Goal: Task Accomplishment & Management: Manage account settings

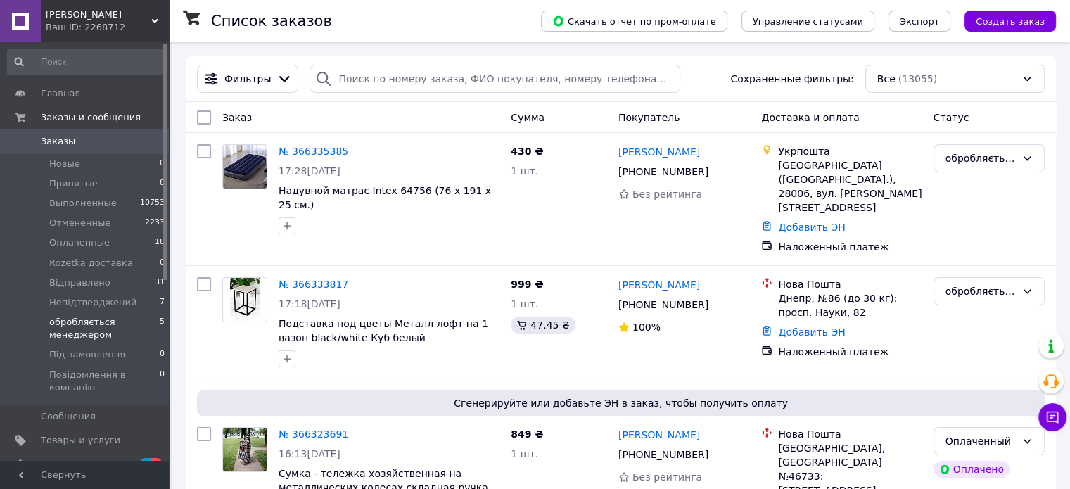
click at [104, 320] on span "обробляється менеджером" at bounding box center [104, 328] width 110 height 25
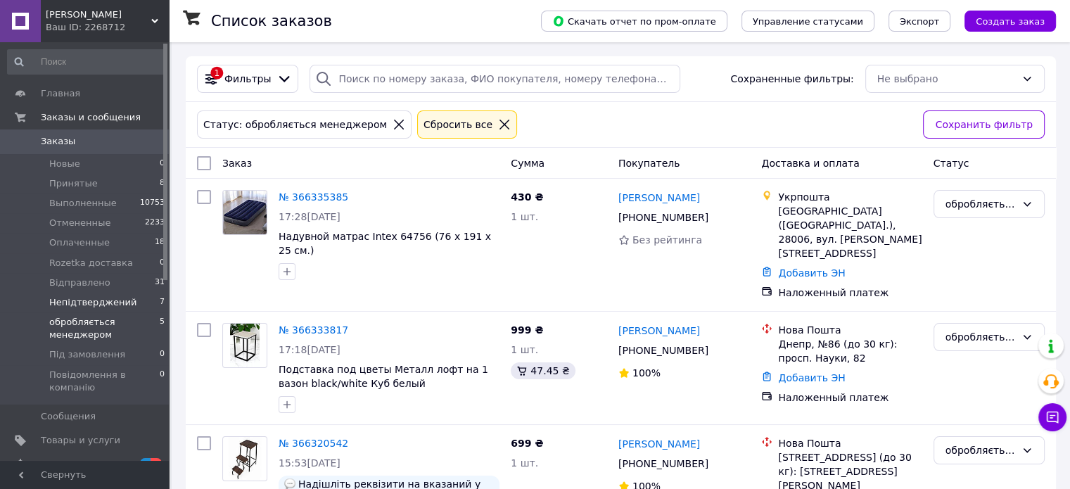
drag, startPoint x: 98, startPoint y: 300, endPoint x: 82, endPoint y: 303, distance: 16.4
click at [82, 303] on span "Непідтверджений" at bounding box center [92, 302] width 87 height 13
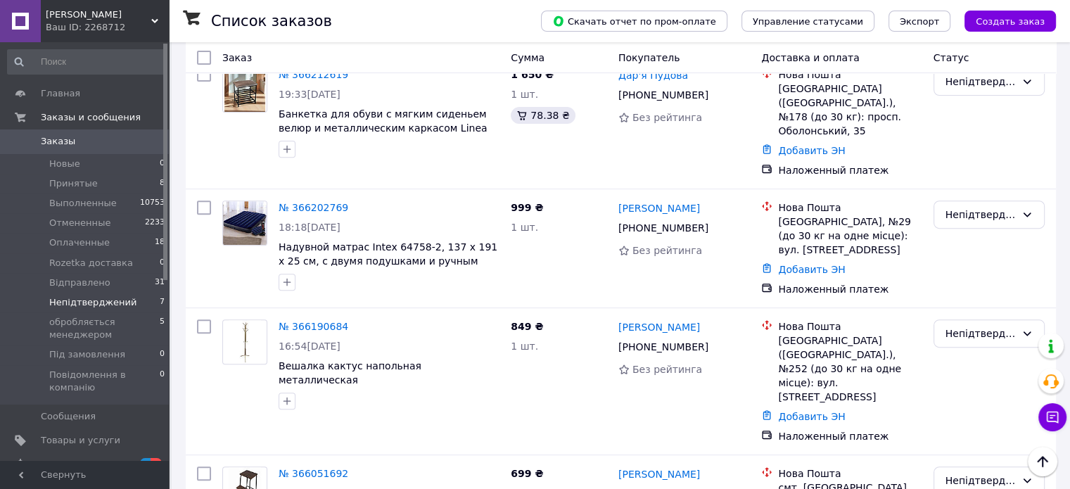
scroll to position [524, 0]
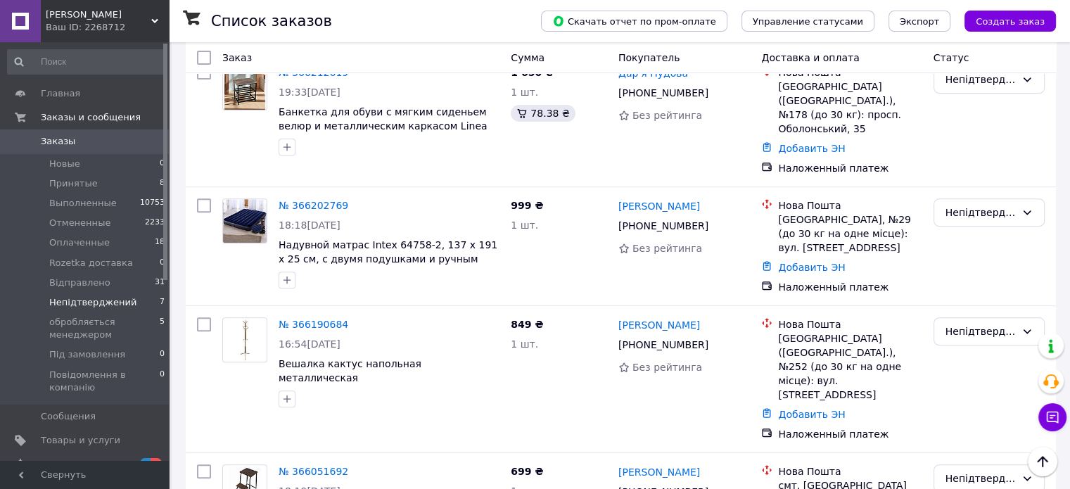
click at [312, 466] on link "№ 366051692" at bounding box center [314, 471] width 70 height 11
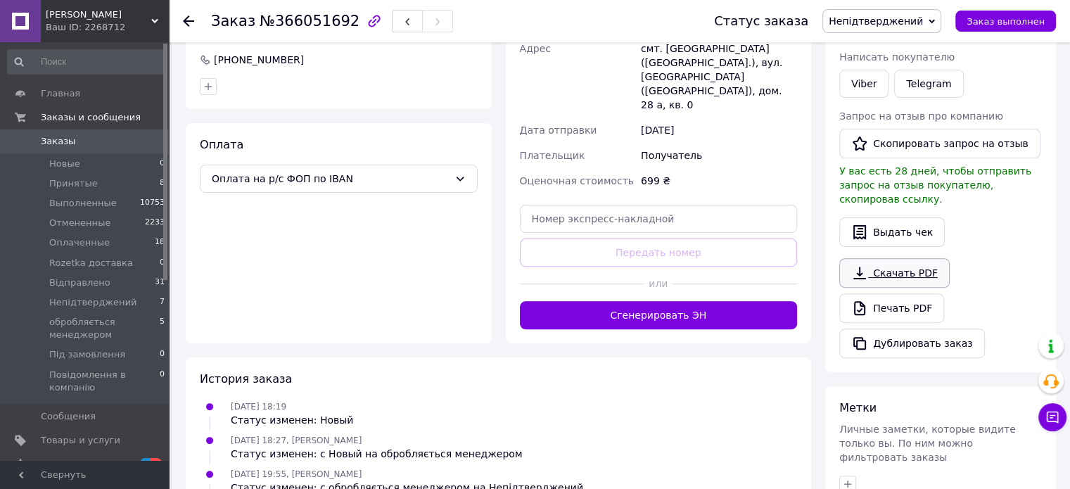
scroll to position [422, 0]
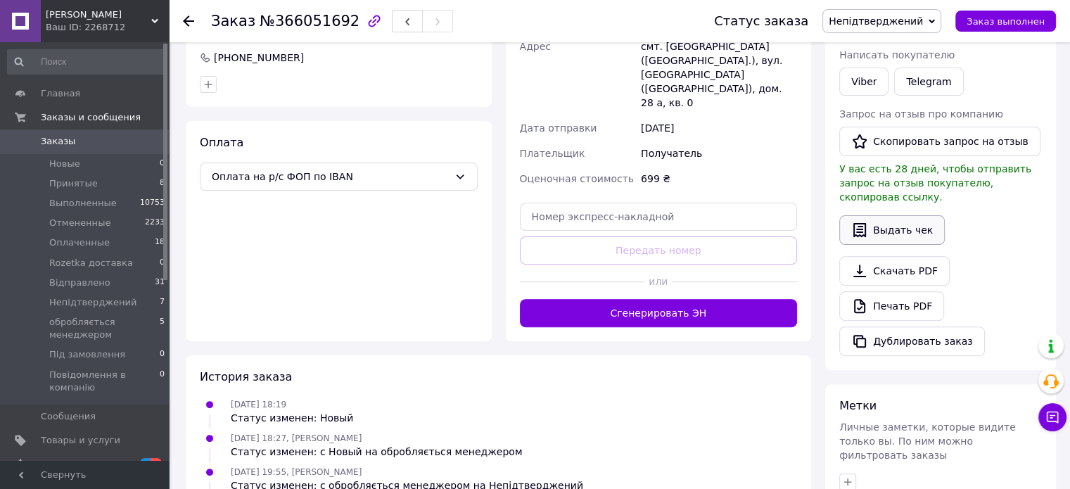
click at [894, 215] on button "Выдать чек" at bounding box center [892, 230] width 106 height 30
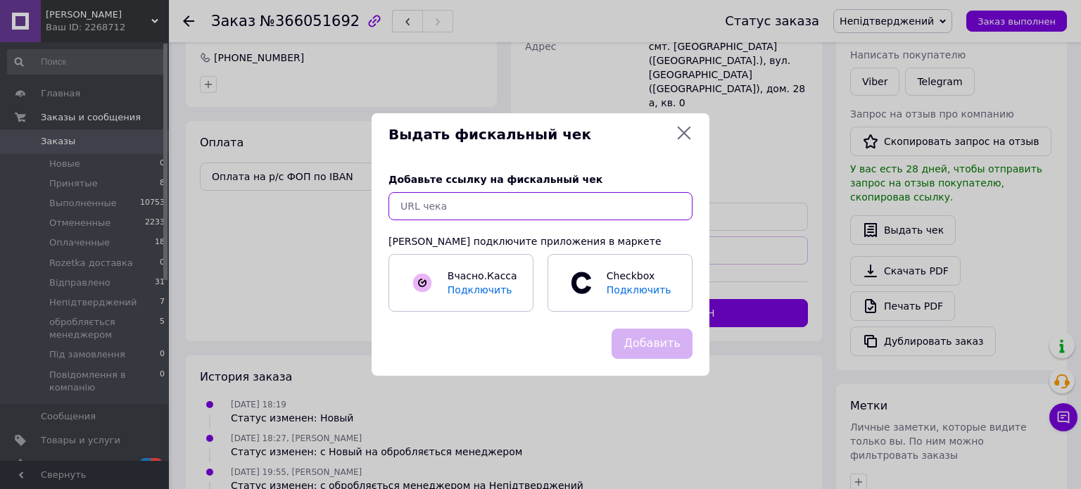
click at [594, 196] on input "text" at bounding box center [540, 206] width 304 height 28
paste input "[URL][DOMAIN_NAME]"
type input "[URL][DOMAIN_NAME]"
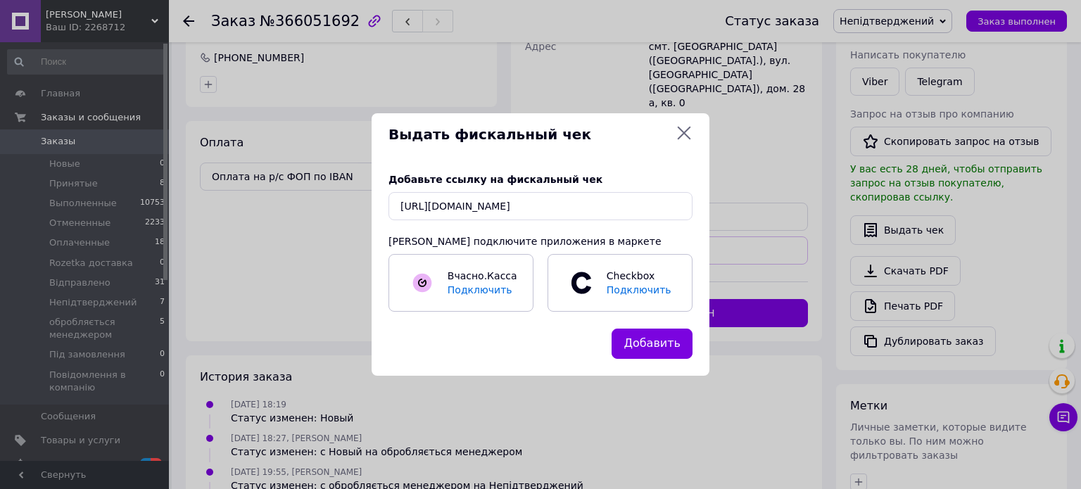
click at [646, 337] on button "Добавить" at bounding box center [651, 344] width 81 height 30
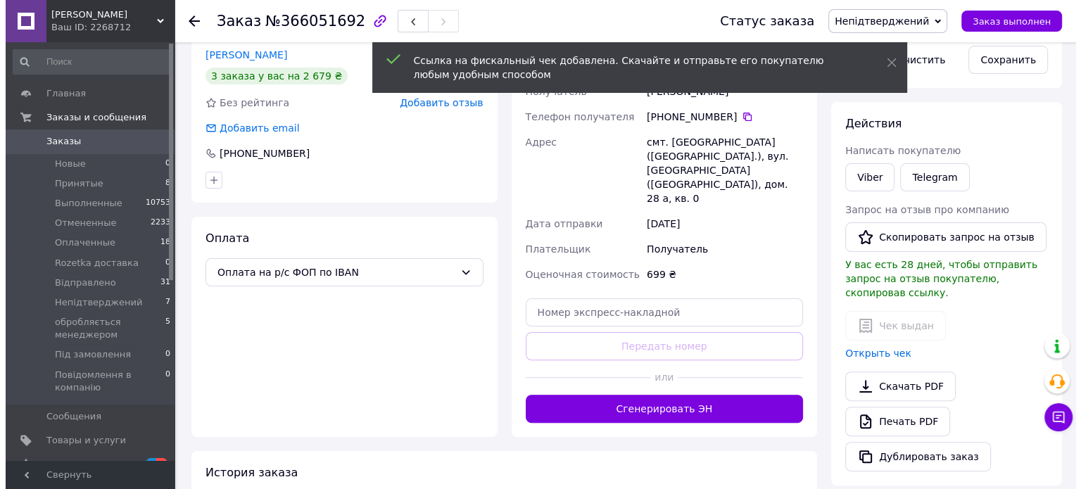
scroll to position [141, 0]
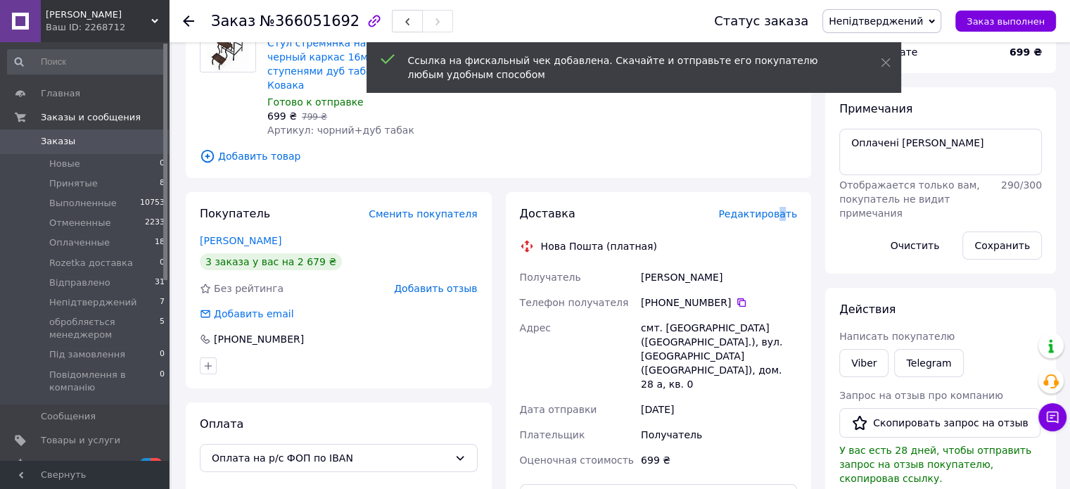
click at [785, 208] on span "Редактировать" at bounding box center [757, 213] width 79 height 11
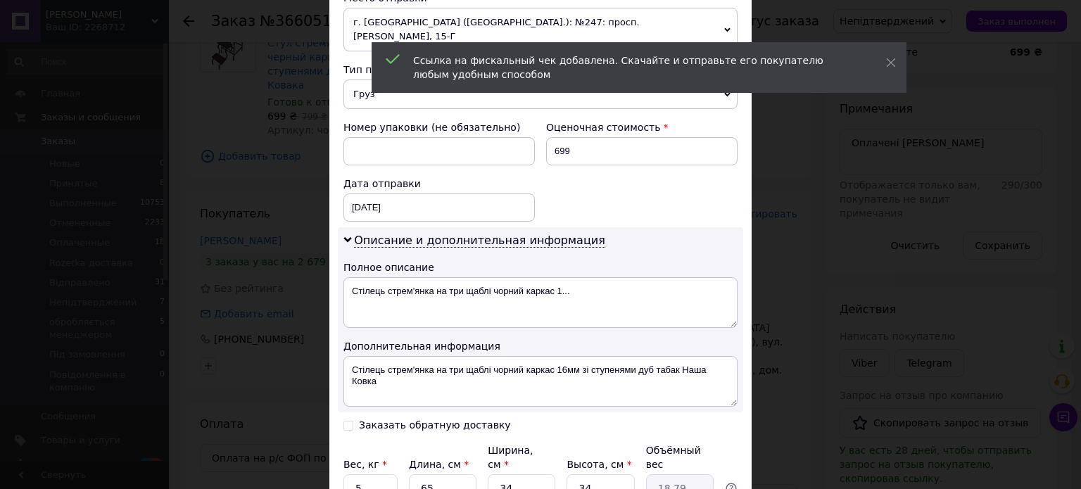
scroll to position [633, 0]
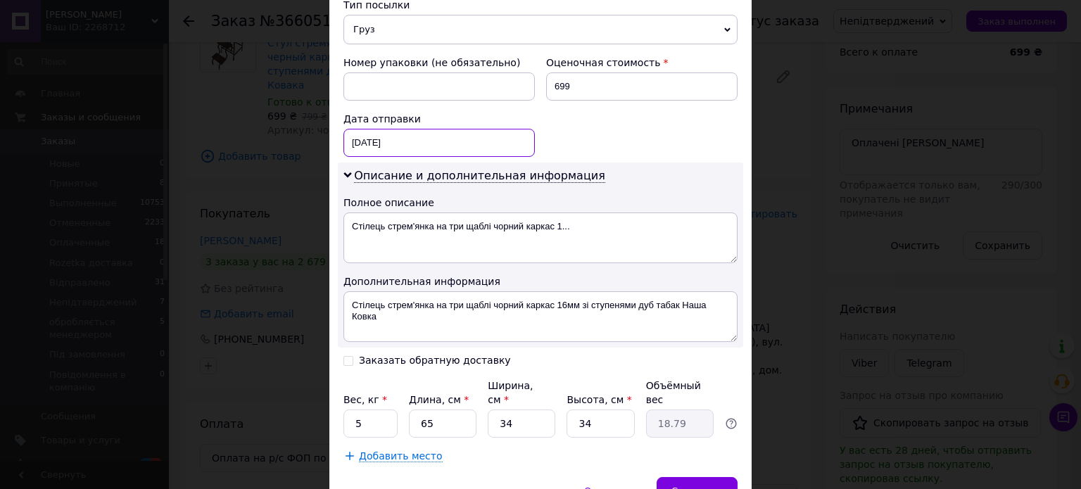
click at [355, 129] on div "[DATE] < 2025 > < Октябрь > Пн Вт Ср Чт Пт Сб Вс 29 30 1 2 3 4 5 6 7 8 9 10 11 …" at bounding box center [438, 143] width 191 height 28
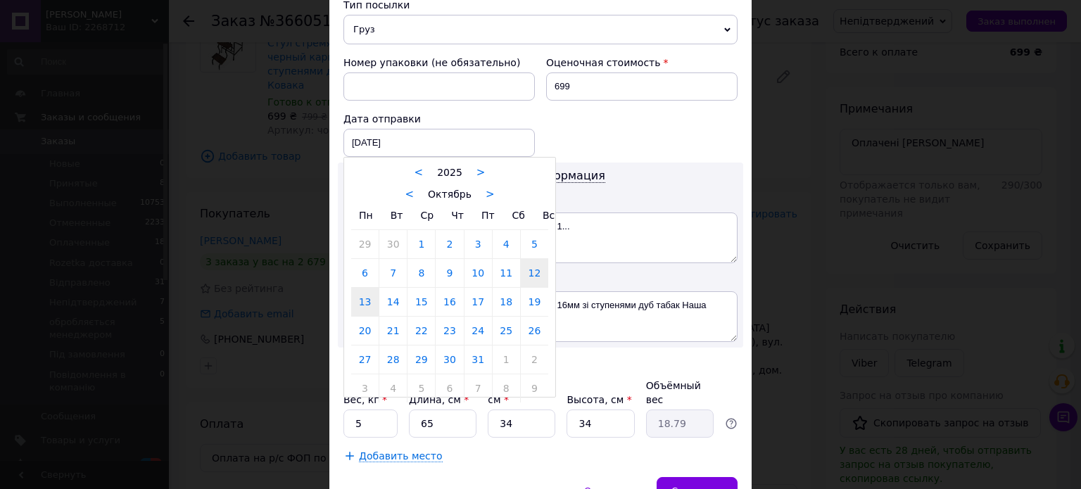
click at [366, 288] on link "13" at bounding box center [364, 302] width 27 height 28
type input "[DATE]"
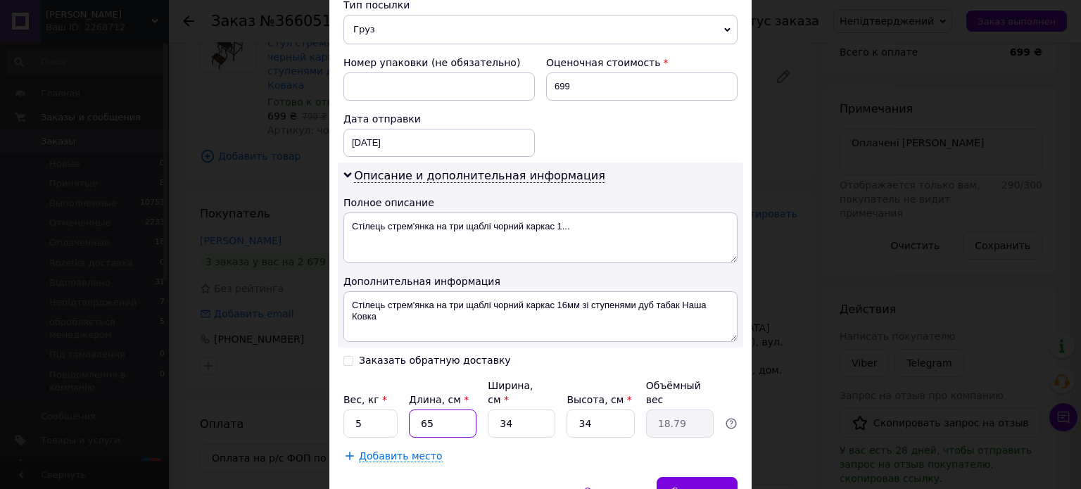
click at [448, 410] on input "65" at bounding box center [443, 424] width 68 height 28
type input "6"
type input "1.73"
type input "66"
type input "19.07"
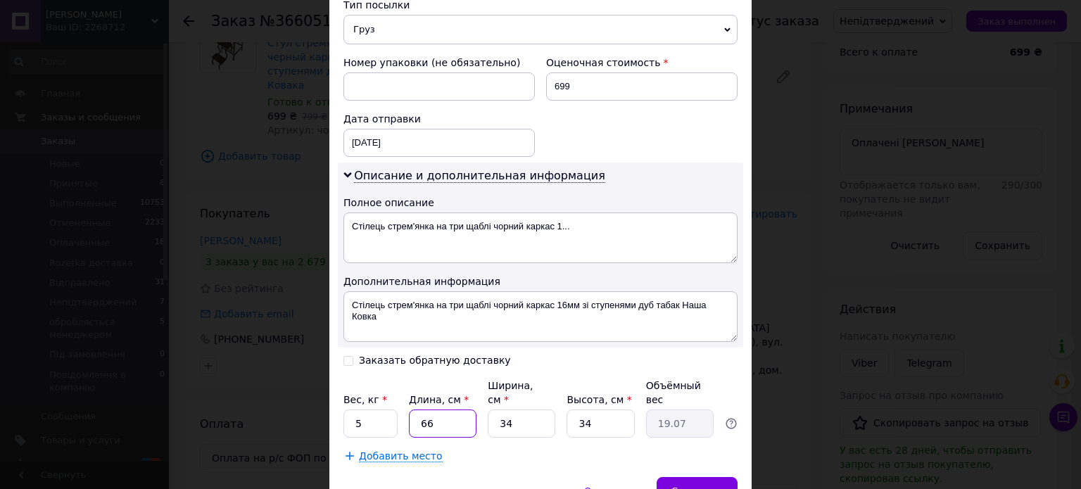
type input "66"
type input "3"
type input "1.68"
type input "35"
type input "19.64"
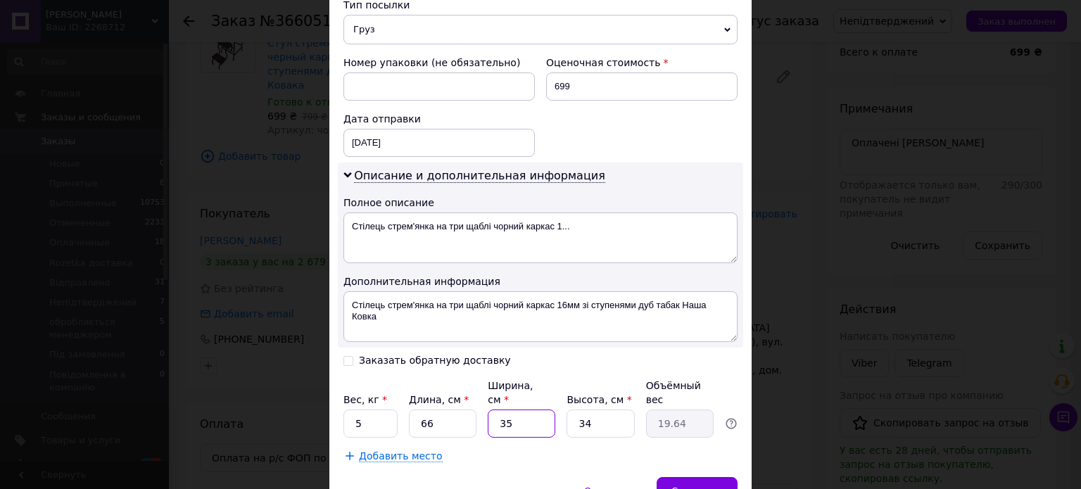
type input "35"
type input "3"
type input "1.73"
type input "35"
type input "20.21"
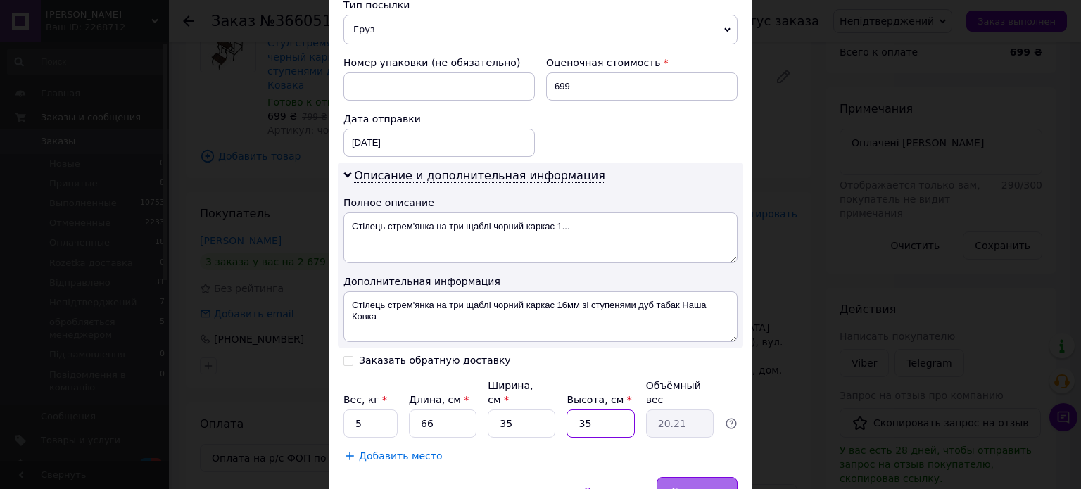
type input "35"
click at [695, 486] on span "Сохранить" at bounding box center [696, 491] width 51 height 11
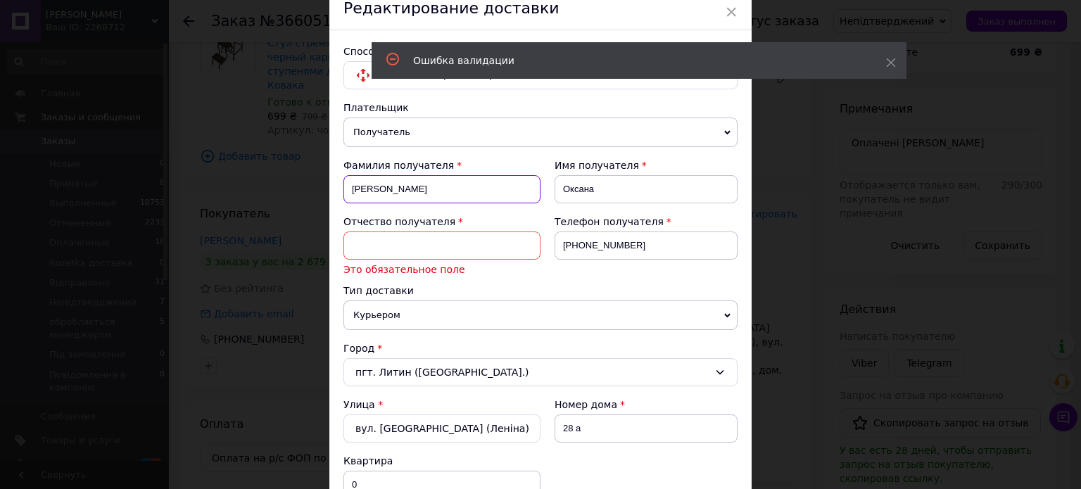
drag, startPoint x: 417, startPoint y: 186, endPoint x: 331, endPoint y: 186, distance: 85.1
click at [439, 247] on input at bounding box center [441, 246] width 197 height 28
paste input "[PERSON_NAME]"
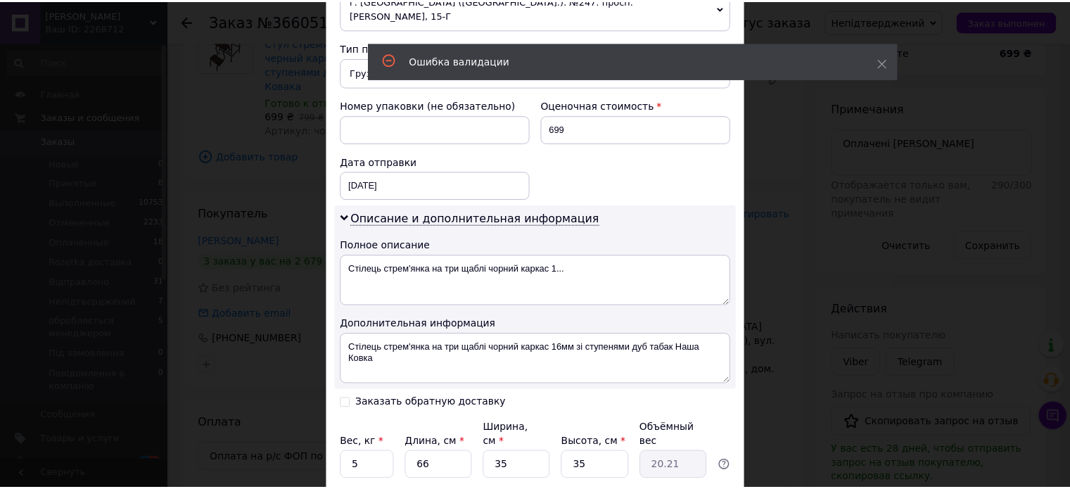
scroll to position [680, 0]
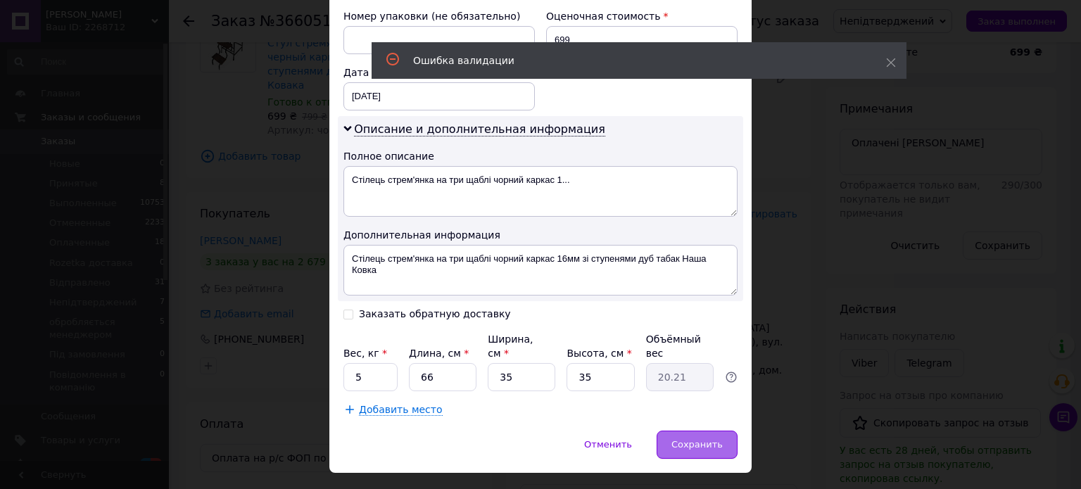
type input "[PERSON_NAME]"
click at [685, 439] on span "Сохранить" at bounding box center [696, 444] width 51 height 11
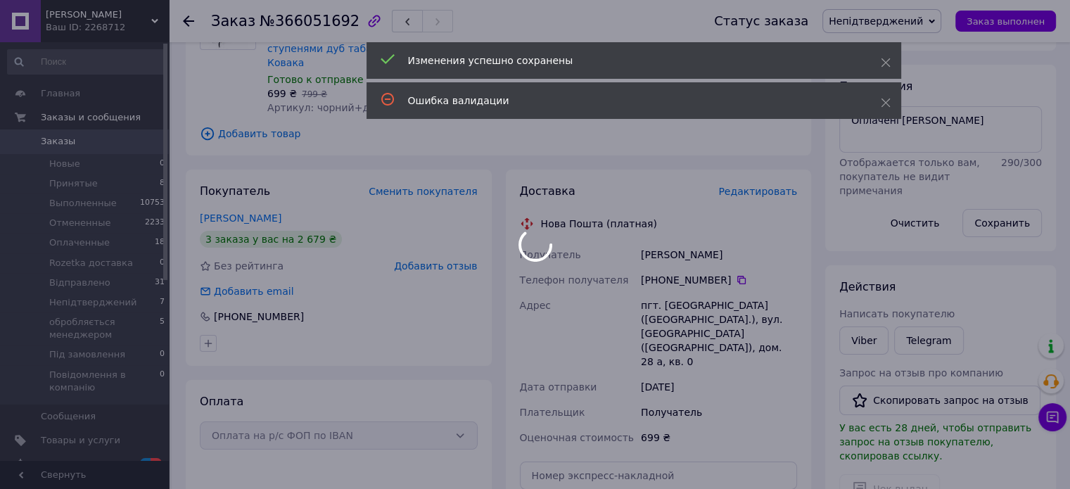
scroll to position [352, 0]
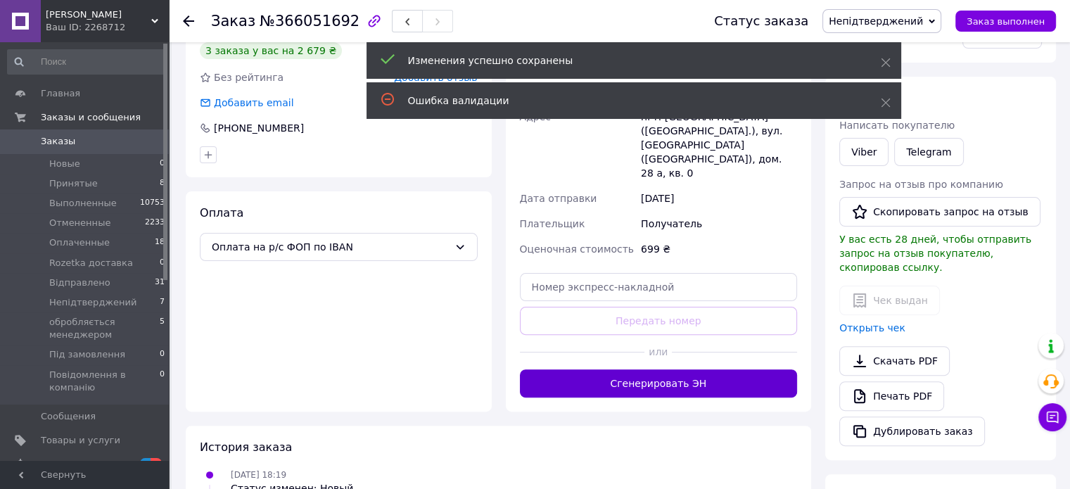
click at [702, 369] on button "Сгенерировать ЭН" at bounding box center [659, 383] width 278 height 28
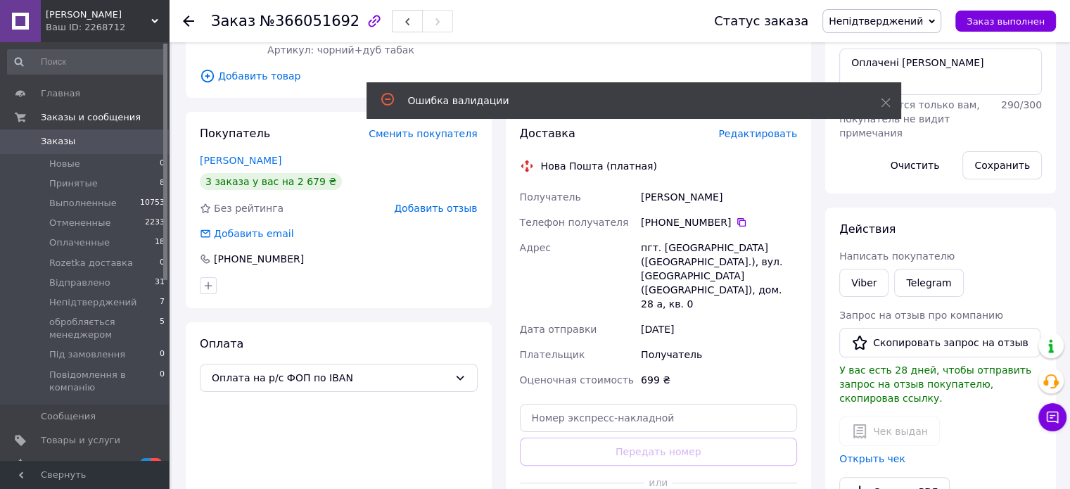
scroll to position [211, 0]
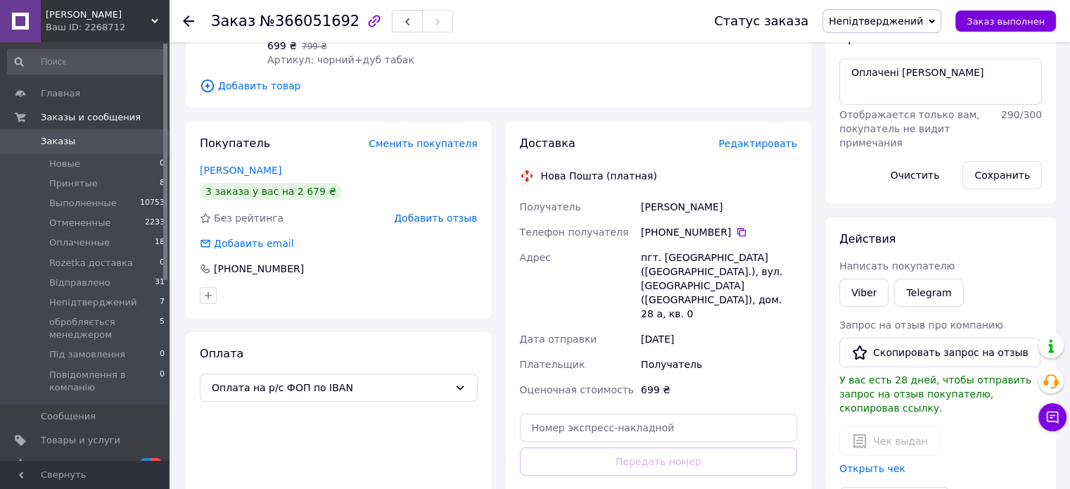
click at [924, 36] on div "Статус заказа Непідтверджений Принят Выполнен Отменен Оплаченный Rozetka достав…" at bounding box center [871, 21] width 370 height 42
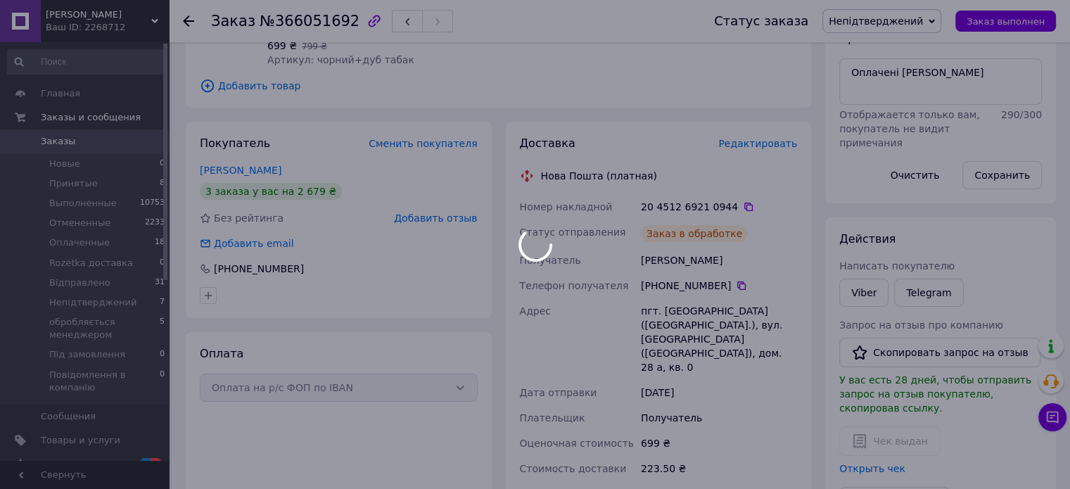
click at [923, 23] on span "Непідтверджений" at bounding box center [876, 20] width 94 height 11
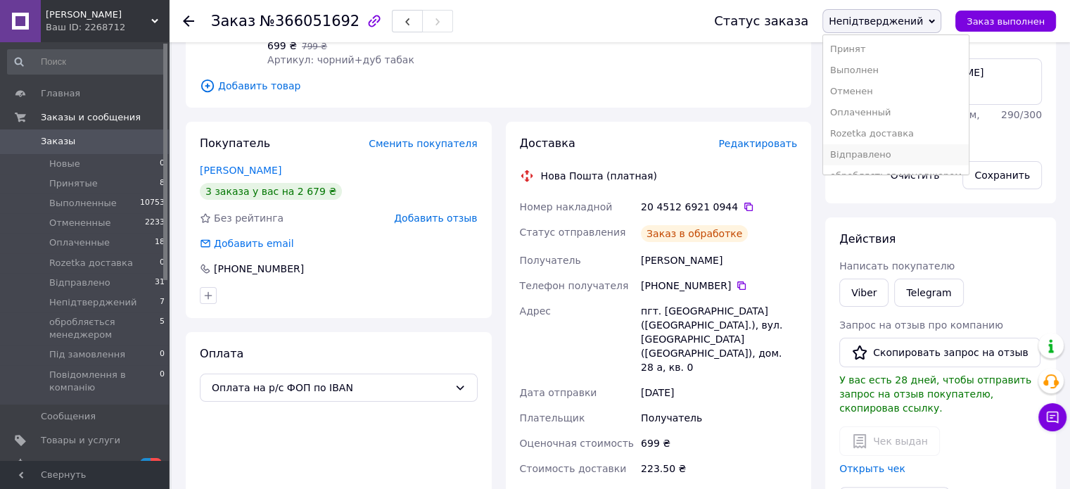
click at [893, 151] on li "Відправлено" at bounding box center [896, 154] width 146 height 21
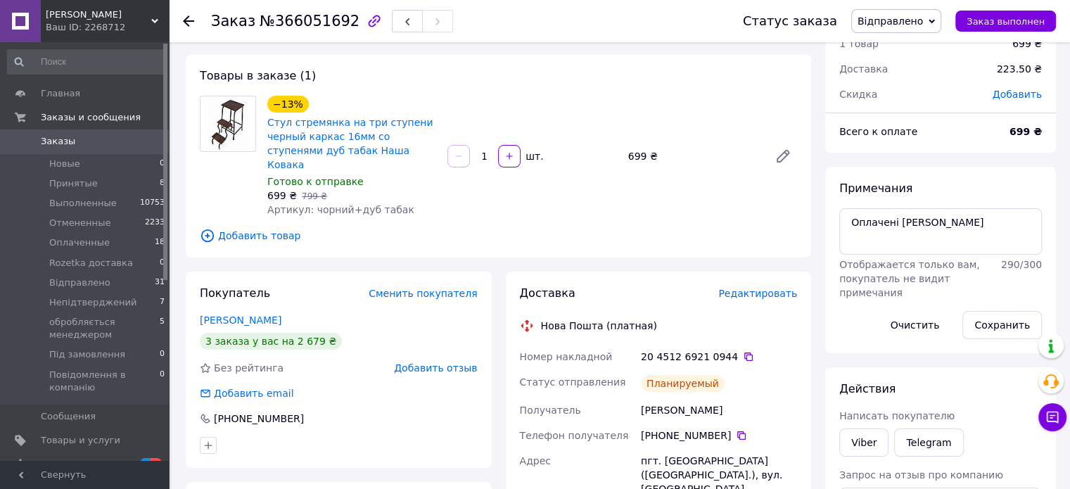
scroll to position [0, 0]
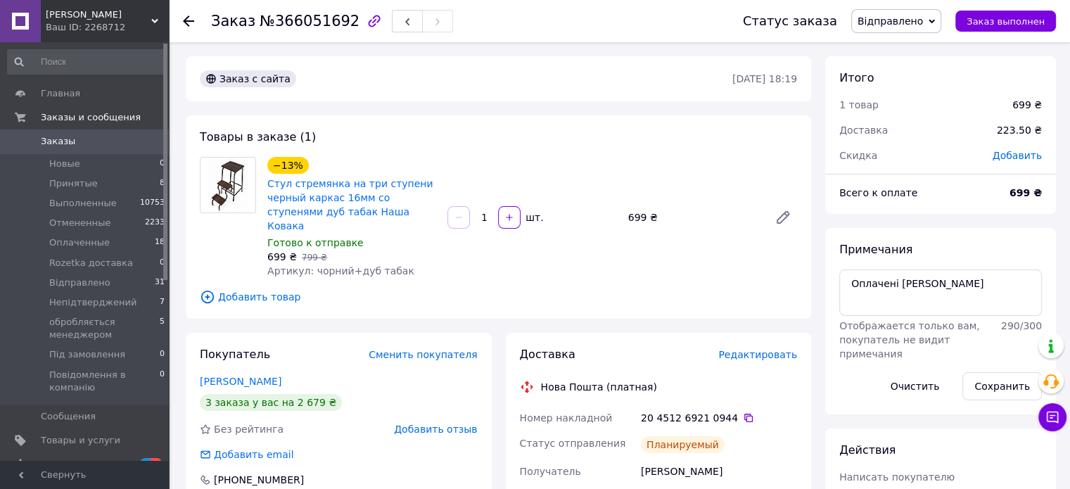
drag, startPoint x: 706, startPoint y: 138, endPoint x: 697, endPoint y: 115, distance: 24.6
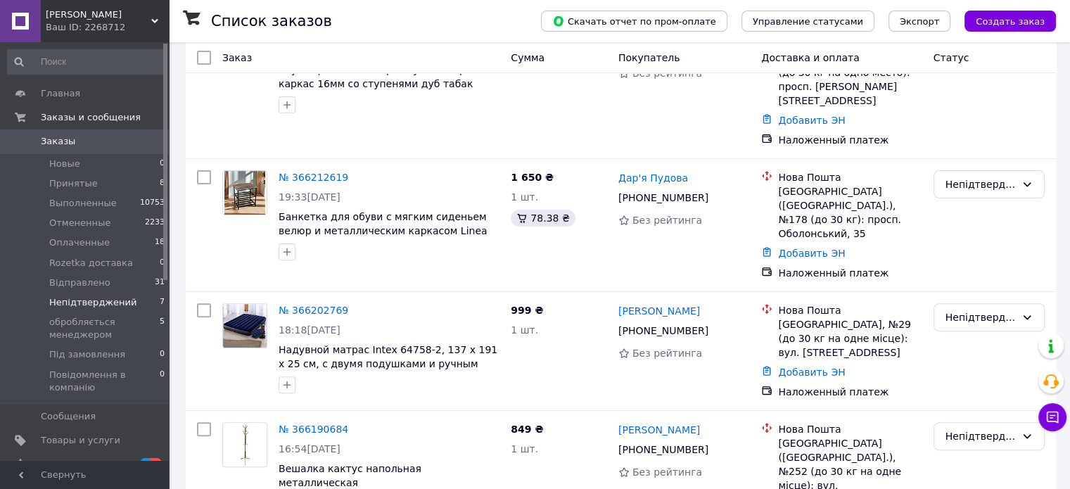
scroll to position [422, 0]
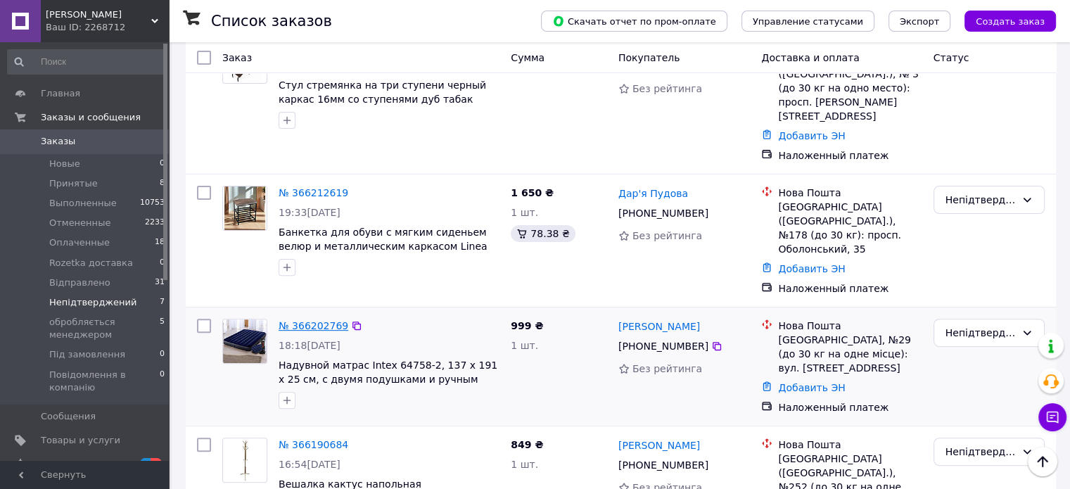
click at [323, 320] on link "№ 366202769" at bounding box center [314, 325] width 70 height 11
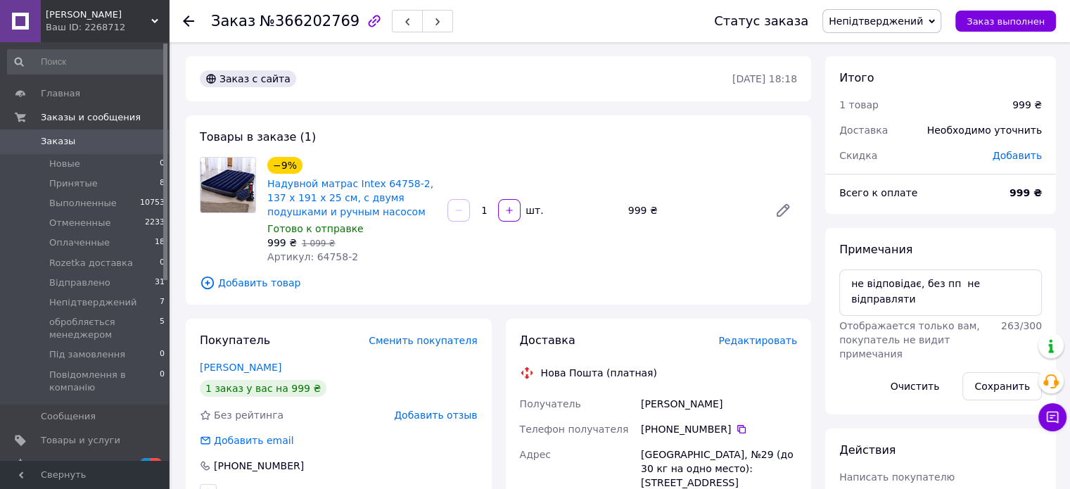
click at [915, 24] on span "Непідтверджений" at bounding box center [876, 20] width 94 height 11
click at [886, 91] on li "Отменен" at bounding box center [896, 91] width 146 height 21
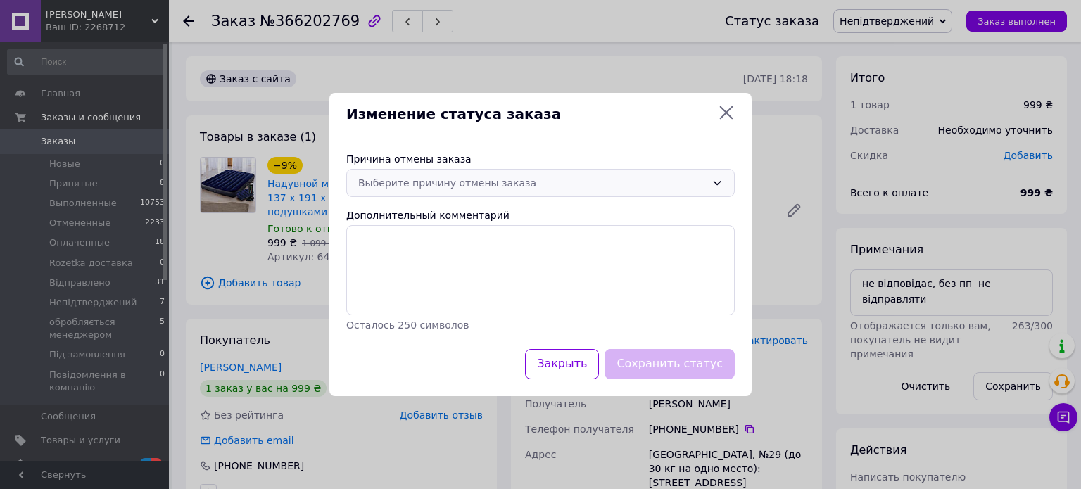
click at [453, 182] on div "Выберите причину отмены заказа" at bounding box center [532, 182] width 348 height 15
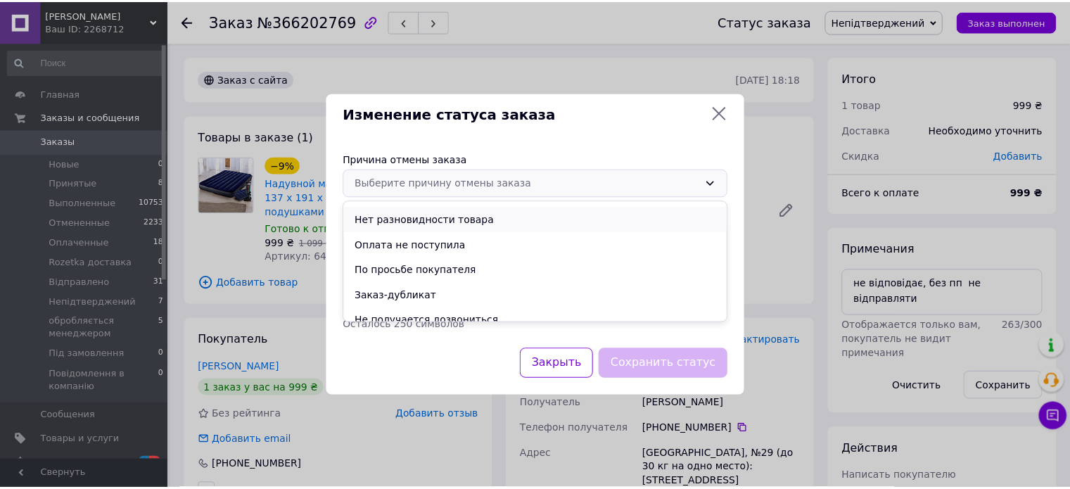
scroll to position [56, 0]
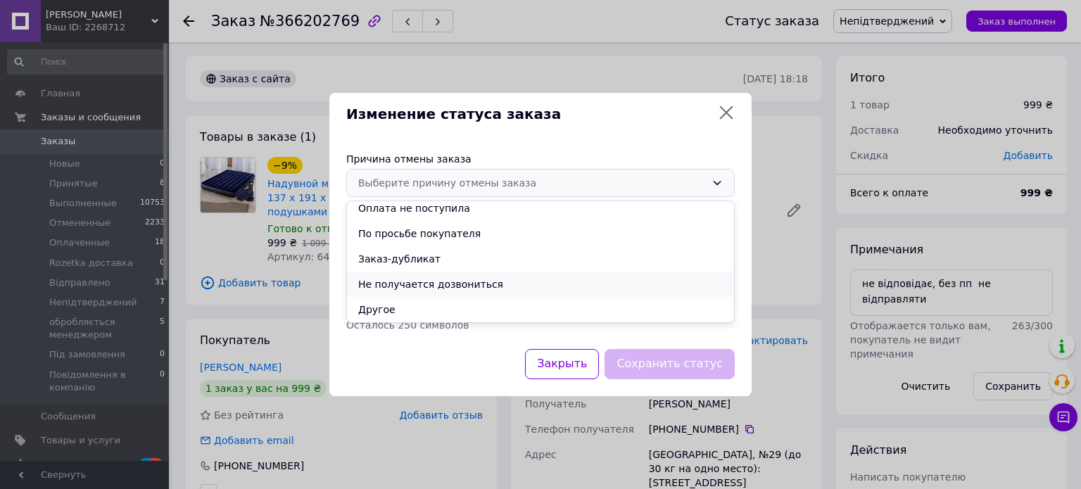
click at [456, 282] on li "Не получается дозвониться" at bounding box center [540, 284] width 387 height 25
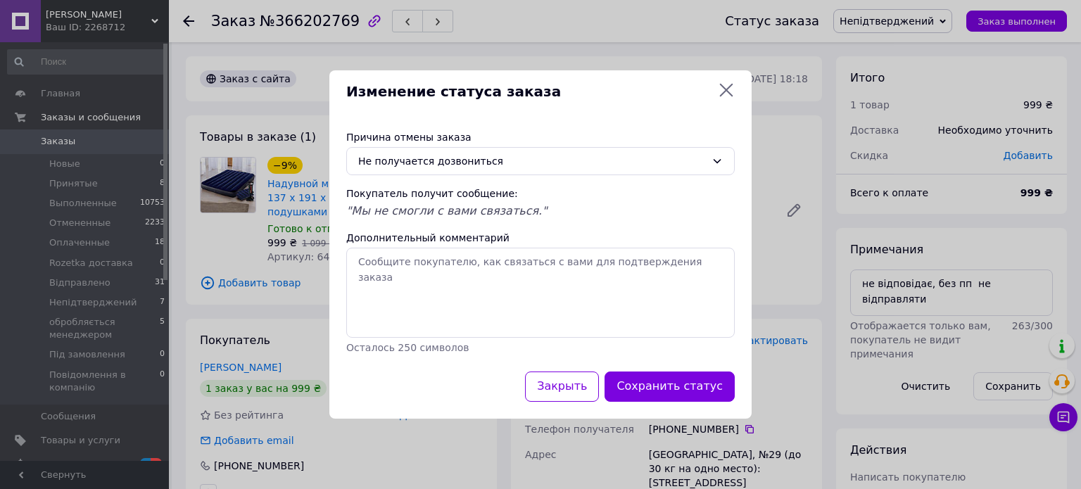
click at [651, 376] on button "Сохранить статус" at bounding box center [669, 387] width 130 height 30
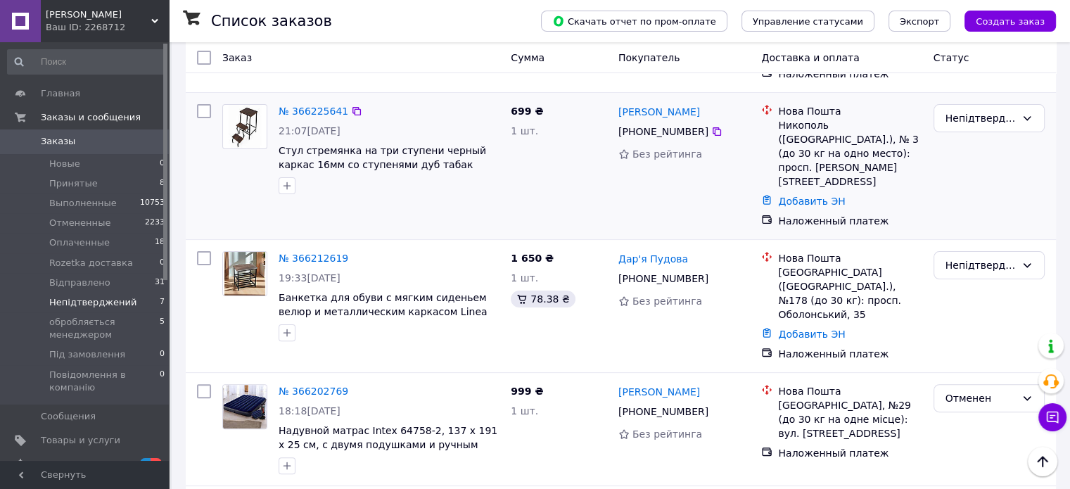
scroll to position [352, 0]
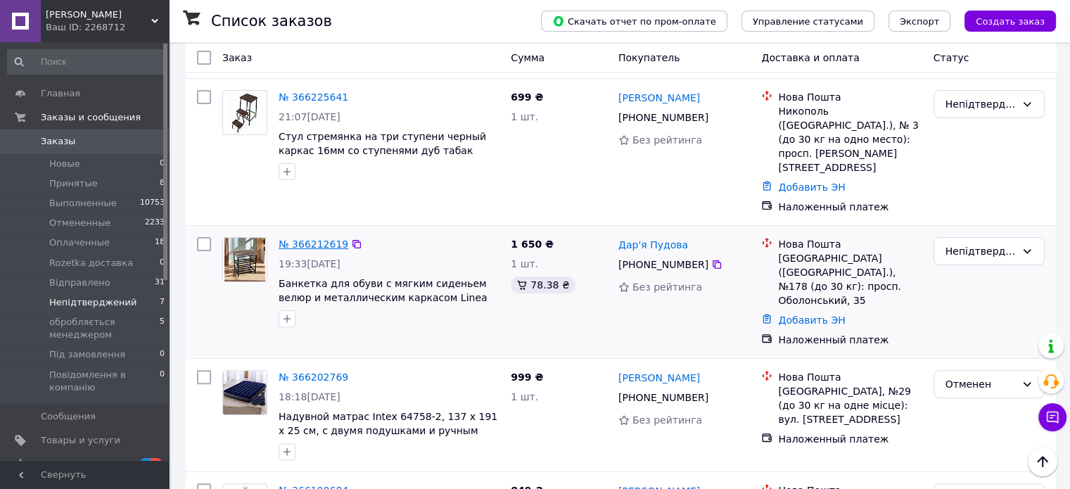
click at [305, 239] on link "№ 366212619" at bounding box center [314, 244] width 70 height 11
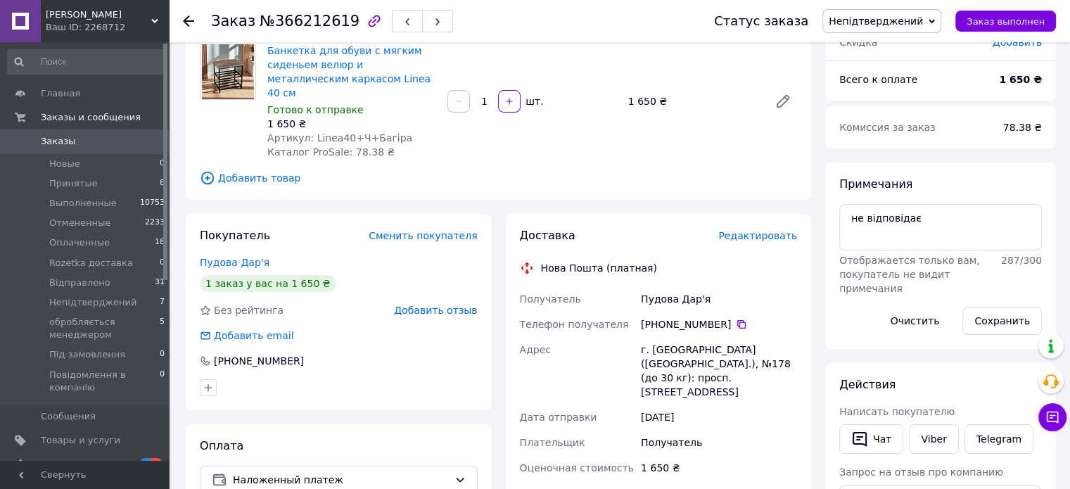
scroll to position [70, 0]
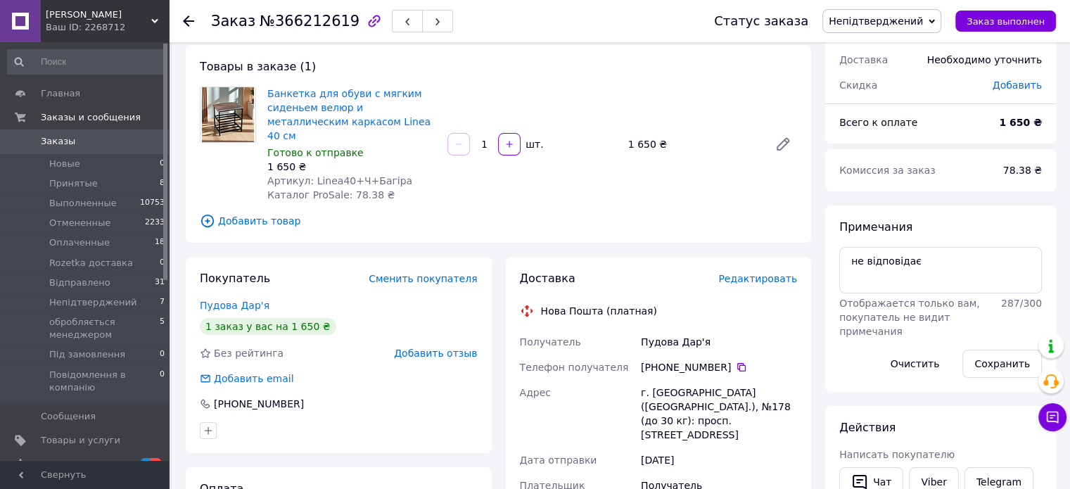
click at [382, 115] on span "Банкетка для обуви с мягким сиденьем велюр и металлическим каркасом Linea 40 см" at bounding box center [351, 115] width 169 height 56
click at [381, 103] on link "Банкетка для обуви с мягким сиденьем велюр и металлическим каркасом Linea 40 см" at bounding box center [348, 114] width 163 height 53
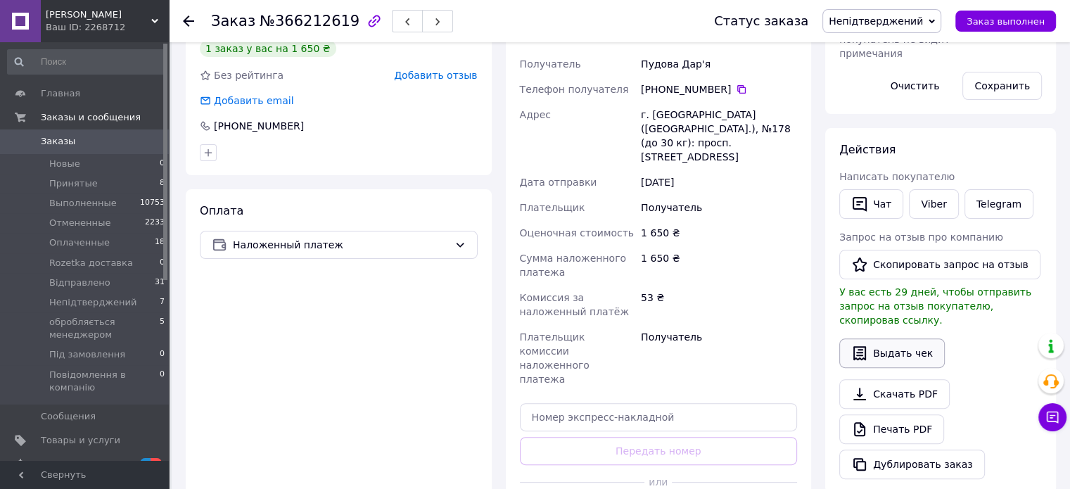
scroll to position [352, 0]
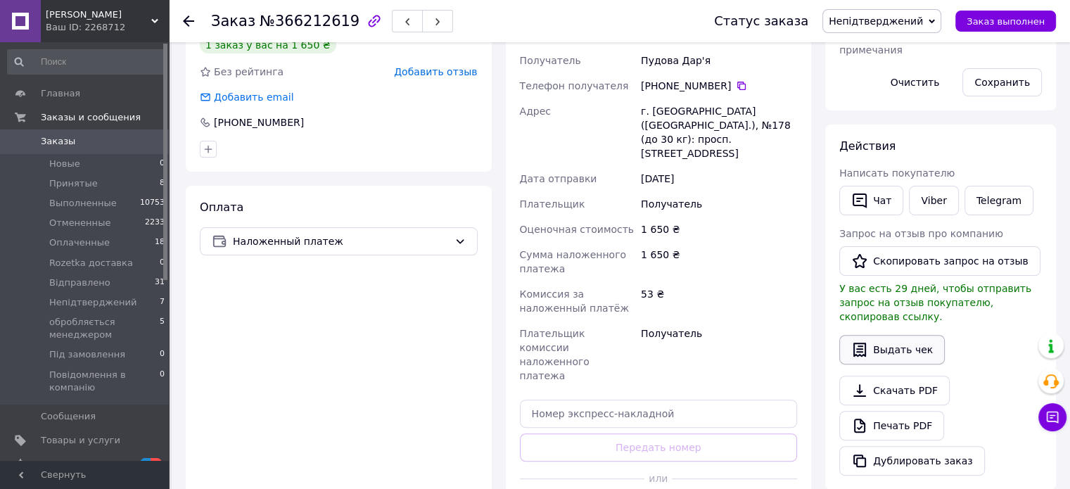
click at [896, 336] on button "Выдать чек" at bounding box center [892, 350] width 106 height 30
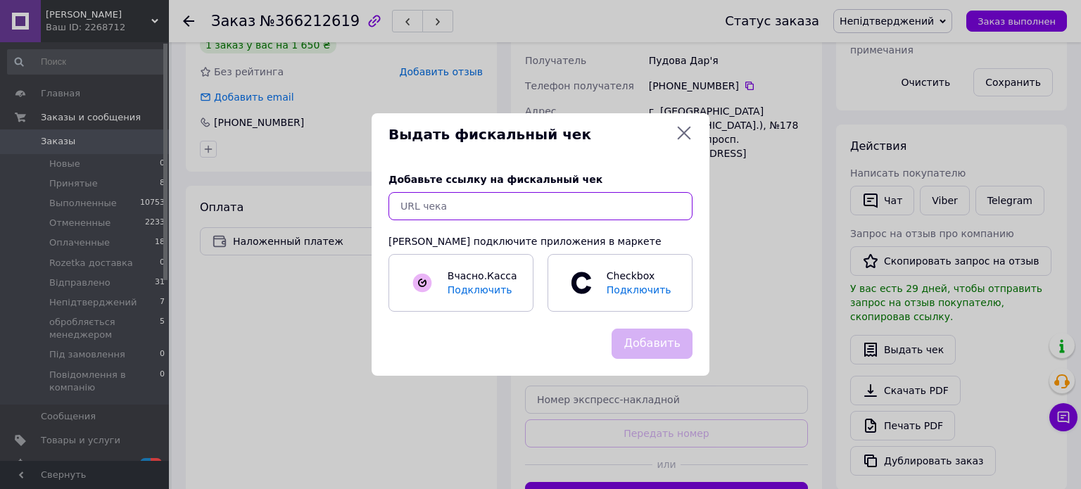
click at [615, 207] on input "text" at bounding box center [540, 206] width 304 height 28
paste input "[URL][DOMAIN_NAME]"
type input "[URL][DOMAIN_NAME]"
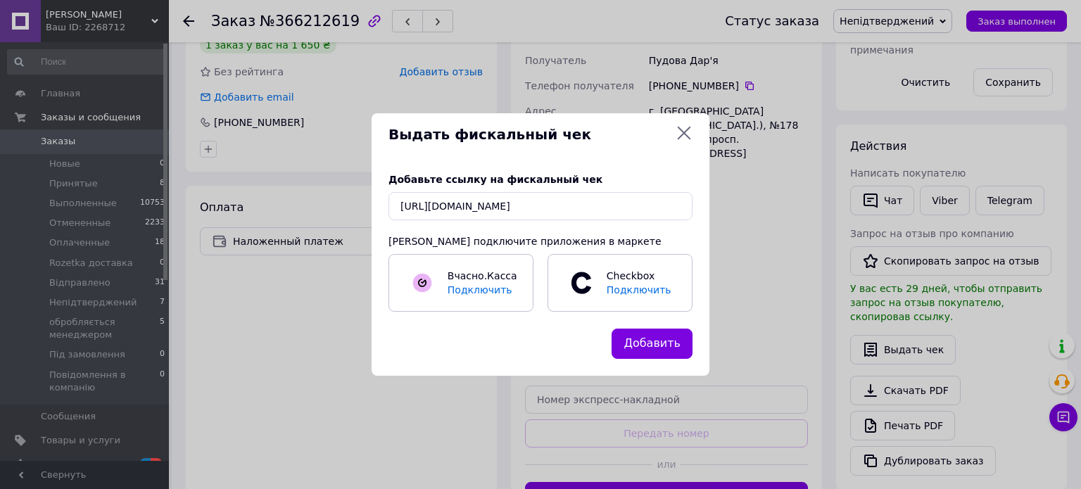
click at [645, 345] on button "Добавить" at bounding box center [651, 344] width 81 height 30
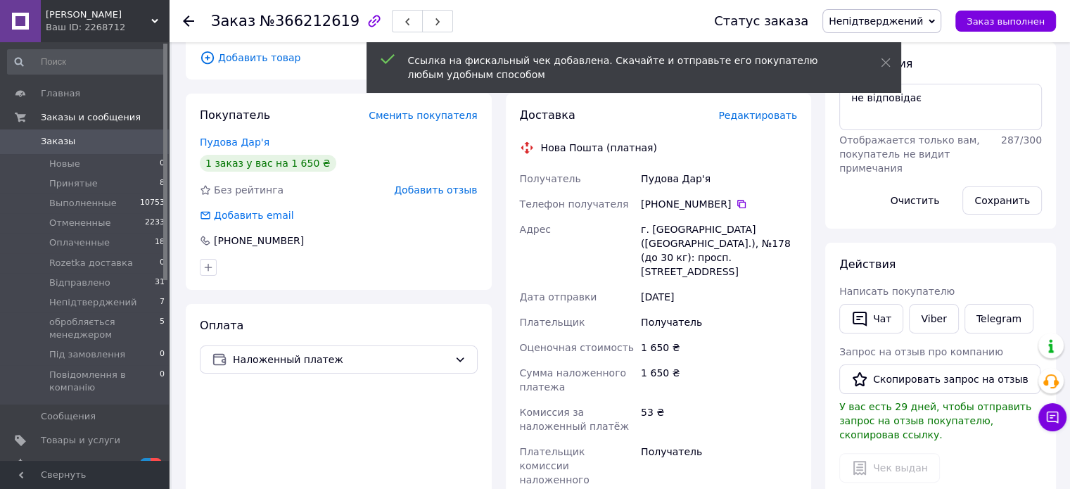
scroll to position [211, 0]
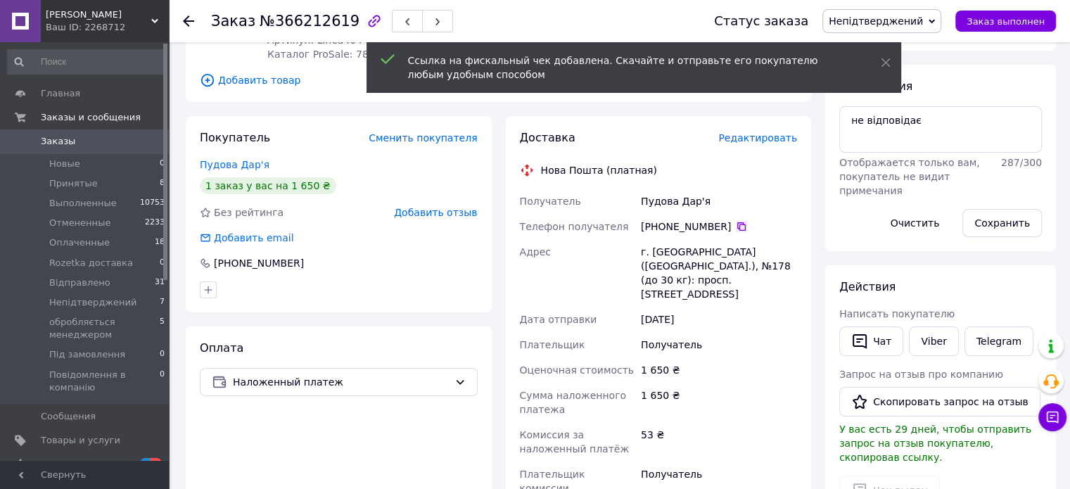
click at [737, 222] on icon at bounding box center [741, 226] width 8 height 8
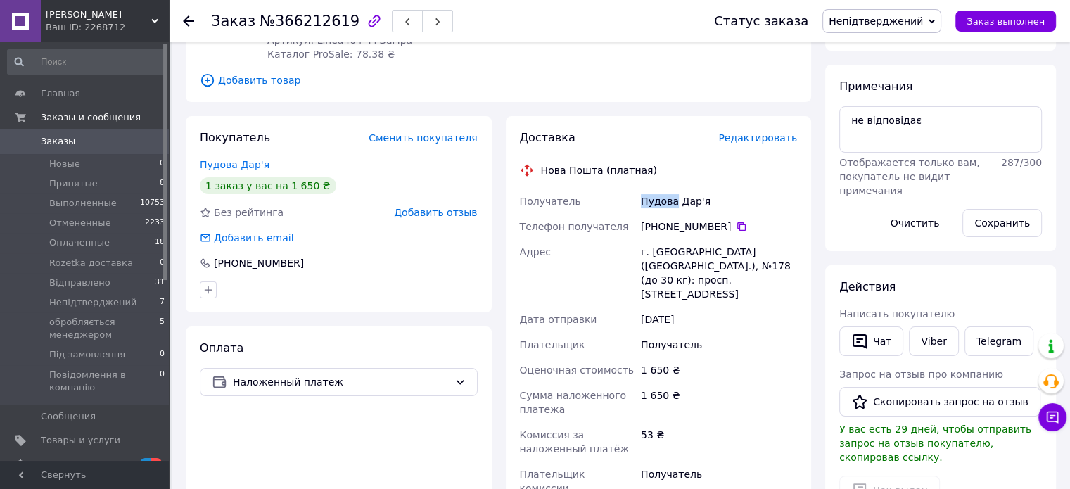
drag, startPoint x: 633, startPoint y: 188, endPoint x: 675, endPoint y: 191, distance: 41.6
click at [675, 191] on div "Получатель Пудова Дар'я Телефон получателя [PHONE_NUMBER]   Адрес г. [GEOGRAPHI…" at bounding box center [659, 359] width 284 height 341
copy div "Получатель Пудова"
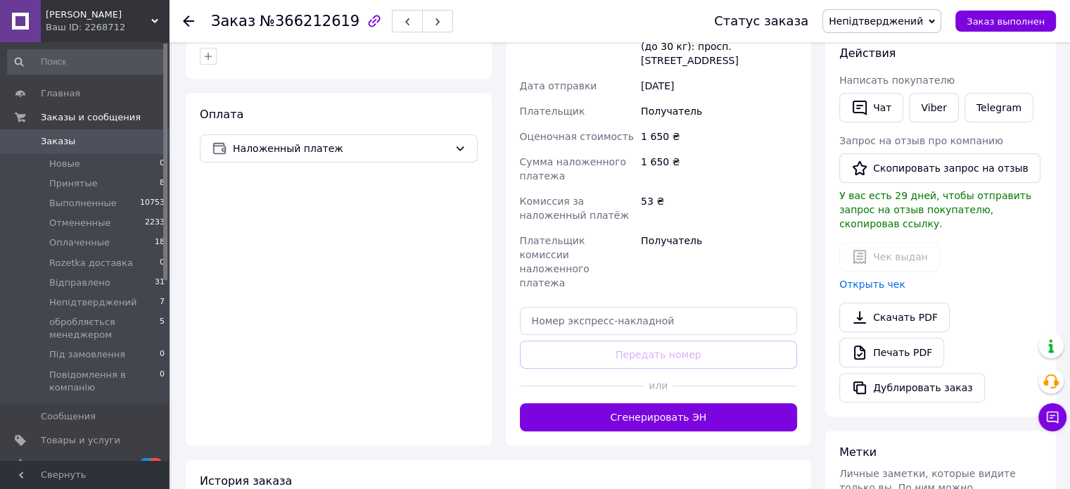
scroll to position [493, 0]
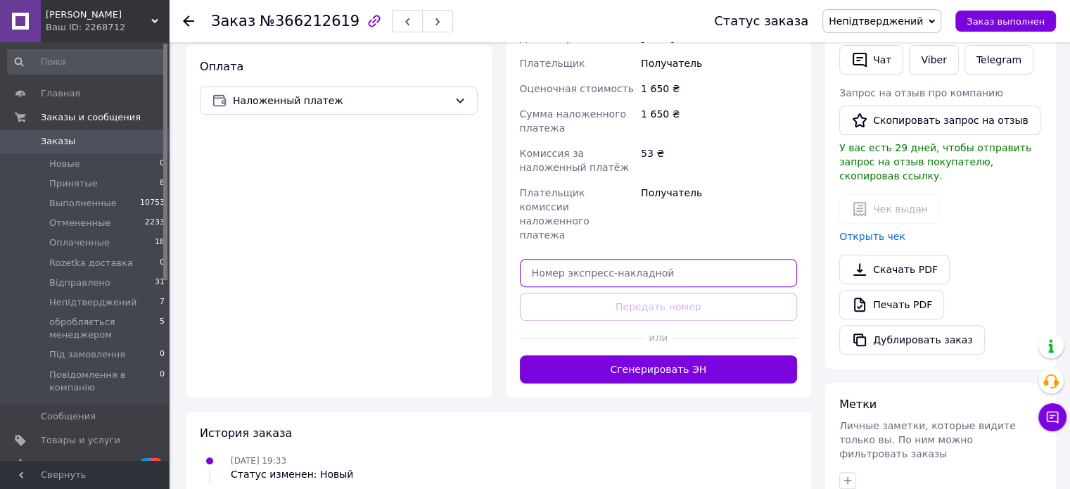
click at [655, 259] on input "text" at bounding box center [659, 273] width 278 height 28
paste input "20451269212119"
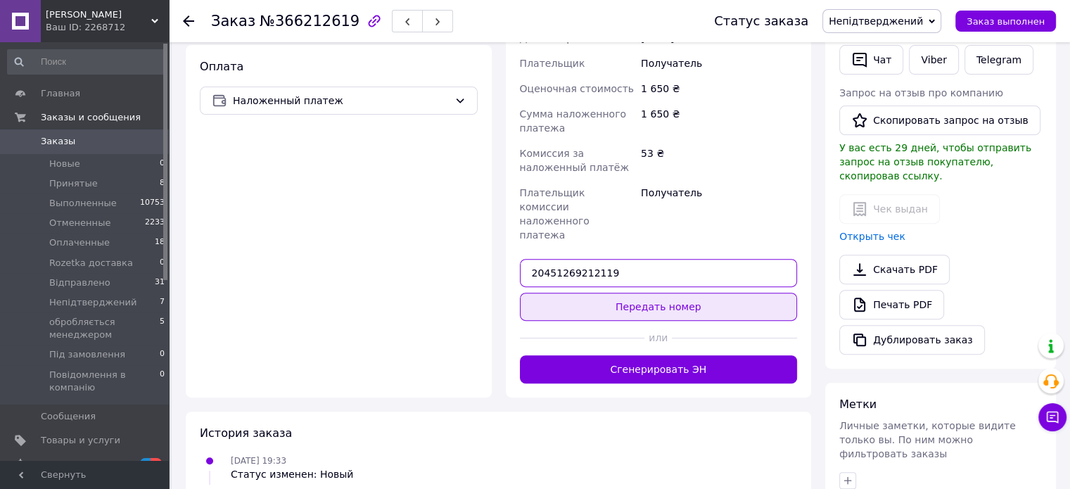
type input "20451269212119"
click at [676, 293] on button "Передать номер" at bounding box center [659, 307] width 278 height 28
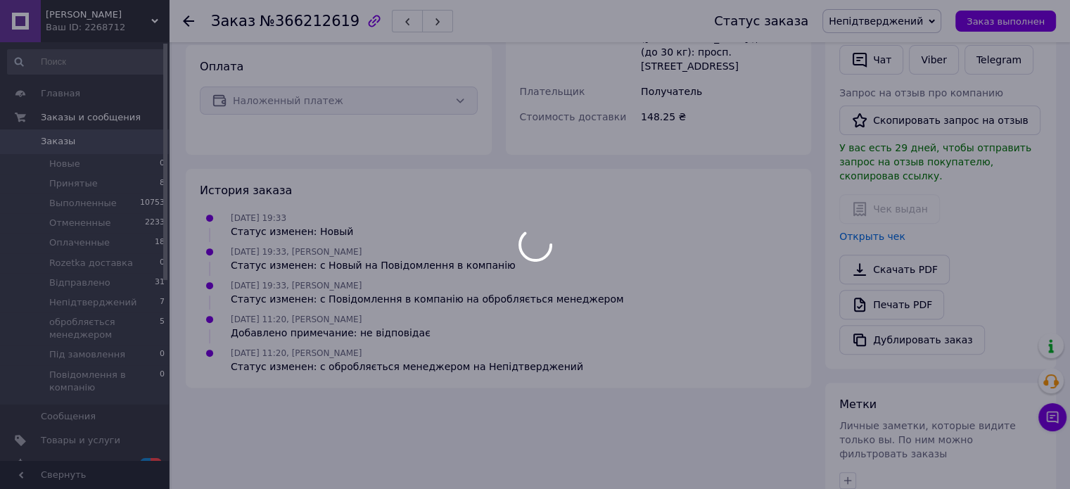
scroll to position [490, 0]
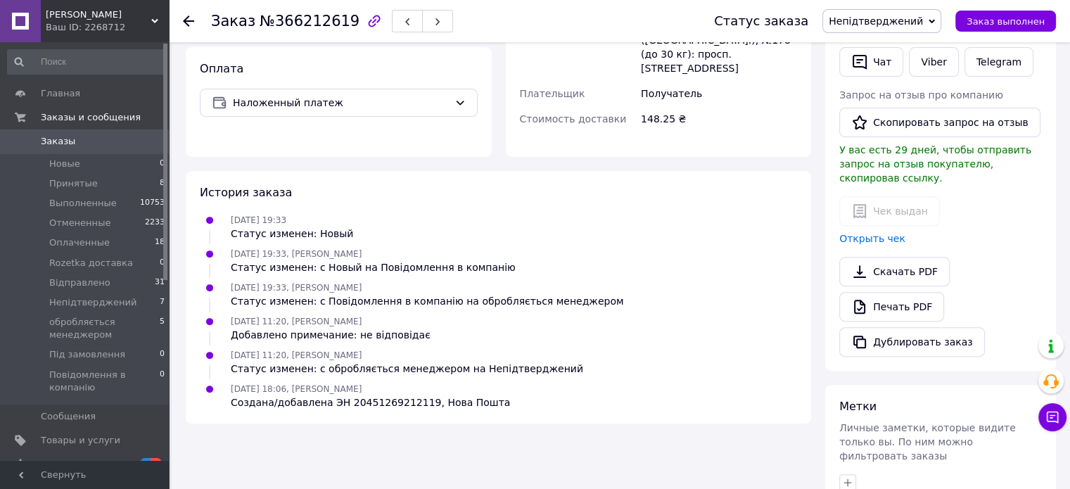
click at [859, 25] on span "Непідтверджений" at bounding box center [876, 20] width 94 height 11
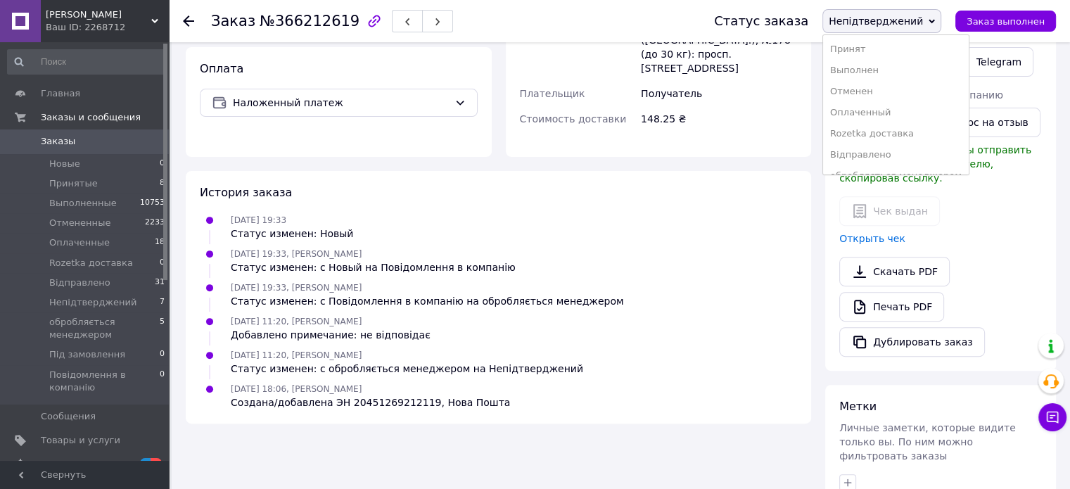
click at [856, 42] on li "Принят" at bounding box center [896, 49] width 146 height 21
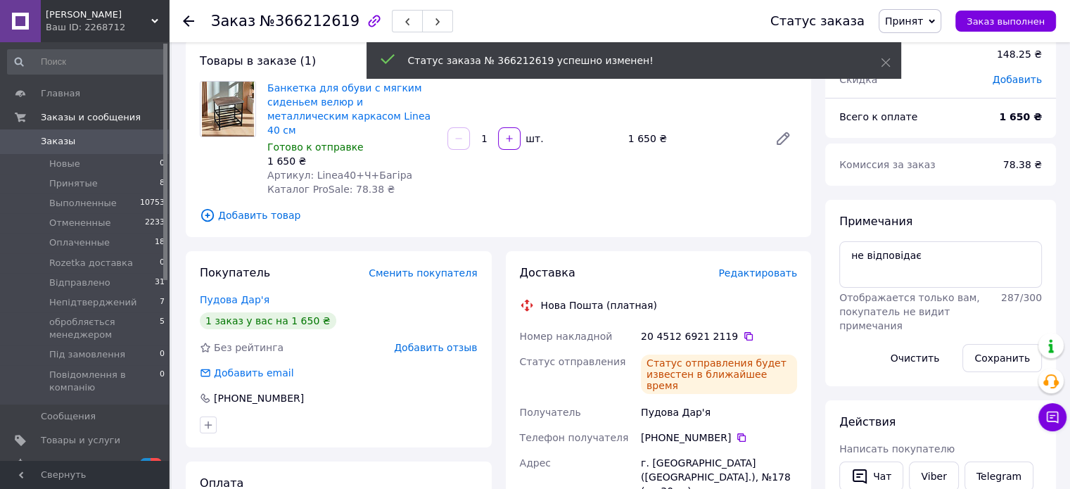
scroll to position [68, 0]
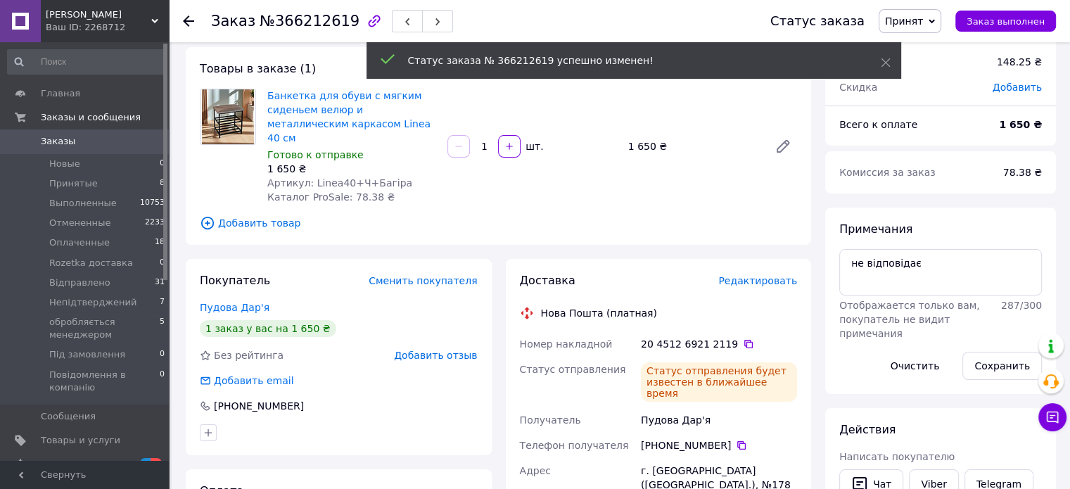
drag, startPoint x: 678, startPoint y: 284, endPoint x: 676, endPoint y: 270, distance: 13.7
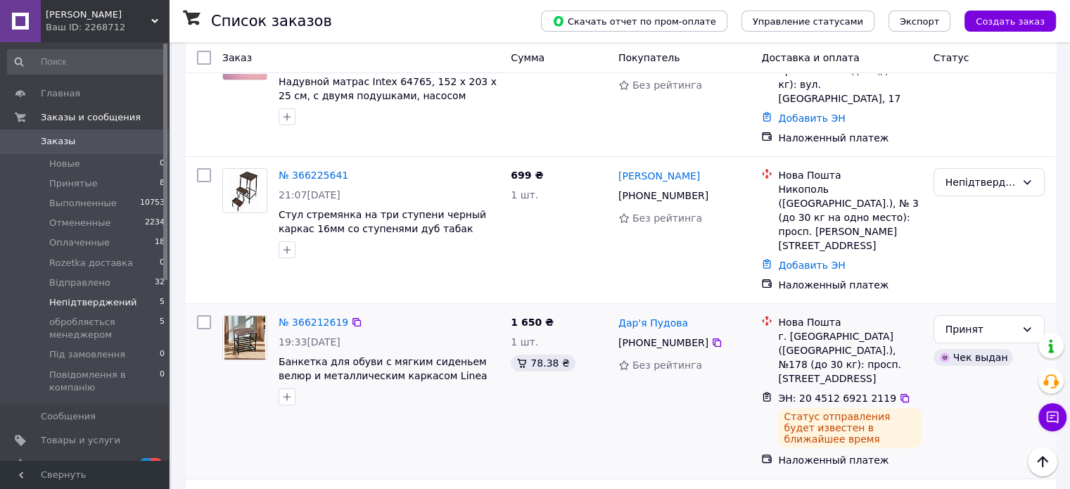
scroll to position [269, 0]
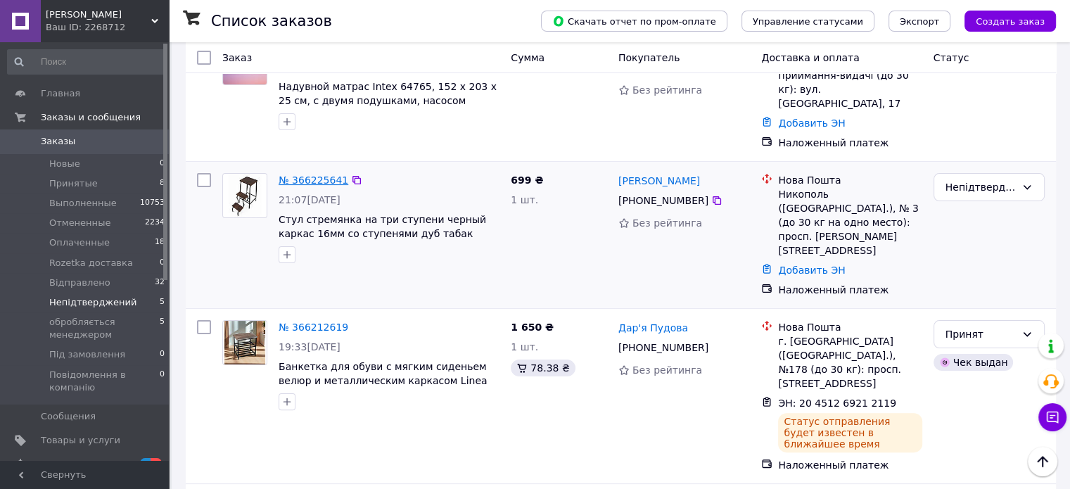
click at [322, 175] on link "№ 366225641" at bounding box center [314, 180] width 70 height 11
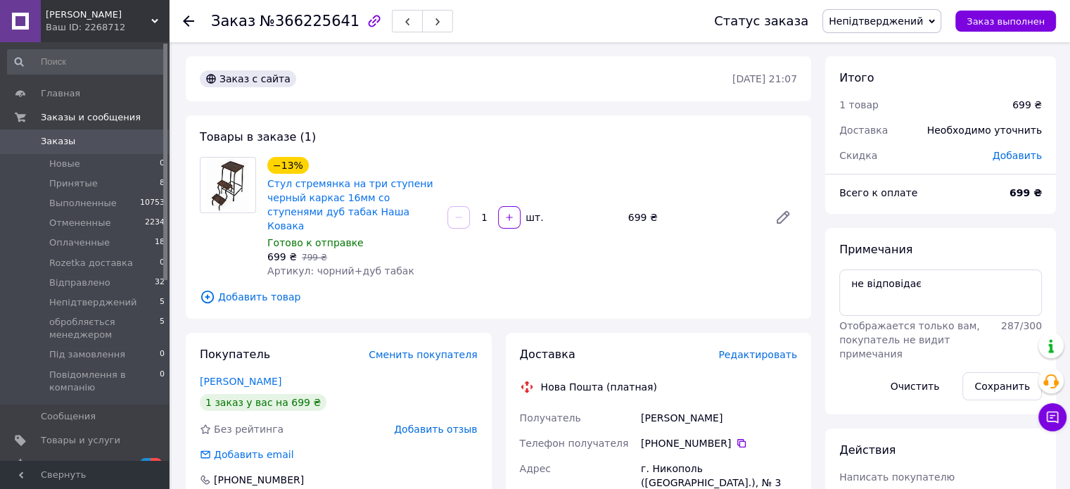
drag, startPoint x: 915, startPoint y: 27, endPoint x: 907, endPoint y: 57, distance: 31.2
click at [915, 27] on span "Непідтверджений" at bounding box center [876, 20] width 94 height 11
click at [892, 89] on li "Отменен" at bounding box center [896, 91] width 146 height 21
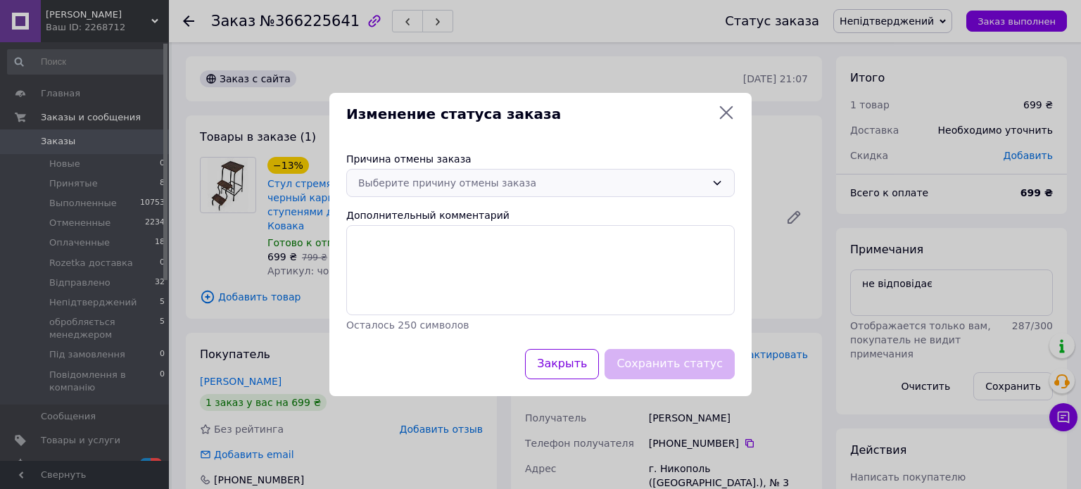
click at [509, 184] on div "Выберите причину отмены заказа" at bounding box center [532, 182] width 348 height 15
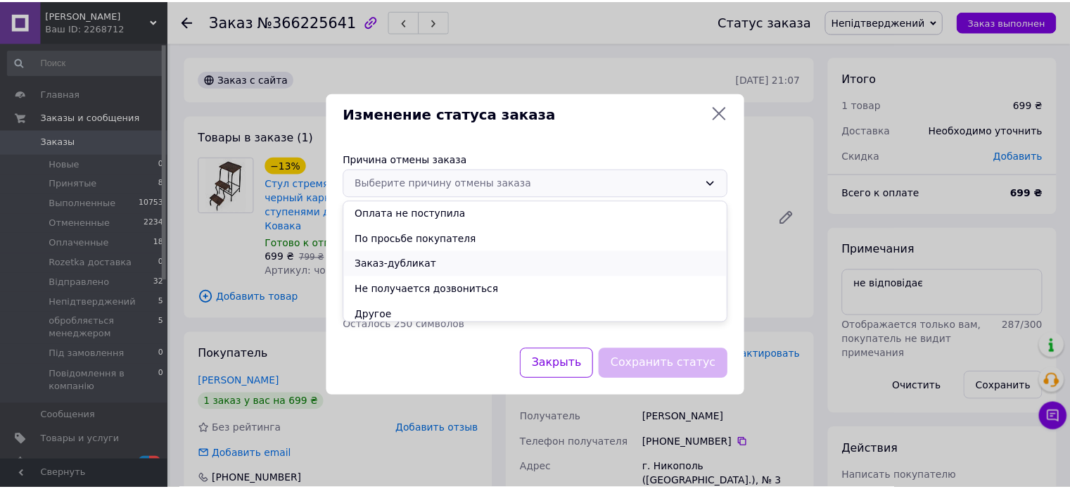
scroll to position [56, 0]
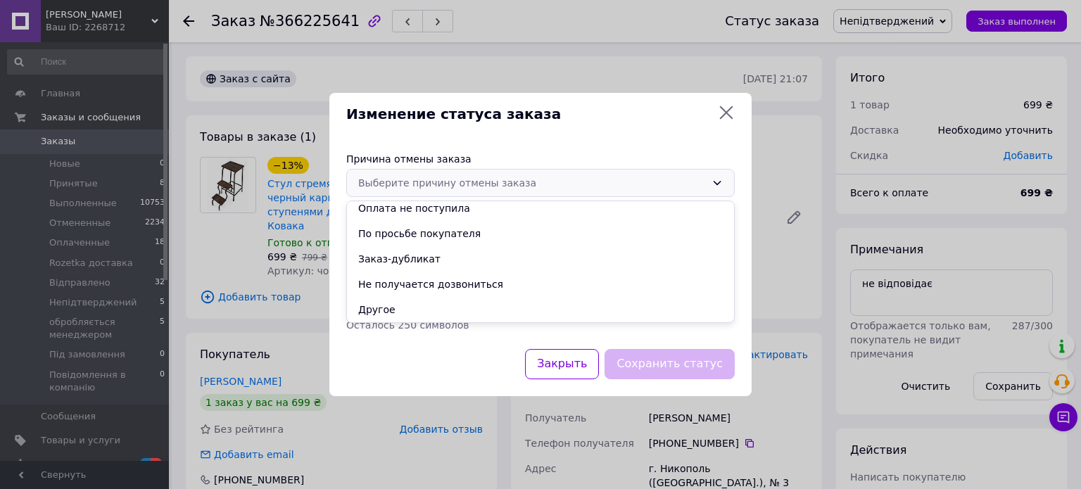
drag, startPoint x: 473, startPoint y: 281, endPoint x: 489, endPoint y: 287, distance: 17.1
click at [472, 281] on li "Не получается дозвониться" at bounding box center [540, 284] width 387 height 25
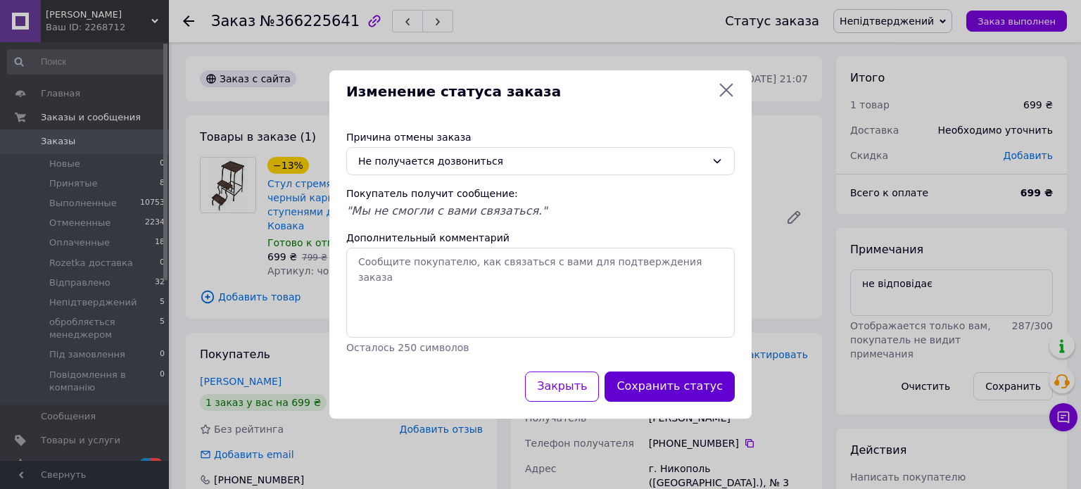
click at [644, 393] on button "Сохранить статус" at bounding box center [669, 387] width 130 height 30
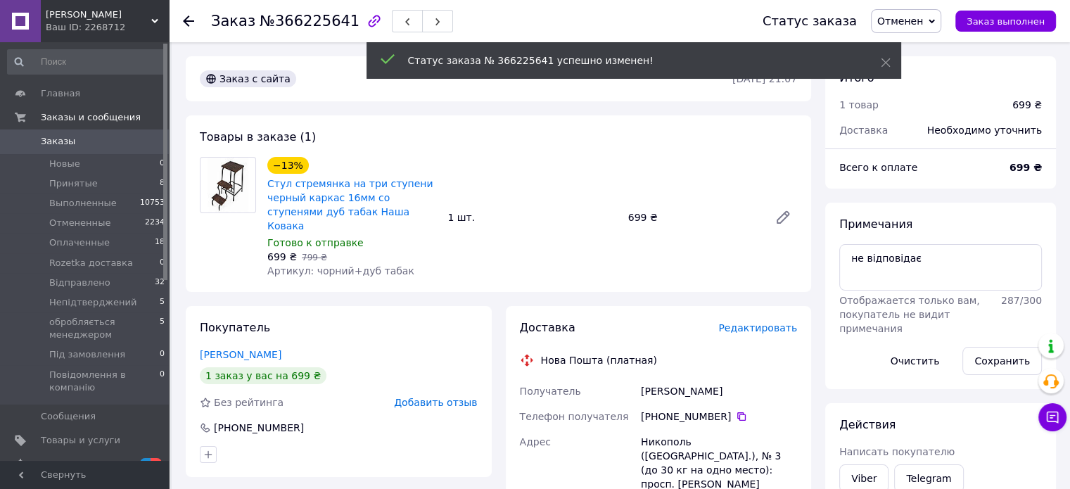
drag, startPoint x: 348, startPoint y: 263, endPoint x: 343, endPoint y: 254, distance: 10.7
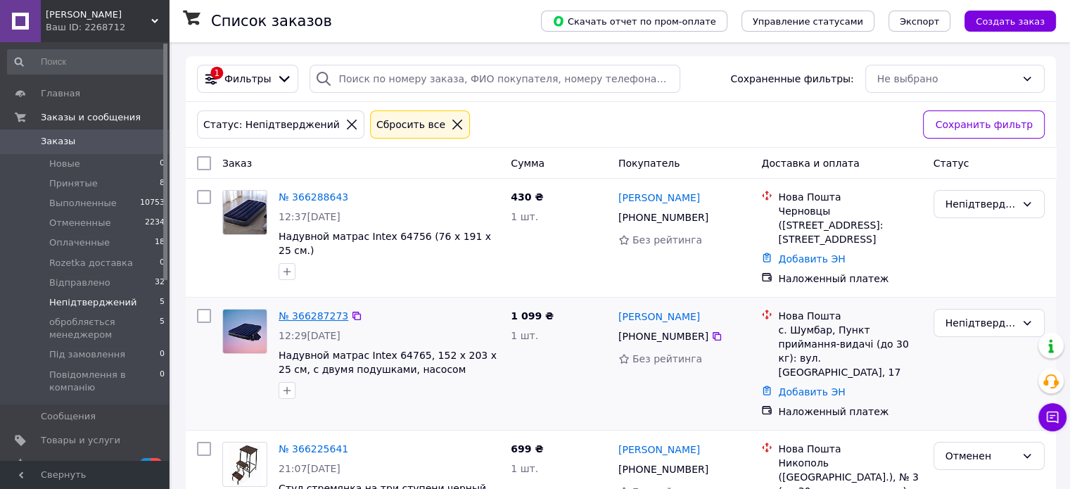
click at [310, 310] on link "№ 366287273" at bounding box center [314, 315] width 70 height 11
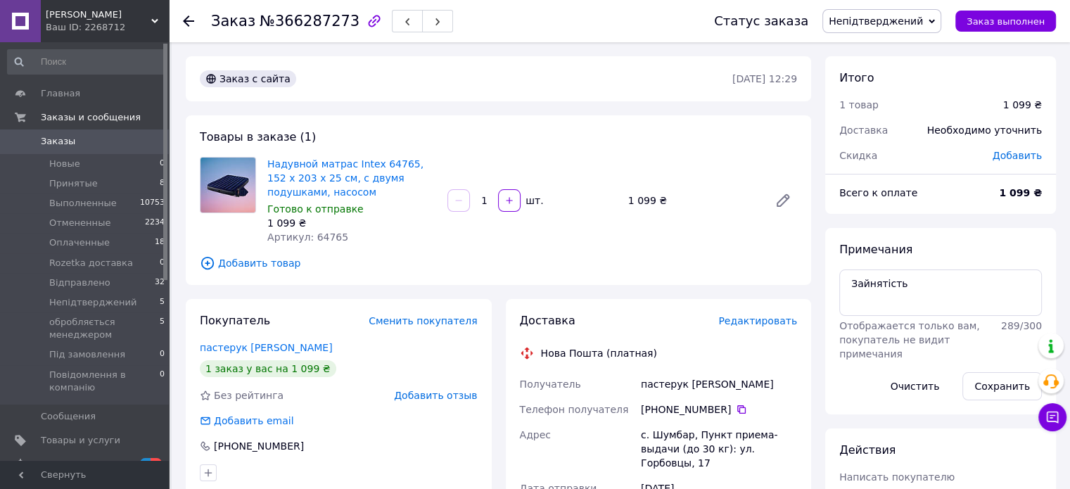
click at [909, 22] on span "Непідтверджений" at bounding box center [876, 20] width 94 height 11
drag, startPoint x: 898, startPoint y: 94, endPoint x: 879, endPoint y: 95, distance: 19.1
click at [897, 94] on li "Отменен" at bounding box center [896, 91] width 146 height 21
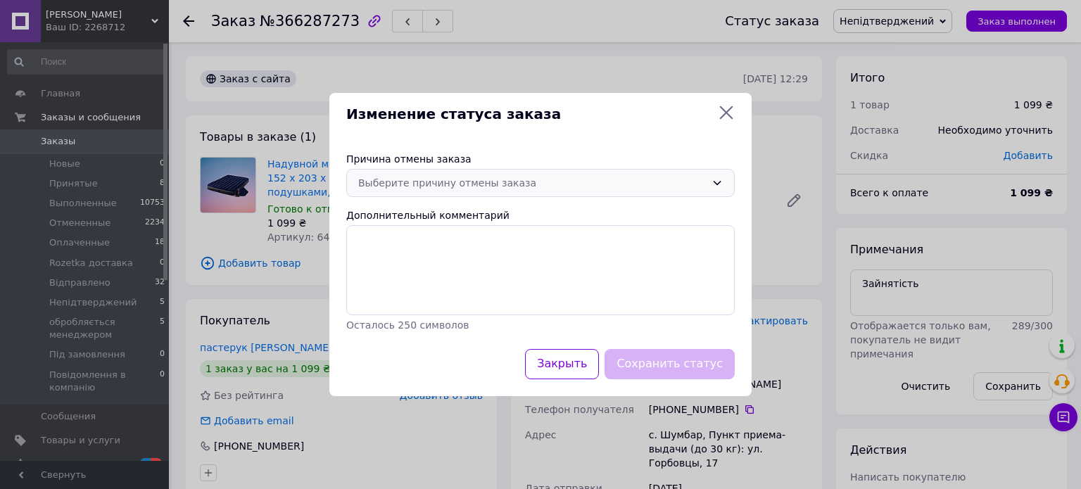
click at [458, 175] on div "Выберите причину отмены заказа" at bounding box center [540, 183] width 388 height 28
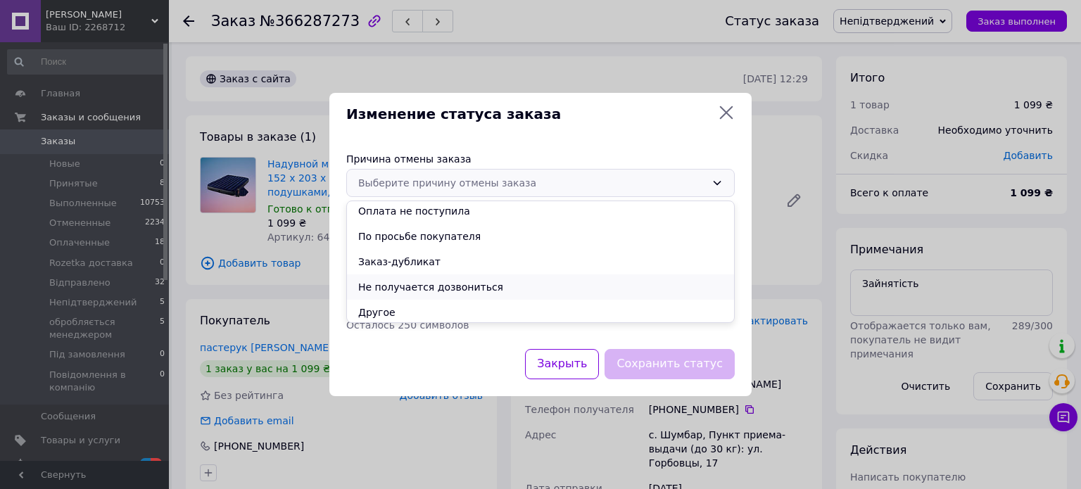
scroll to position [56, 0]
click at [405, 277] on li "Не получается дозвониться" at bounding box center [540, 284] width 387 height 25
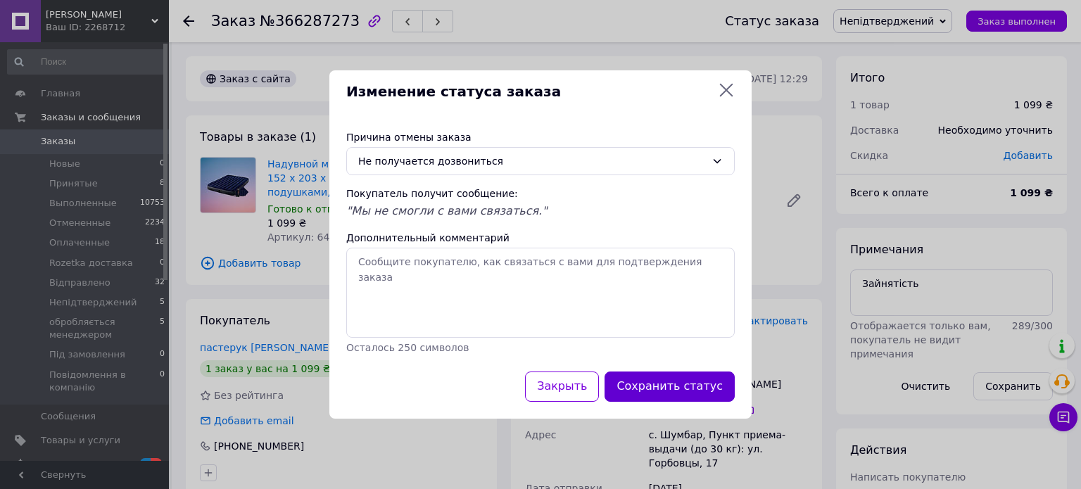
click at [645, 379] on button "Сохранить статус" at bounding box center [669, 387] width 130 height 30
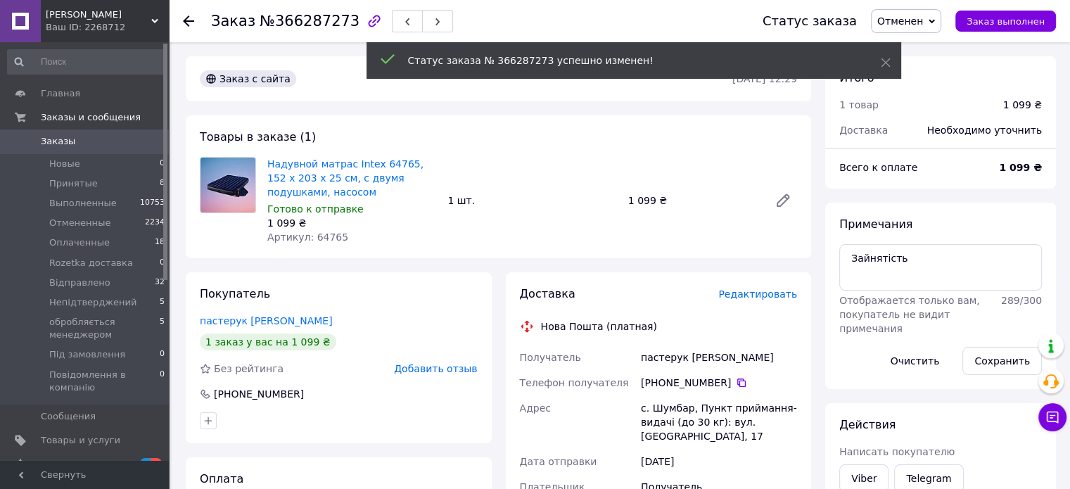
drag, startPoint x: 374, startPoint y: 308, endPoint x: 375, endPoint y: 295, distance: 12.7
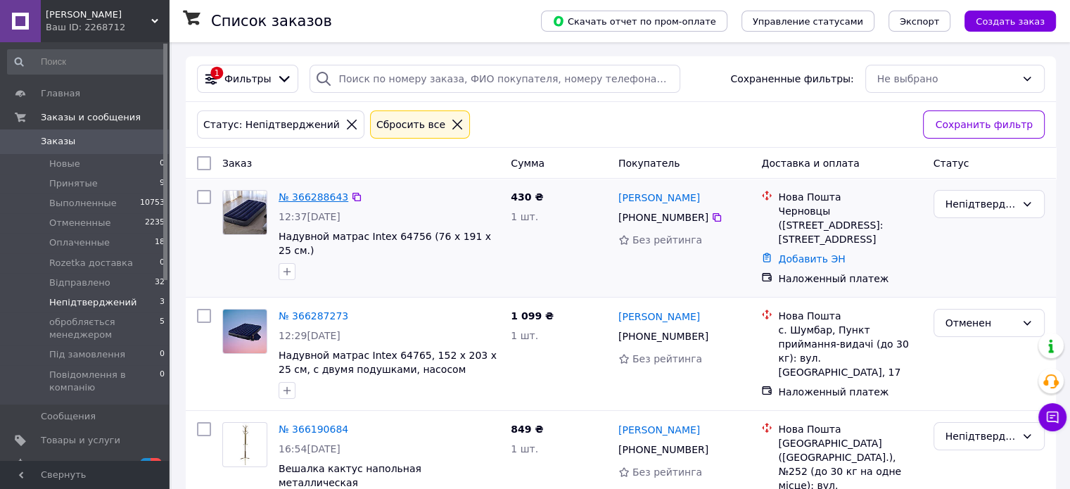
click at [321, 201] on link "№ 366288643" at bounding box center [314, 196] width 70 height 11
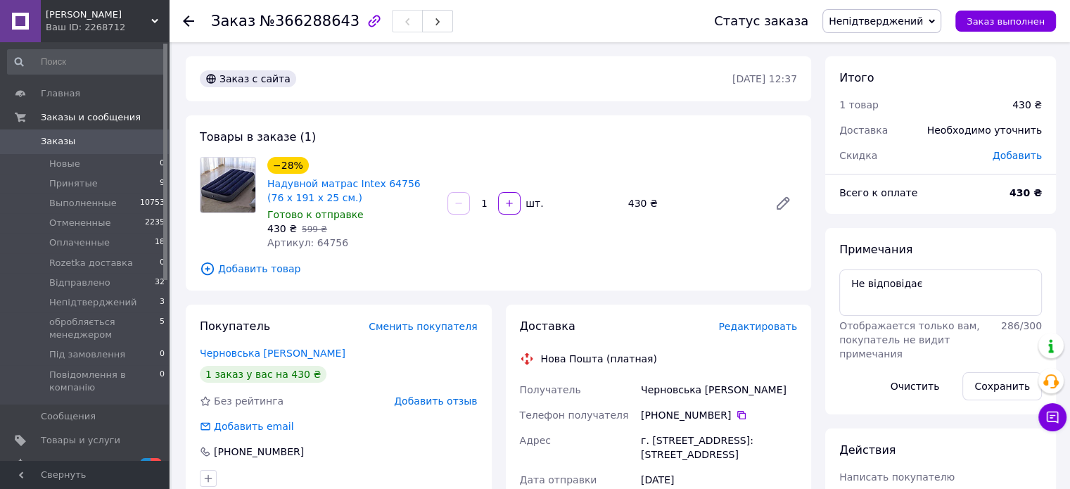
click at [918, 21] on span "Непідтверджений" at bounding box center [876, 20] width 94 height 11
click at [880, 91] on li "Отменен" at bounding box center [896, 91] width 146 height 21
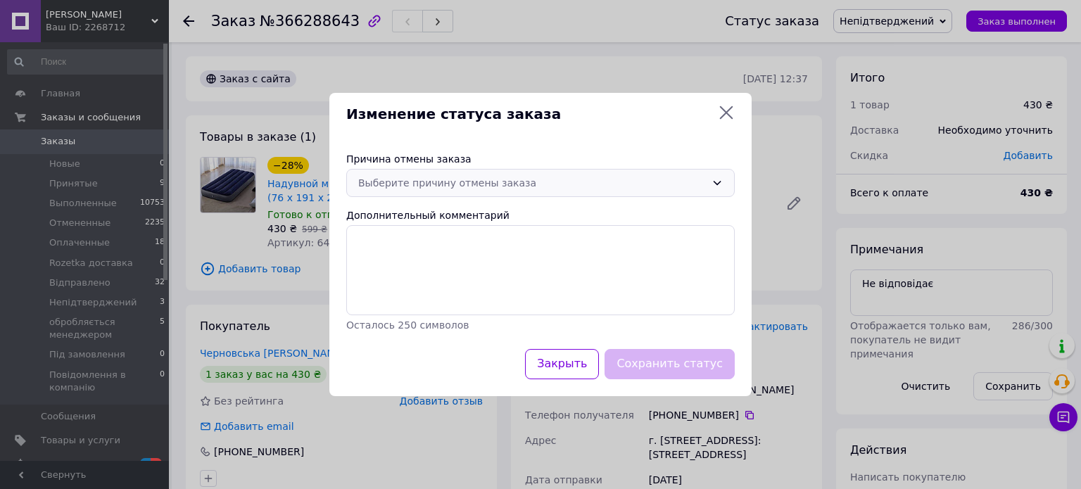
click at [479, 180] on div "Выберите причину отмены заказа" at bounding box center [532, 182] width 348 height 15
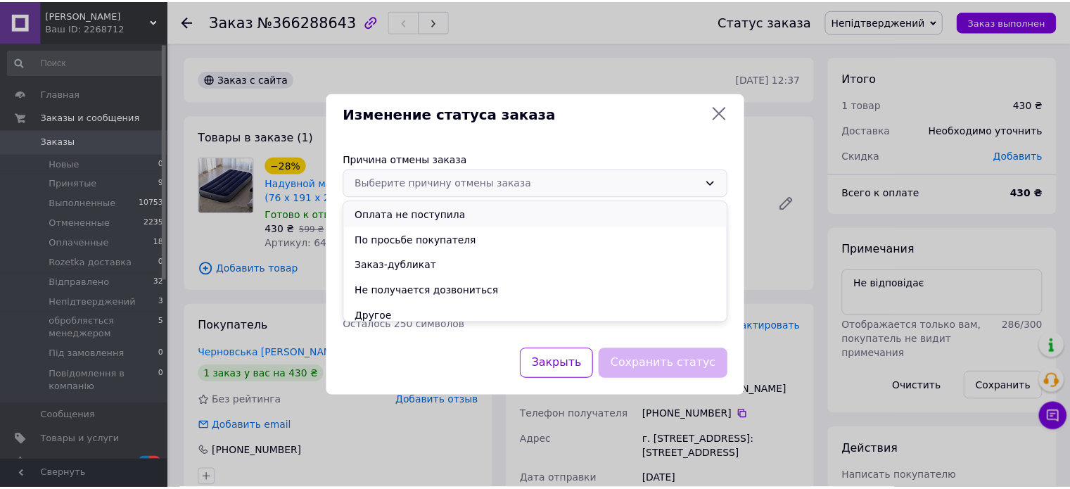
scroll to position [56, 0]
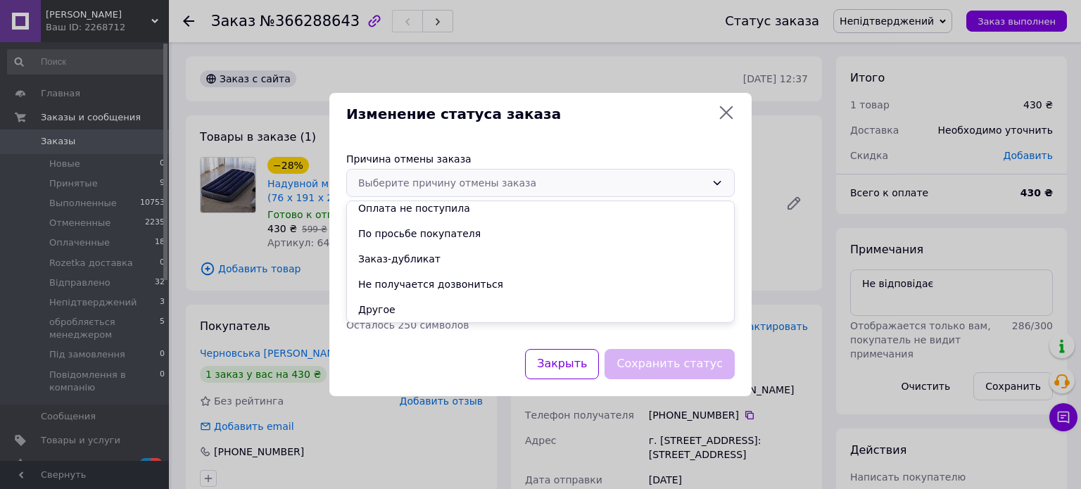
click at [461, 282] on li "Не получается дозвониться" at bounding box center [540, 284] width 387 height 25
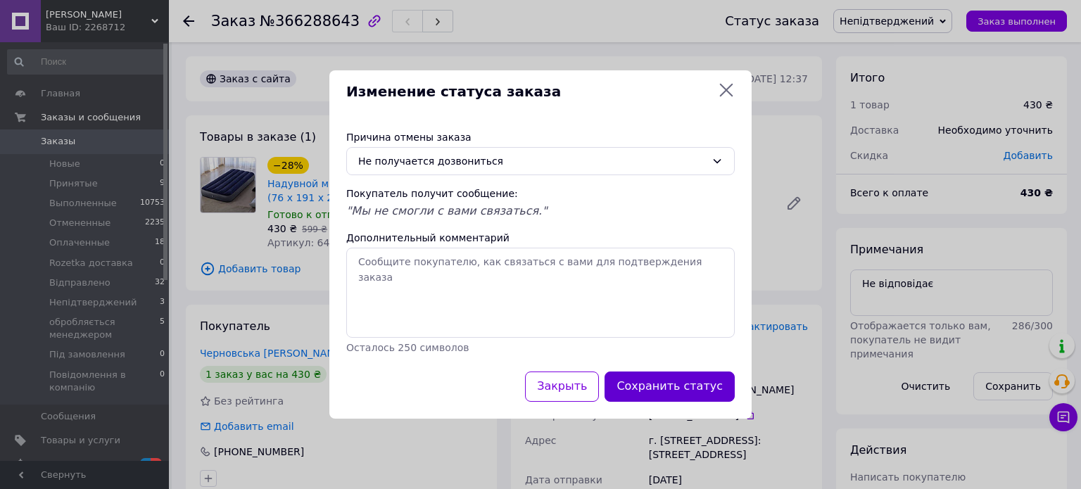
click at [661, 391] on button "Сохранить статус" at bounding box center [669, 387] width 130 height 30
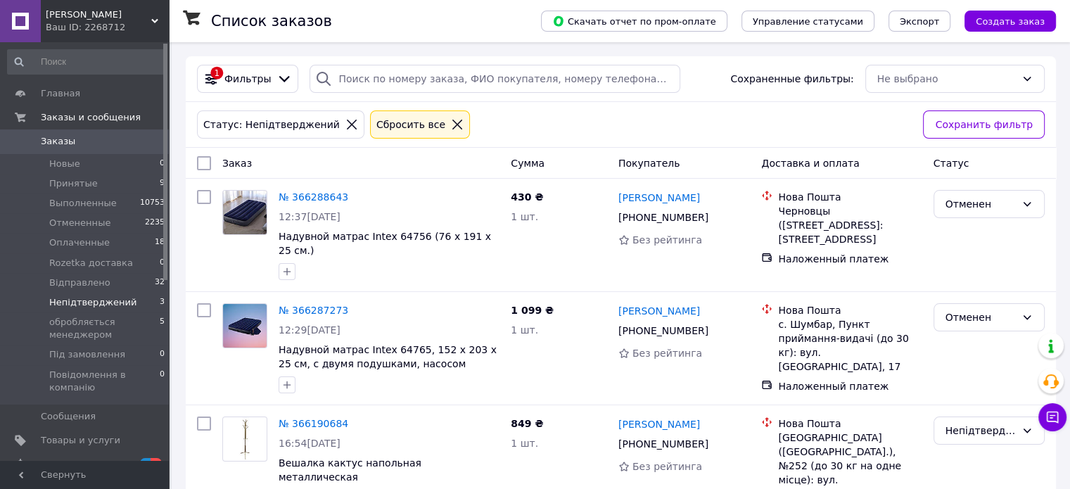
click at [425, 132] on div "Сбросить все" at bounding box center [420, 124] width 93 height 15
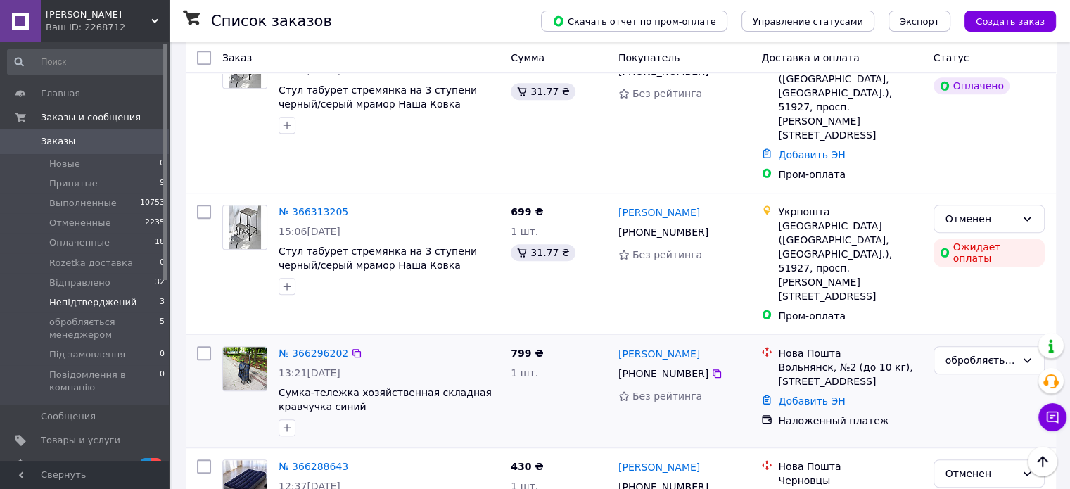
scroll to position [844, 0]
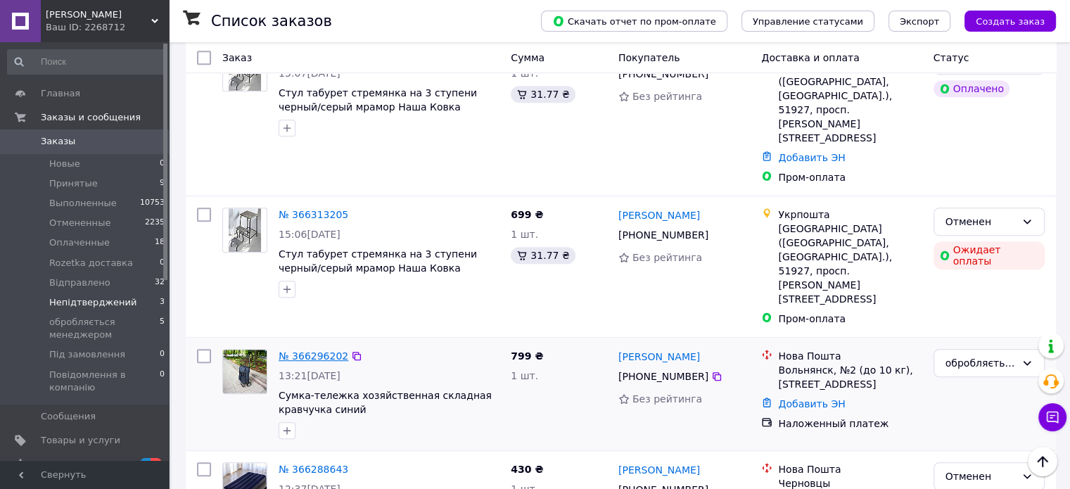
click at [297, 350] on link "№ 366296202" at bounding box center [314, 355] width 70 height 11
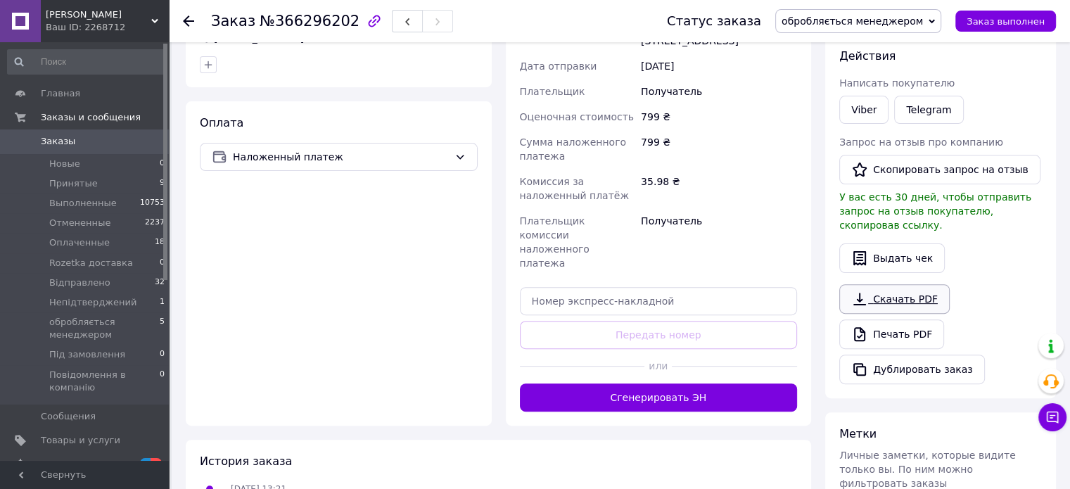
scroll to position [411, 0]
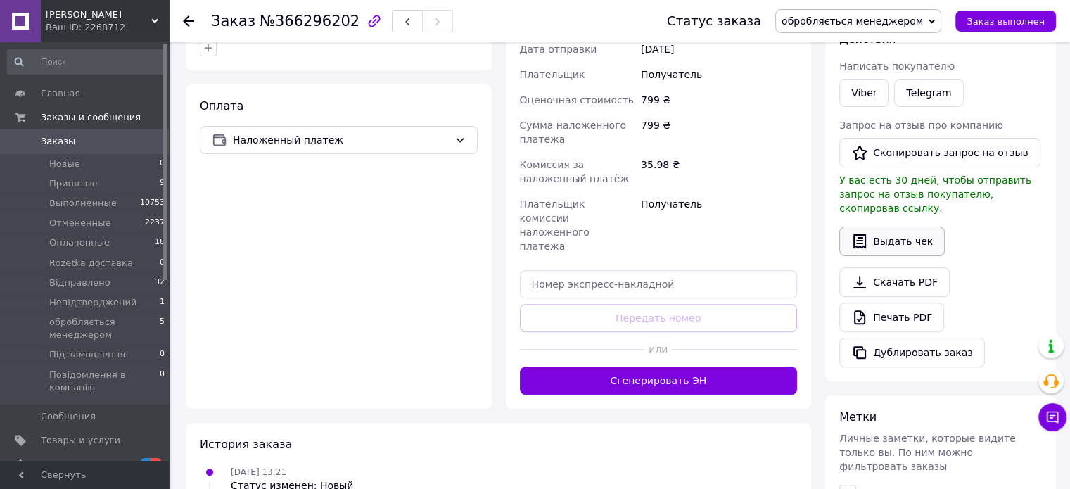
click at [896, 227] on button "Выдать чек" at bounding box center [892, 242] width 106 height 30
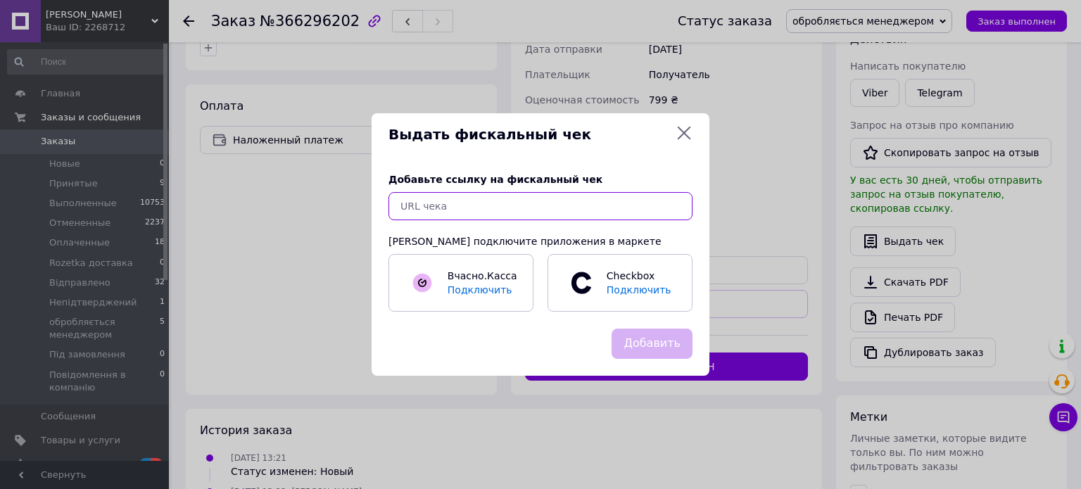
click at [618, 210] on input "text" at bounding box center [540, 206] width 304 height 28
paste input "[URL][DOMAIN_NAME]"
type input "[URL][DOMAIN_NAME]"
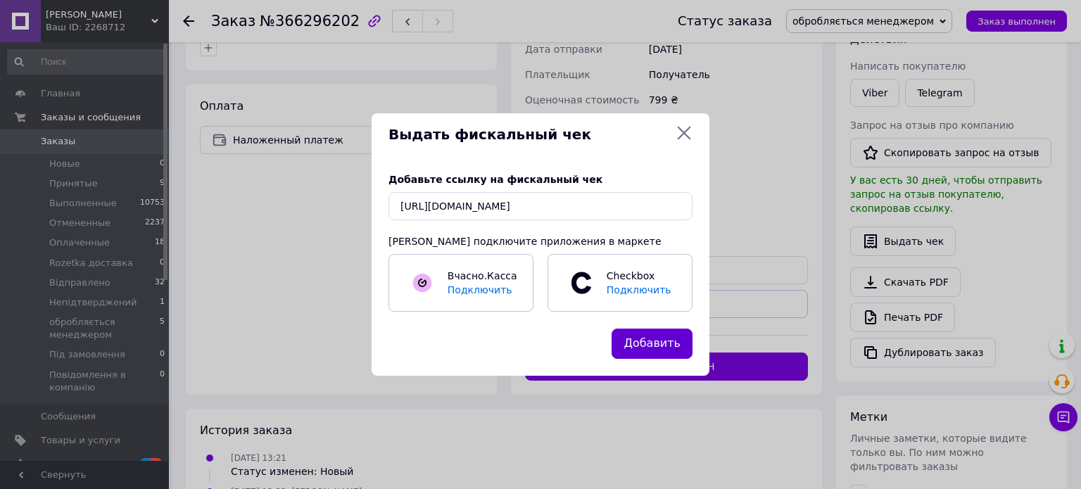
click at [633, 349] on button "Добавить" at bounding box center [651, 344] width 81 height 30
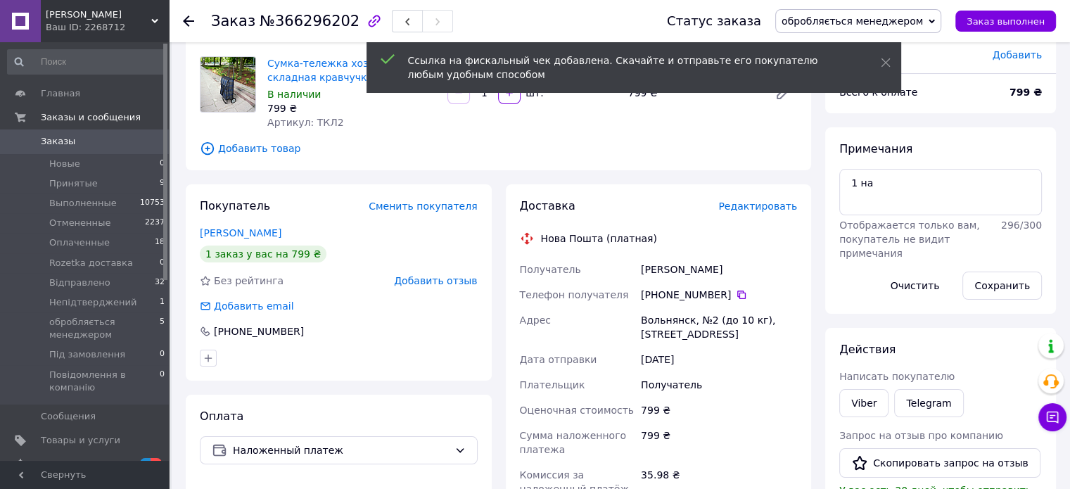
scroll to position [59, 0]
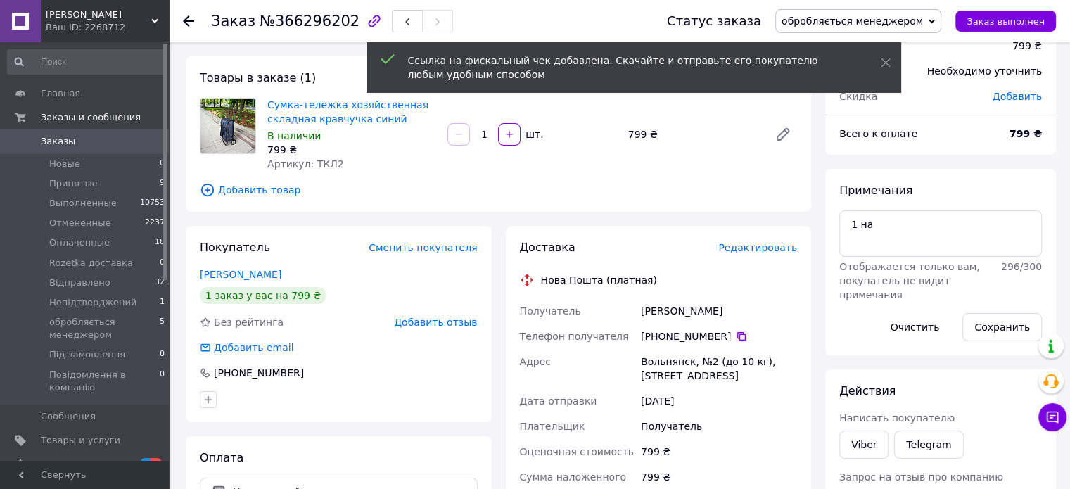
click at [736, 335] on icon at bounding box center [741, 336] width 11 height 11
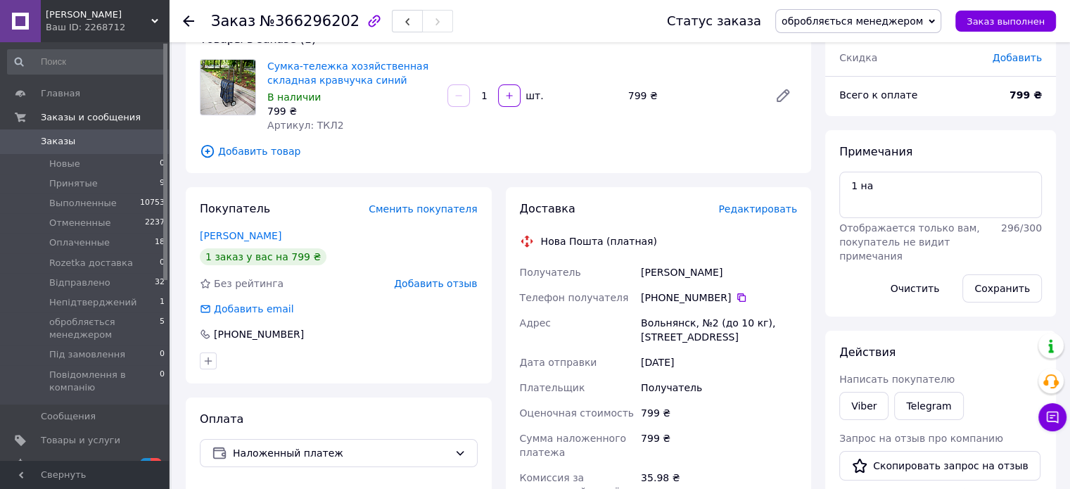
scroll to position [270, 0]
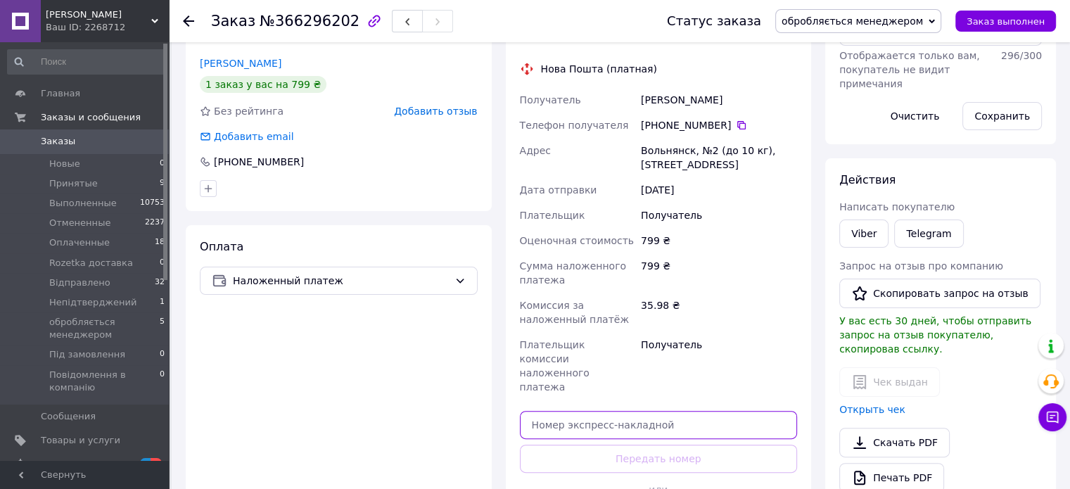
click at [677, 411] on input "text" at bounding box center [659, 425] width 278 height 28
paste input "20451269213136"
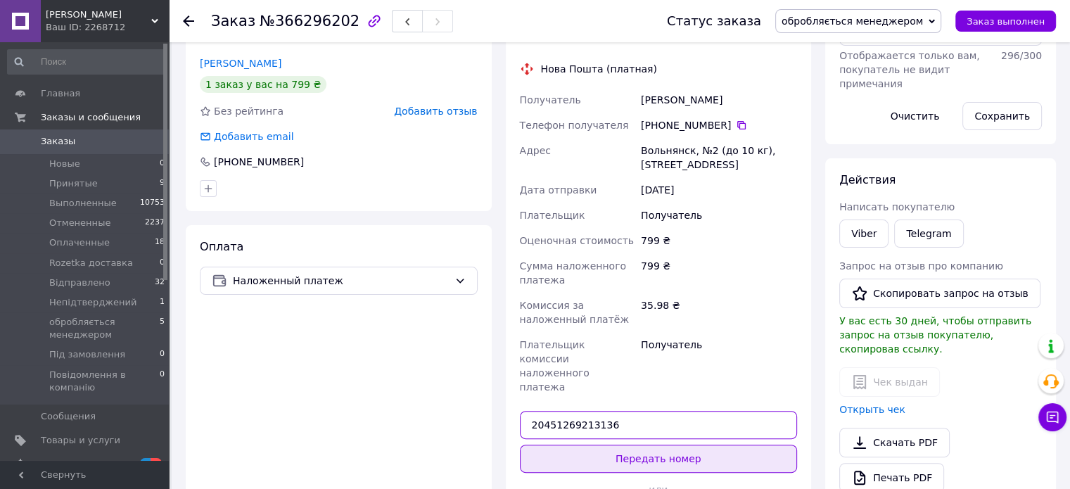
type input "20451269213136"
click at [678, 445] on button "Передать номер" at bounding box center [659, 459] width 278 height 28
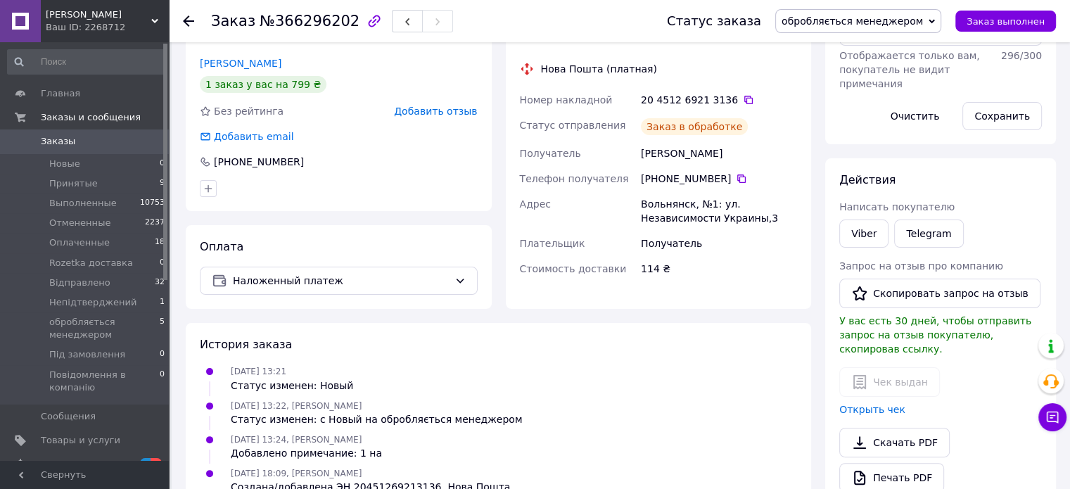
click at [832, 27] on span "обробляється менеджером" at bounding box center [852, 20] width 141 height 11
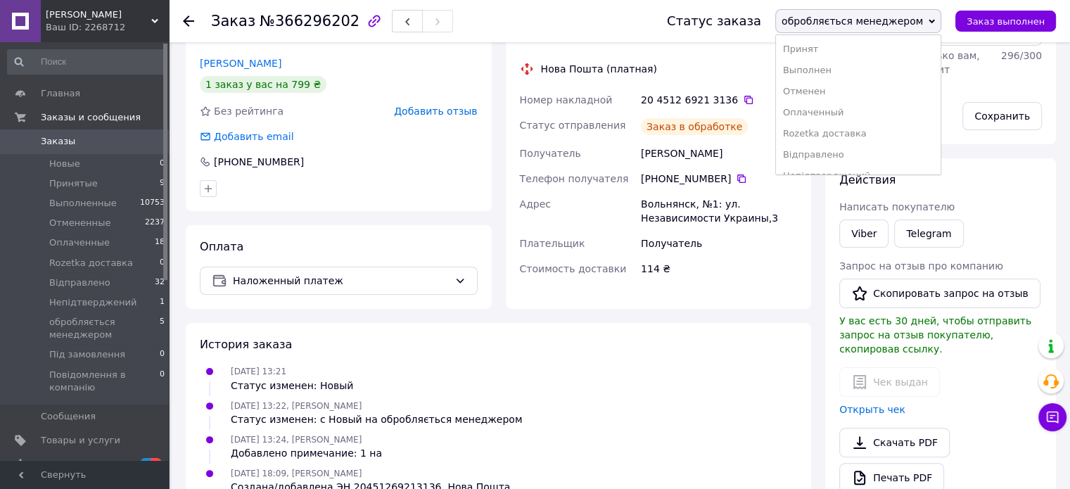
click at [832, 47] on li "Принят" at bounding box center [858, 49] width 165 height 21
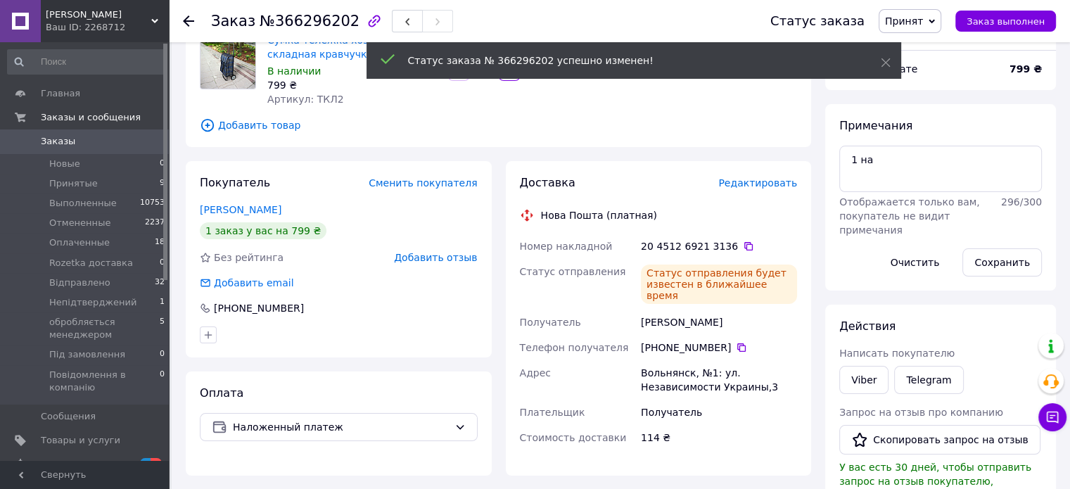
scroll to position [0, 0]
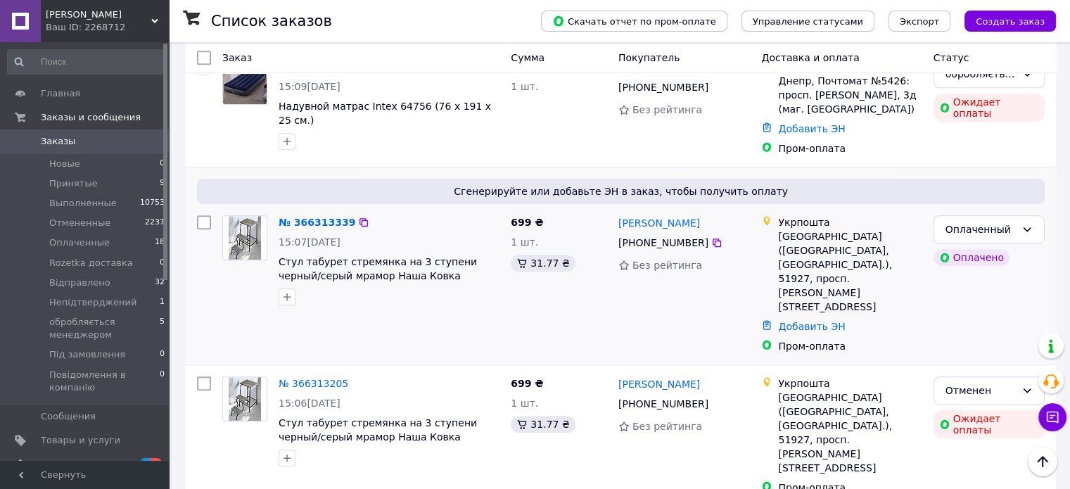
scroll to position [563, 0]
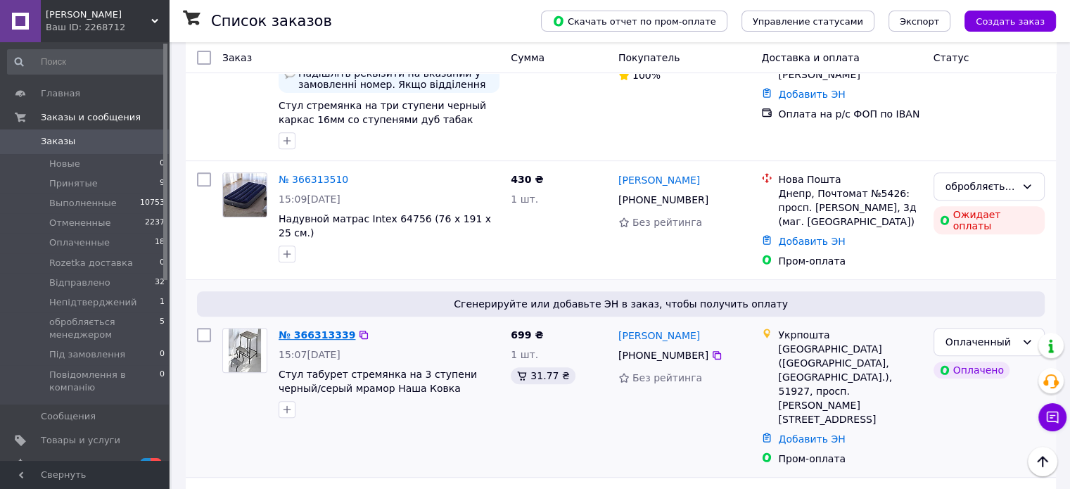
click at [299, 329] on link "№ 366313339" at bounding box center [317, 334] width 77 height 11
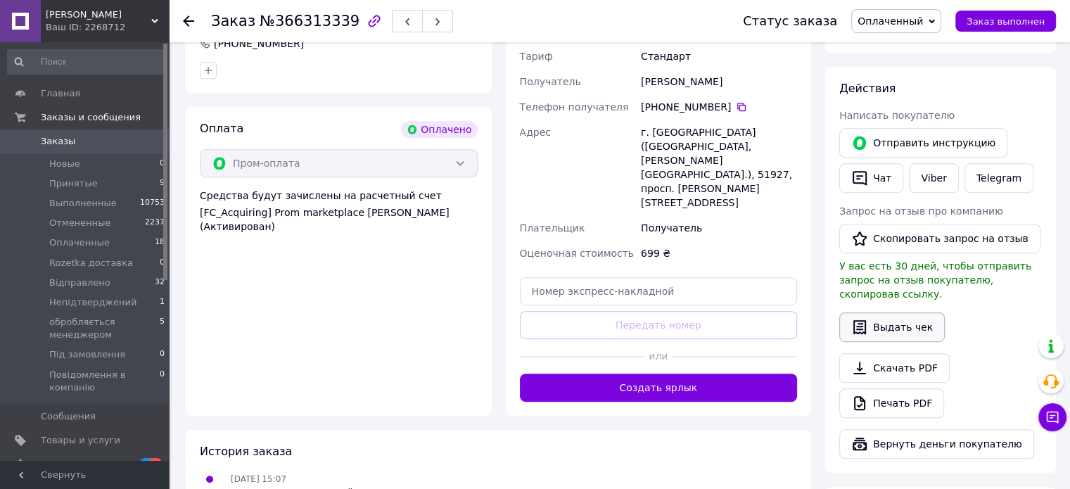
scroll to position [774, 0]
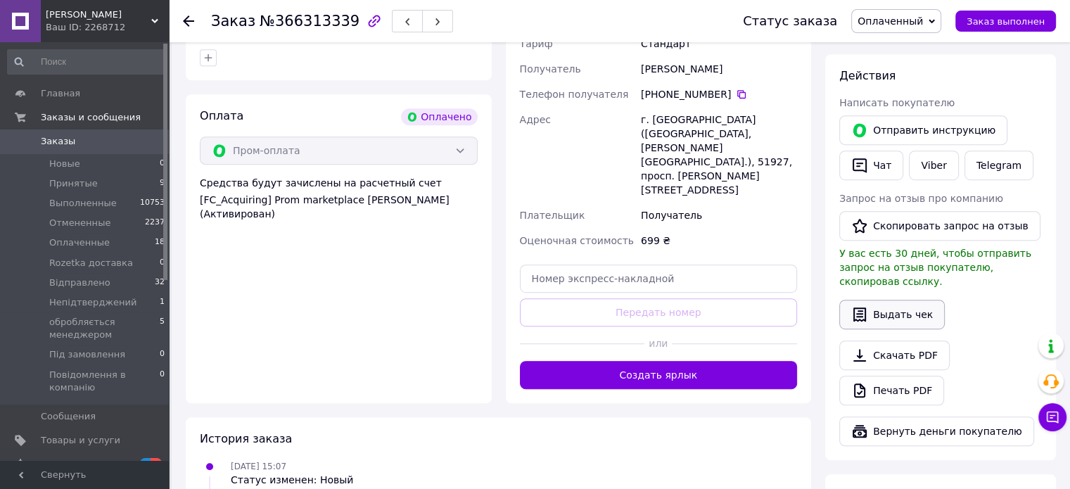
click at [888, 300] on button "Выдать чек" at bounding box center [892, 315] width 106 height 30
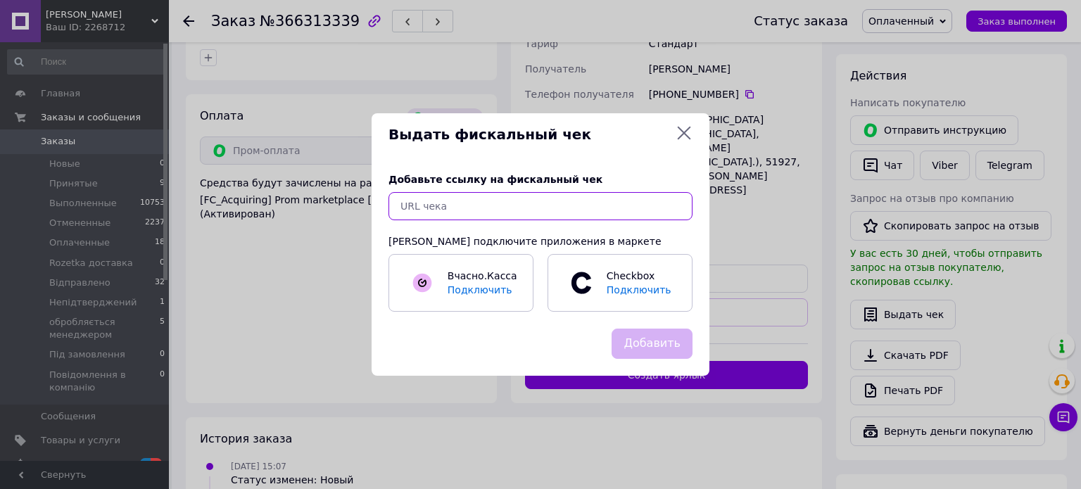
click at [614, 196] on input "text" at bounding box center [540, 206] width 304 height 28
paste input "[URL][DOMAIN_NAME]"
type input "[URL][DOMAIN_NAME]"
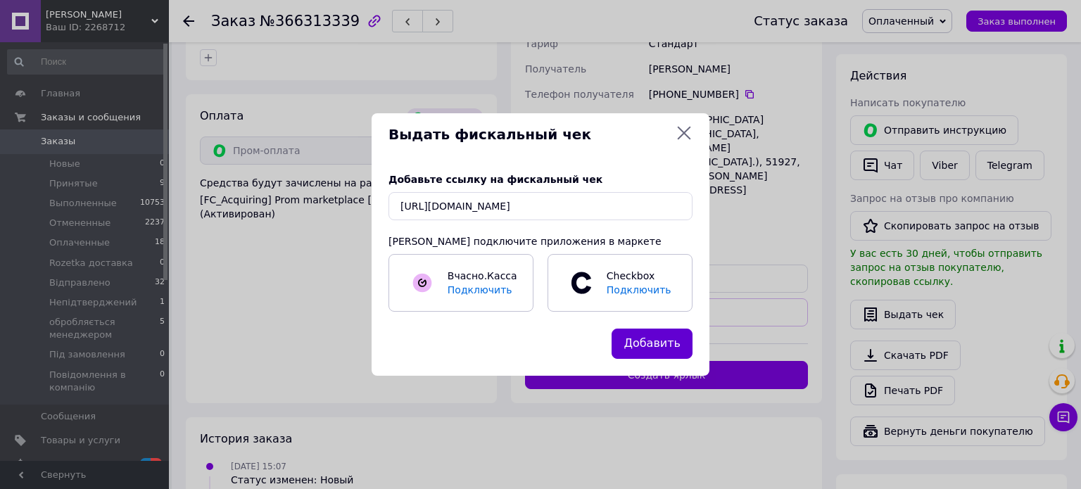
click at [657, 350] on button "Добавить" at bounding box center [651, 344] width 81 height 30
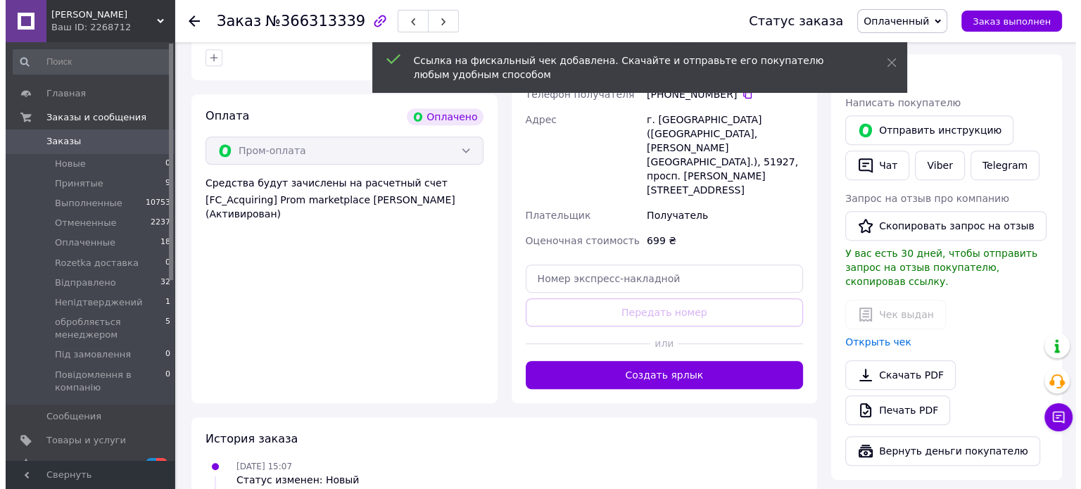
scroll to position [493, 0]
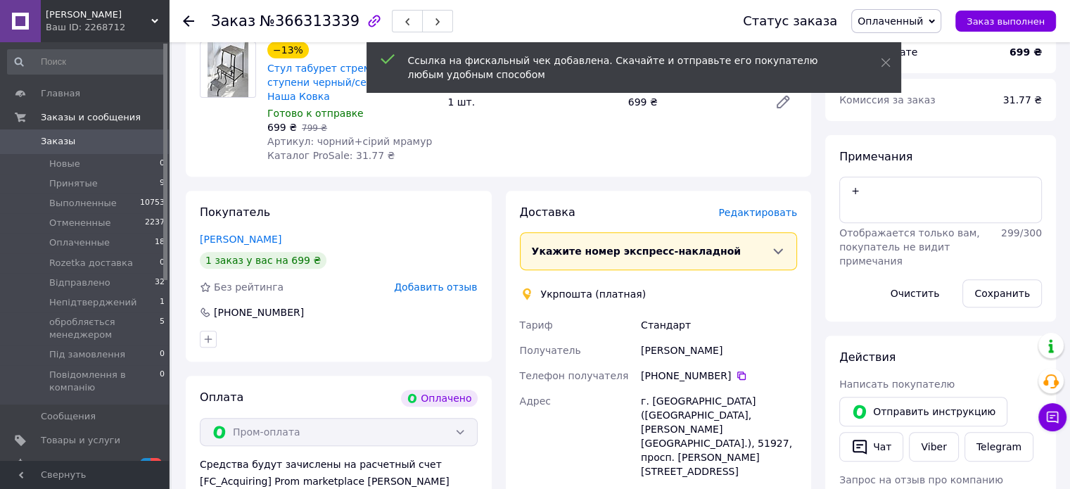
click at [763, 207] on span "Редактировать" at bounding box center [757, 212] width 79 height 11
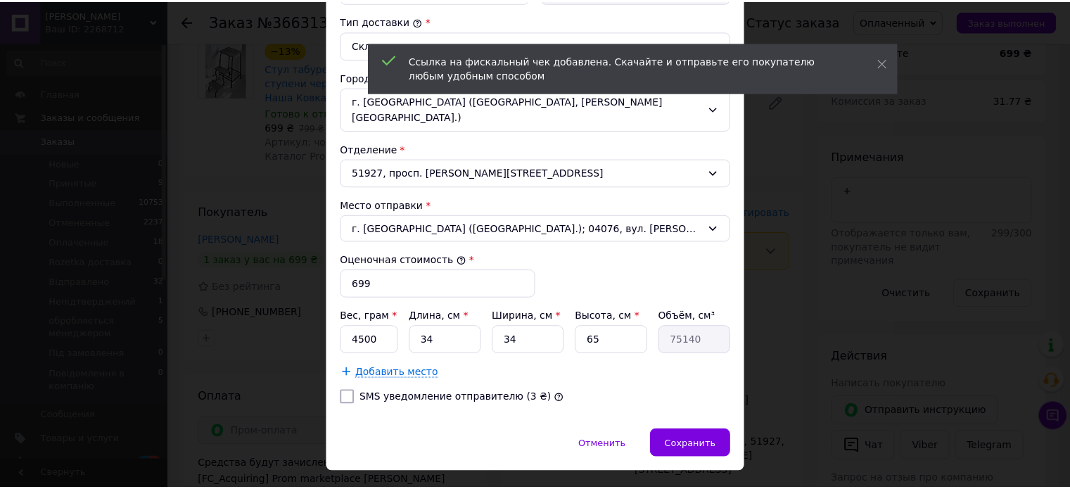
scroll to position [388, 0]
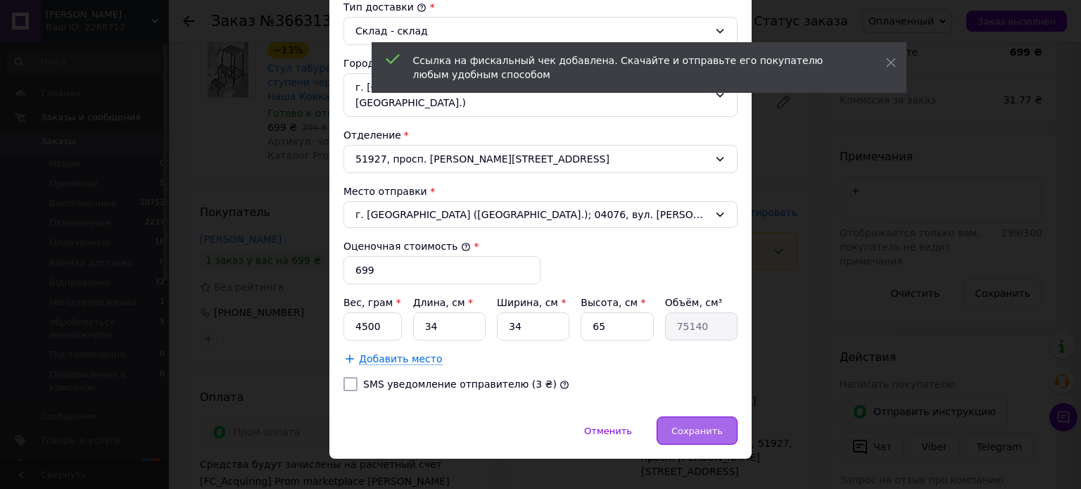
click at [688, 426] on span "Сохранить" at bounding box center [696, 431] width 51 height 11
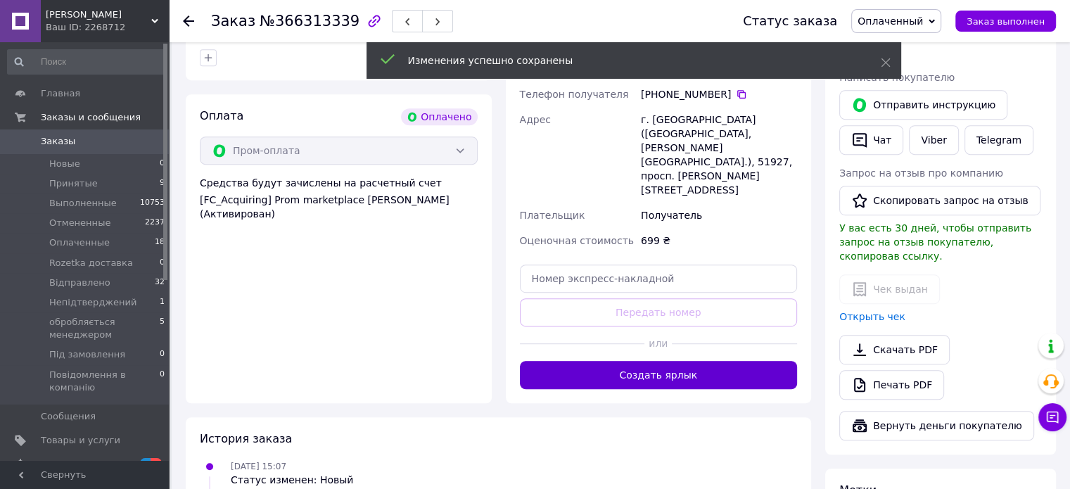
click at [679, 361] on button "Создать ярлык" at bounding box center [659, 375] width 278 height 28
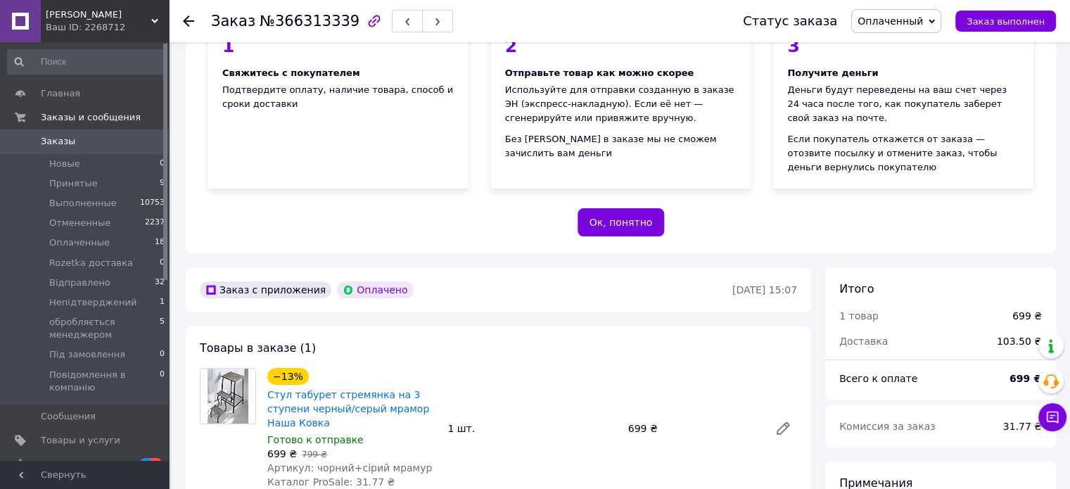
scroll to position [141, 0]
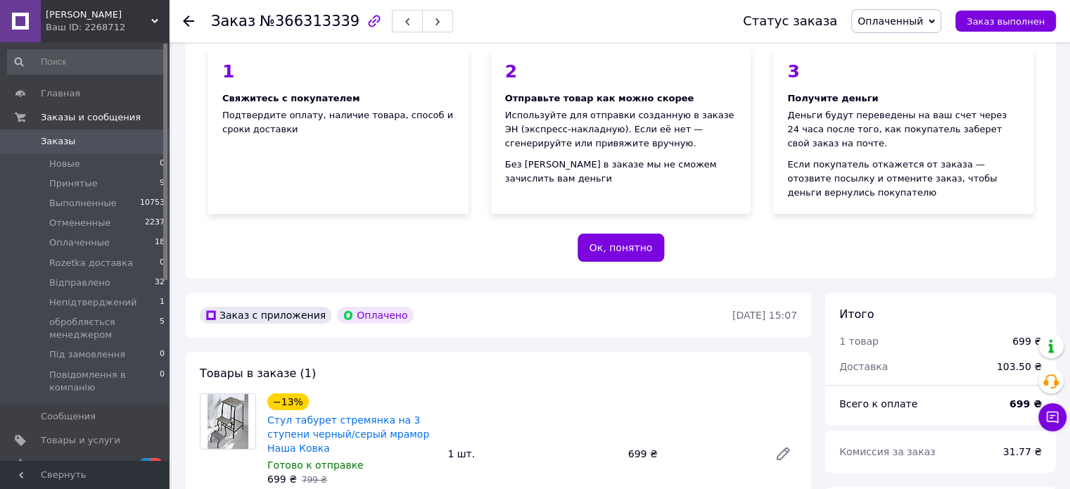
drag, startPoint x: 577, startPoint y: 252, endPoint x: 547, endPoint y: 211, distance: 50.4
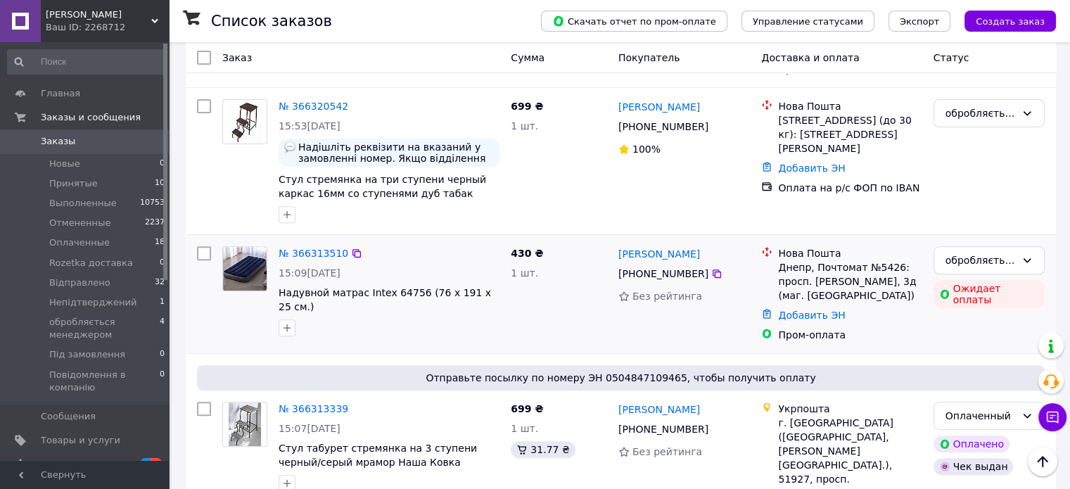
scroll to position [493, 0]
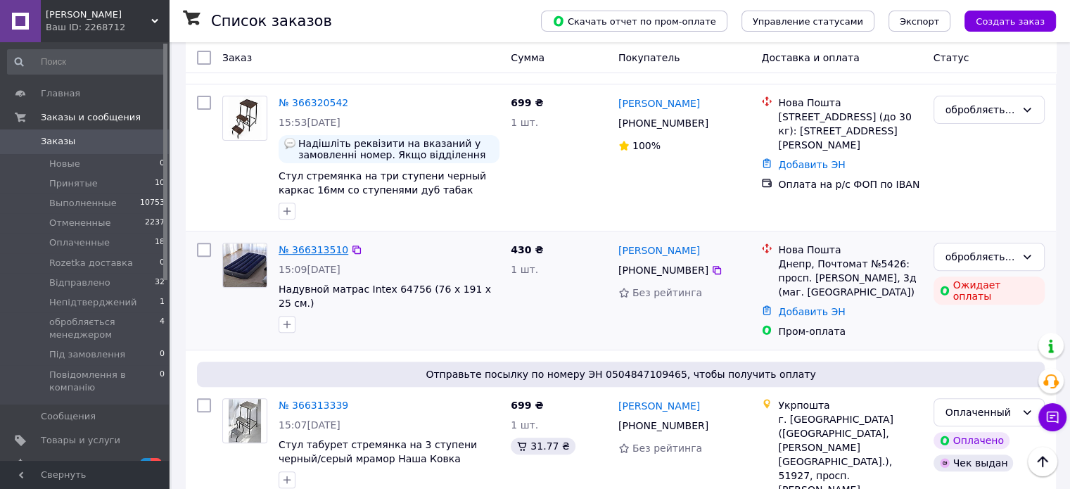
click at [300, 244] on link "№ 366313510" at bounding box center [314, 249] width 70 height 11
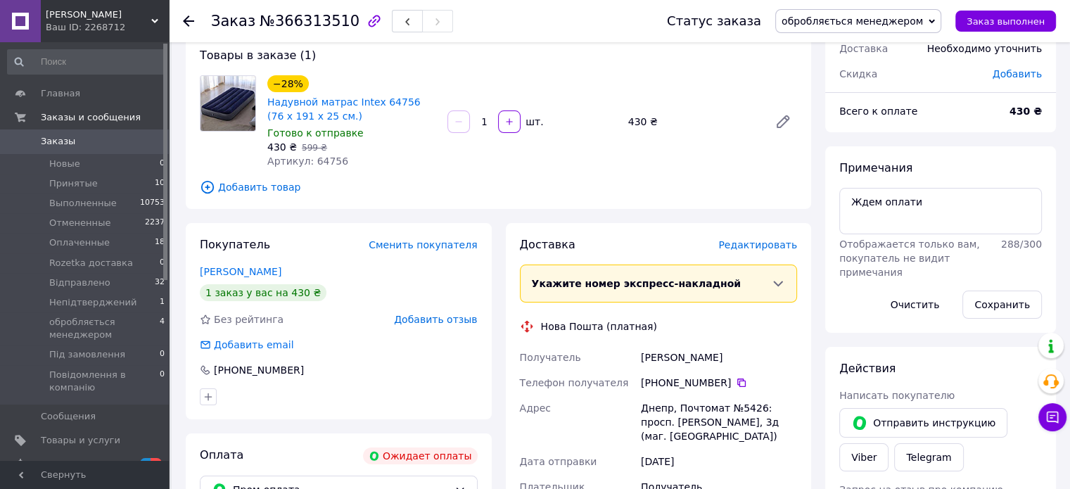
scroll to position [81, 0]
click at [884, 27] on span "обробляється менеджером" at bounding box center [852, 20] width 141 height 11
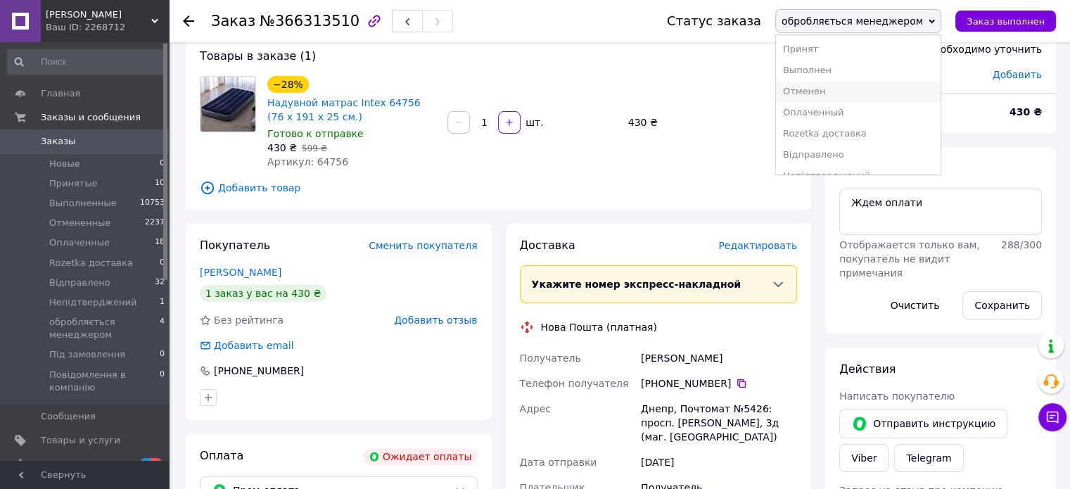
click at [861, 87] on li "Отменен" at bounding box center [858, 91] width 165 height 21
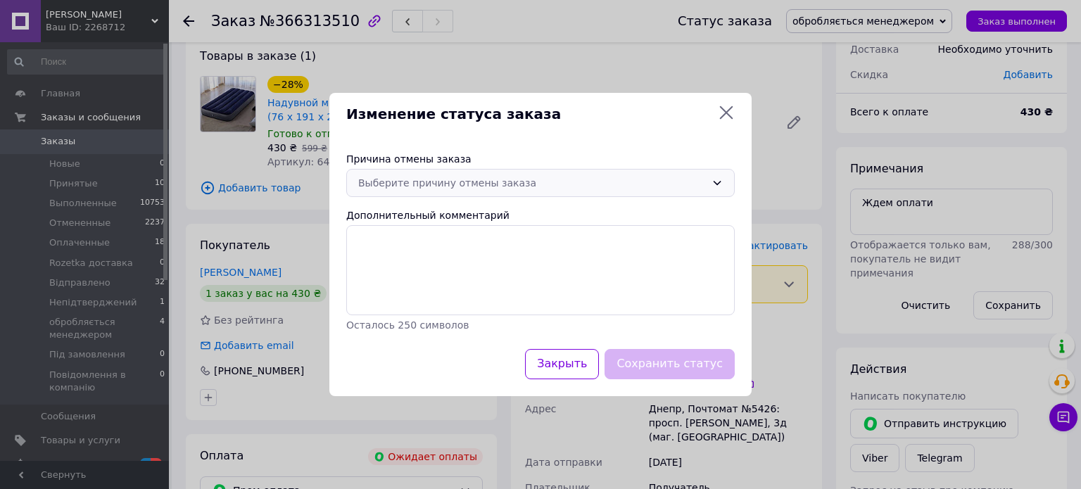
click at [438, 186] on div "Выберите причину отмены заказа" at bounding box center [532, 182] width 348 height 15
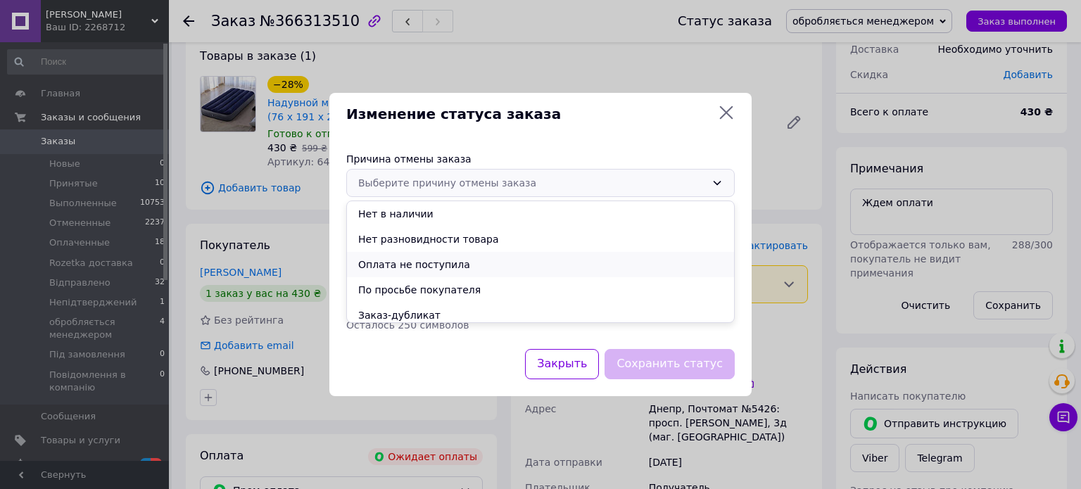
click at [431, 264] on li "Оплата не поступила" at bounding box center [540, 264] width 387 height 25
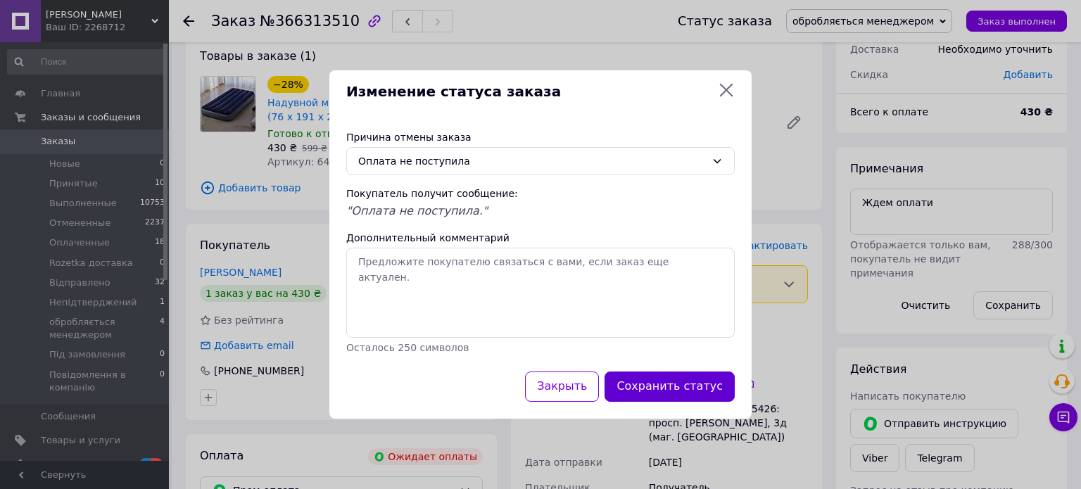
click at [706, 391] on button "Сохранить статус" at bounding box center [669, 387] width 130 height 30
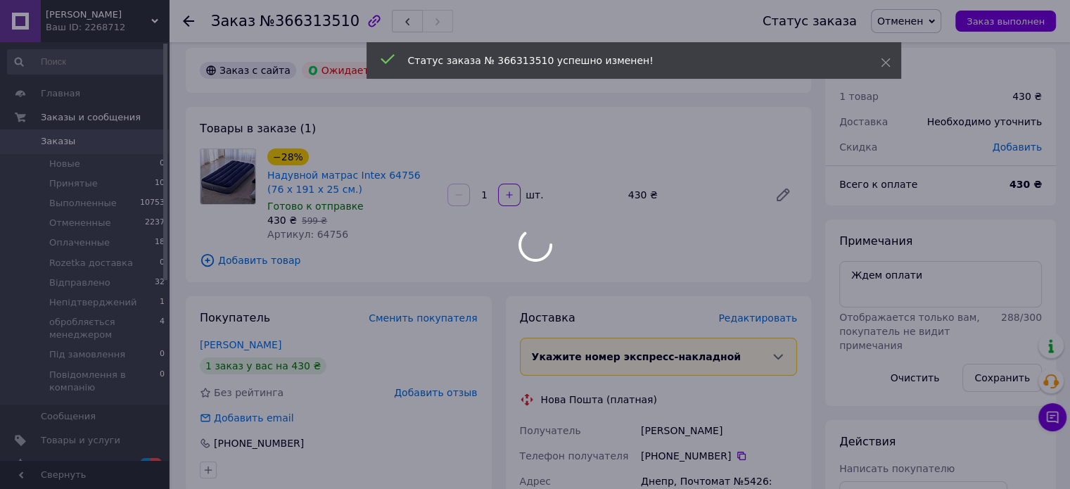
scroll to position [0, 0]
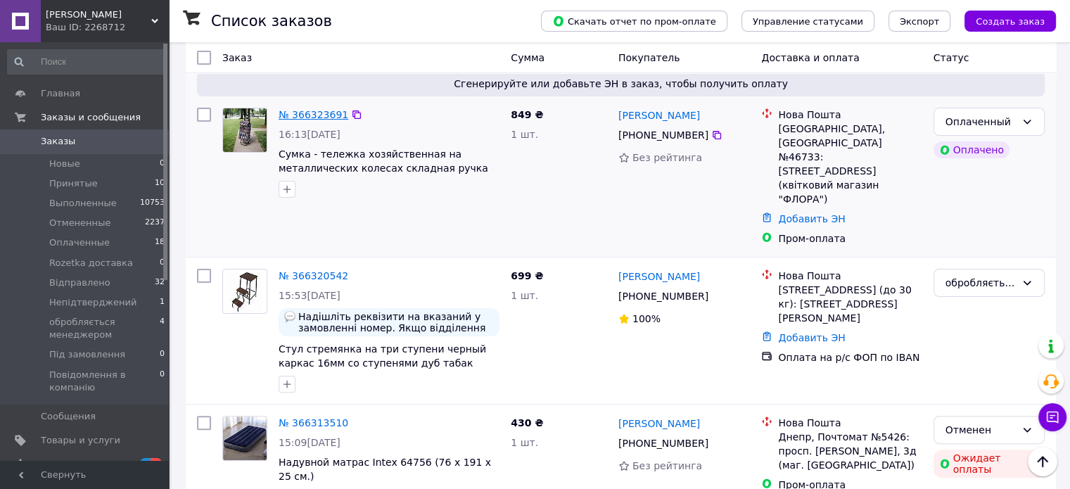
scroll to position [352, 0]
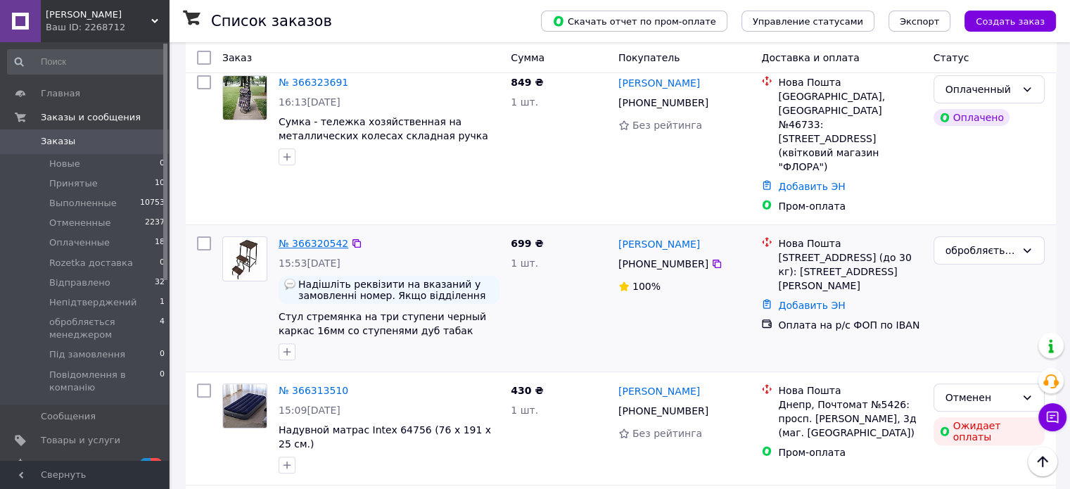
click at [321, 238] on link "№ 366320542" at bounding box center [314, 243] width 70 height 11
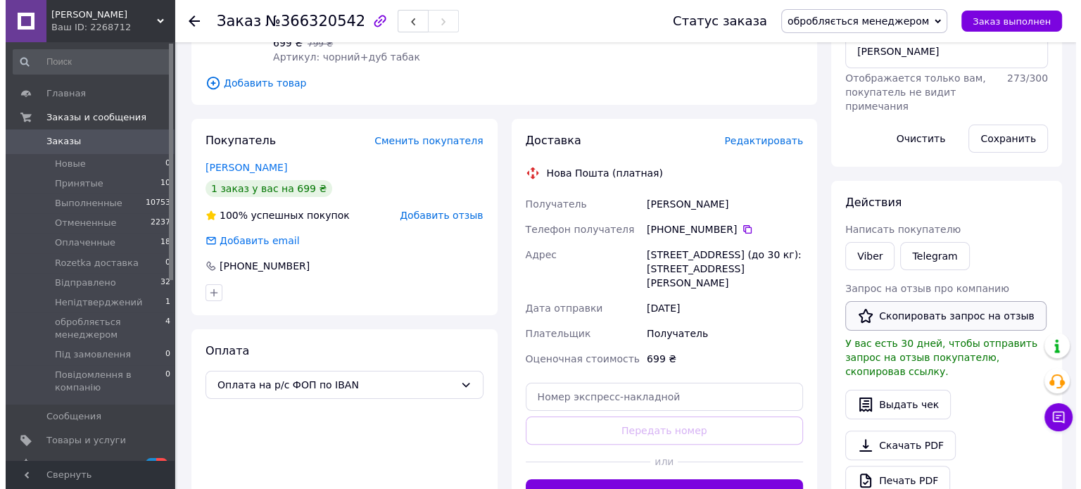
scroll to position [281, 0]
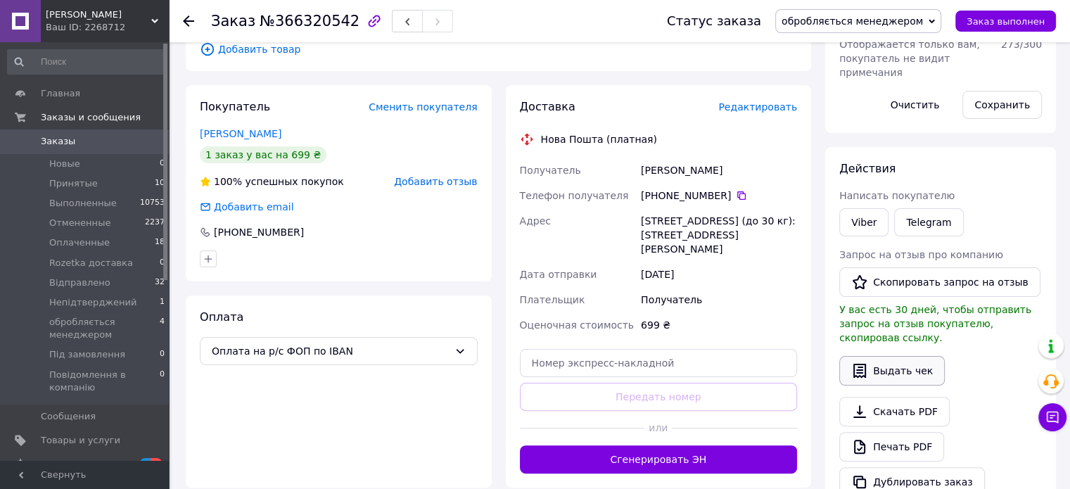
click at [906, 356] on button "Выдать чек" at bounding box center [892, 371] width 106 height 30
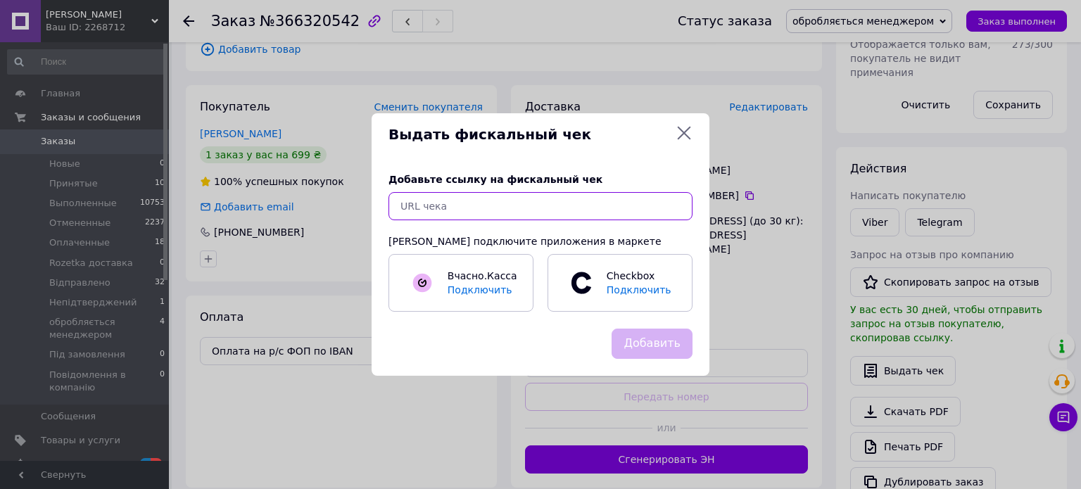
click at [638, 208] on input "text" at bounding box center [540, 206] width 304 height 28
paste input "[URL][DOMAIN_NAME]"
type input "[URL][DOMAIN_NAME]"
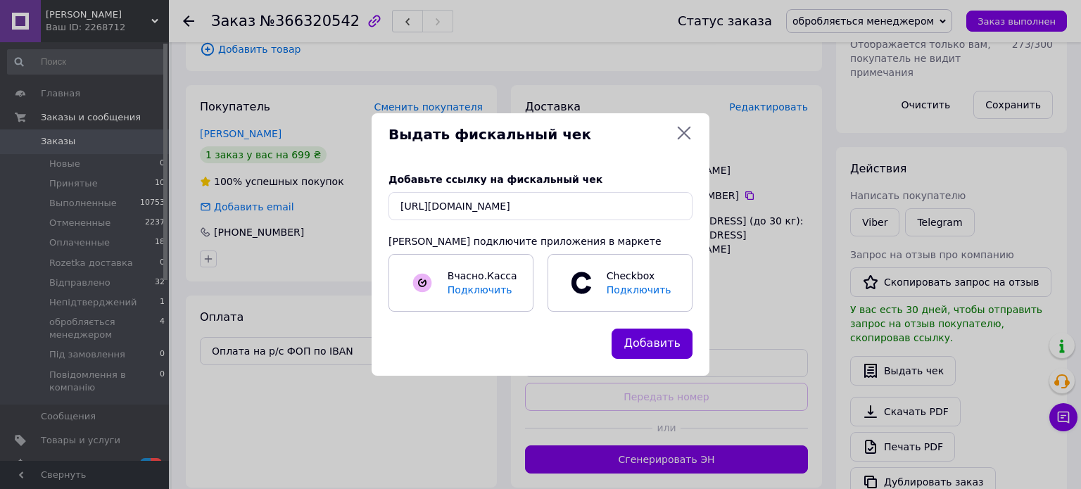
click at [659, 345] on button "Добавить" at bounding box center [651, 344] width 81 height 30
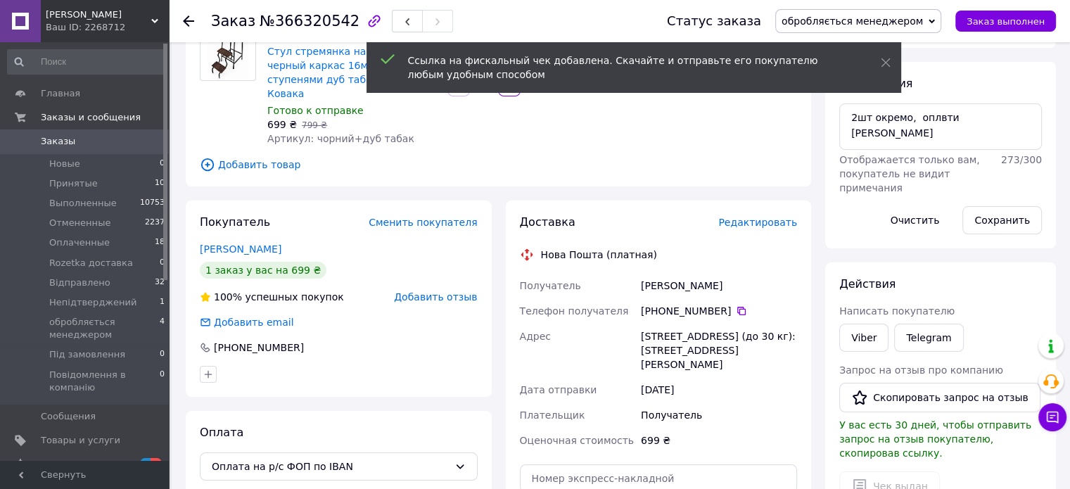
scroll to position [141, 0]
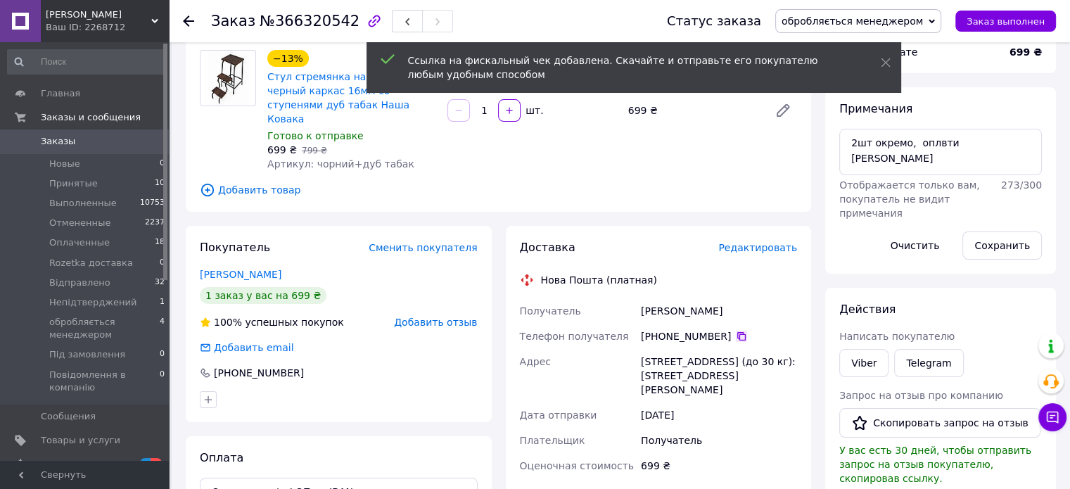
click at [736, 331] on icon at bounding box center [741, 336] width 11 height 11
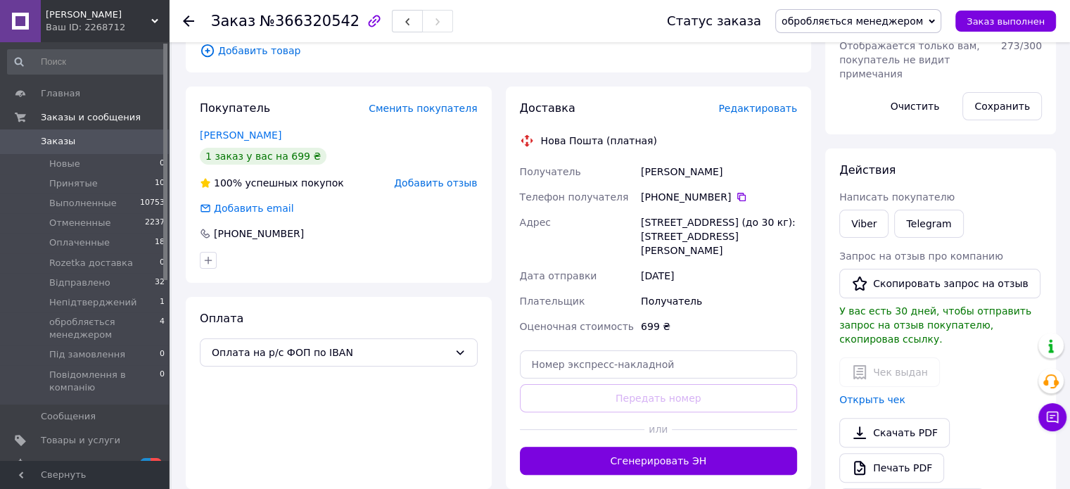
scroll to position [281, 0]
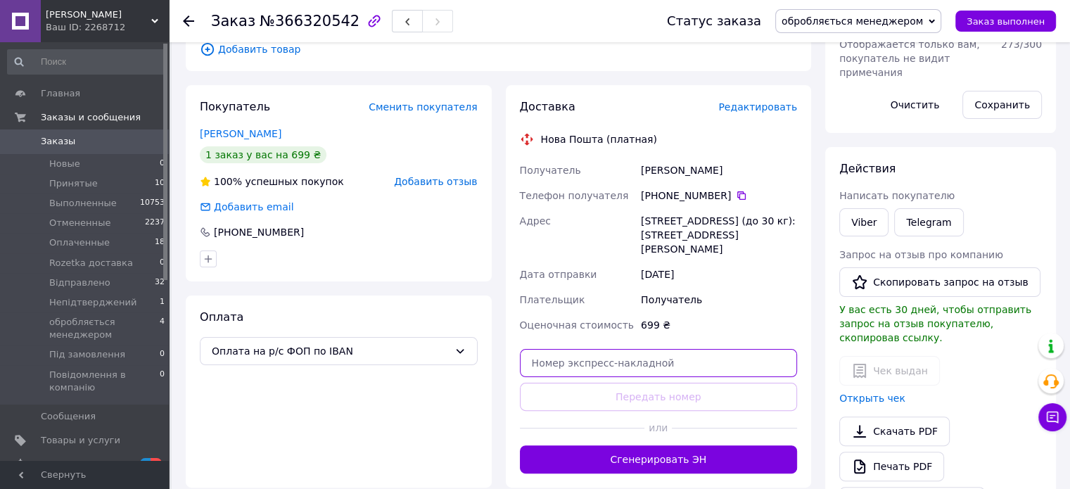
click at [618, 349] on input "text" at bounding box center [659, 363] width 278 height 28
paste input "20451269214320"
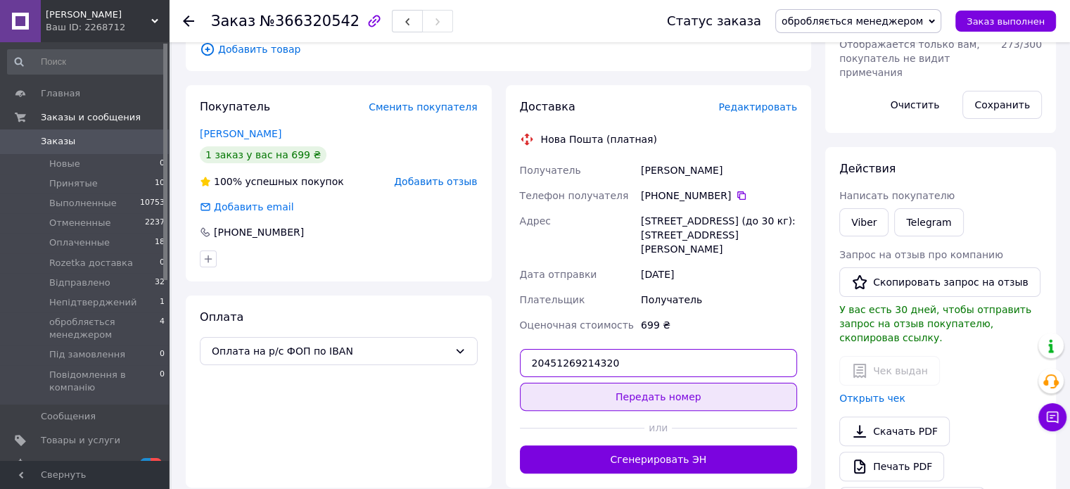
type input "20451269214320"
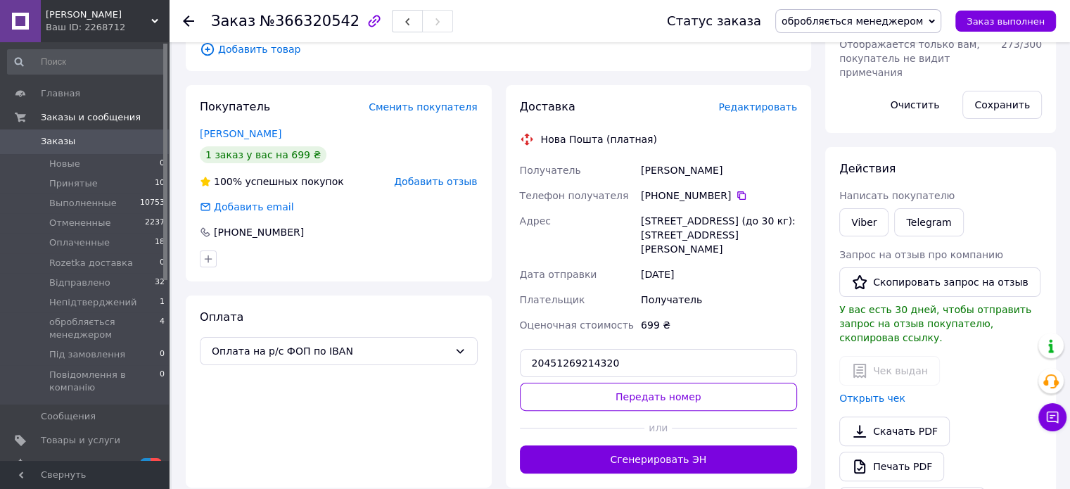
drag, startPoint x: 661, startPoint y: 360, endPoint x: 680, endPoint y: 370, distance: 22.0
click at [661, 383] on button "Передать номер" at bounding box center [659, 397] width 278 height 28
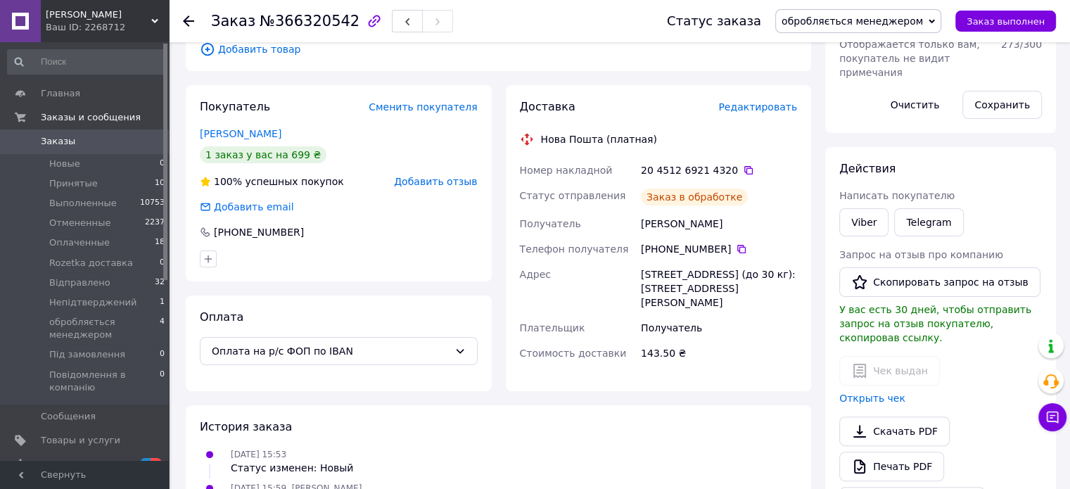
click at [824, 28] on span "обробляється менеджером" at bounding box center [858, 21] width 166 height 24
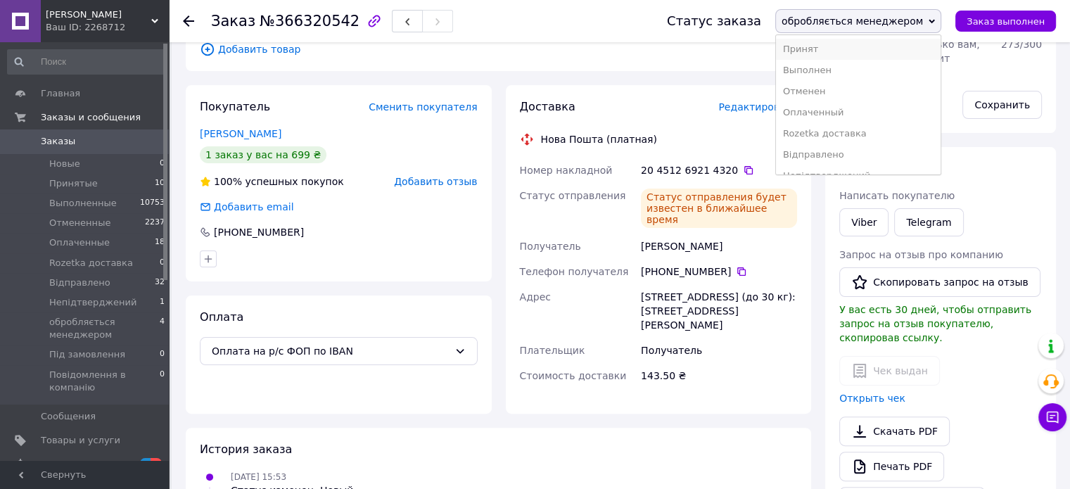
click at [824, 42] on li "Принят" at bounding box center [858, 49] width 165 height 21
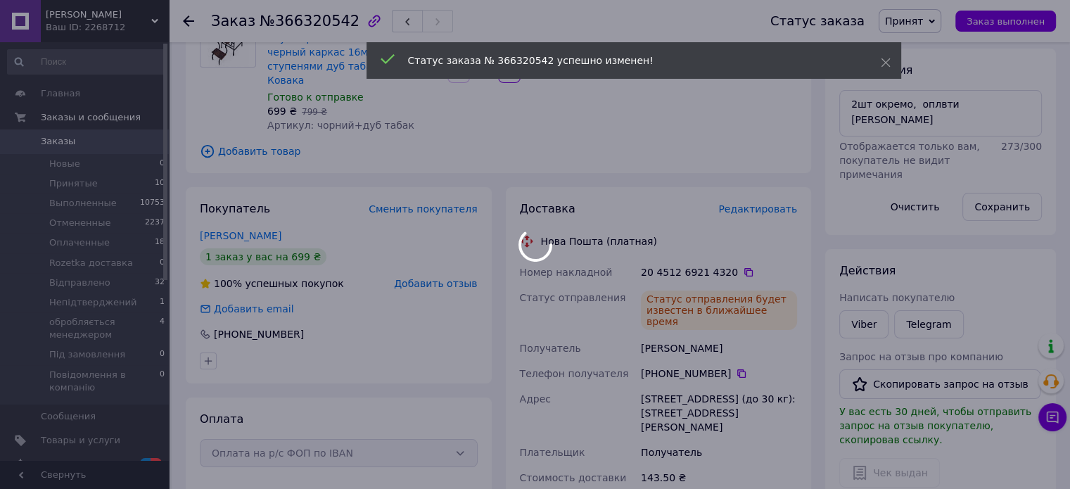
scroll to position [141, 0]
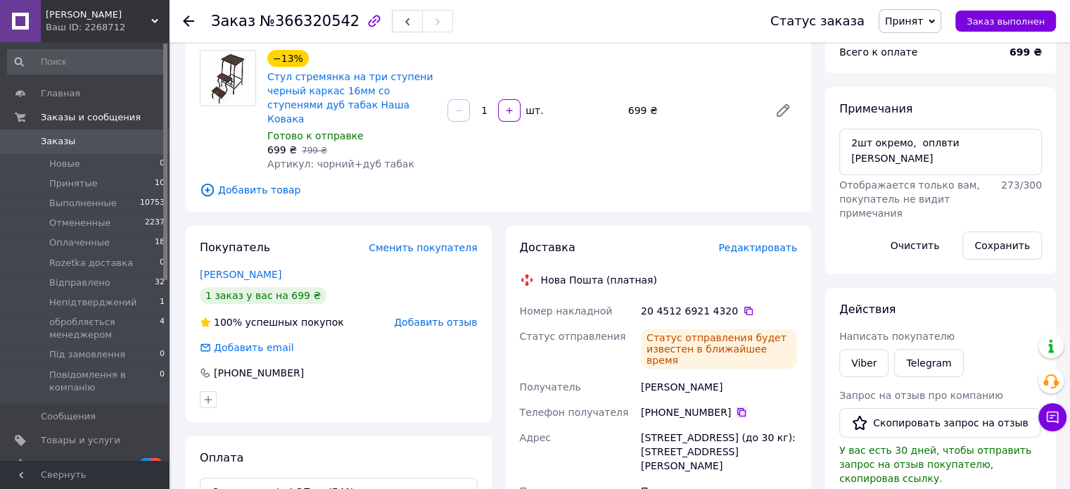
click at [736, 407] on icon at bounding box center [741, 412] width 11 height 11
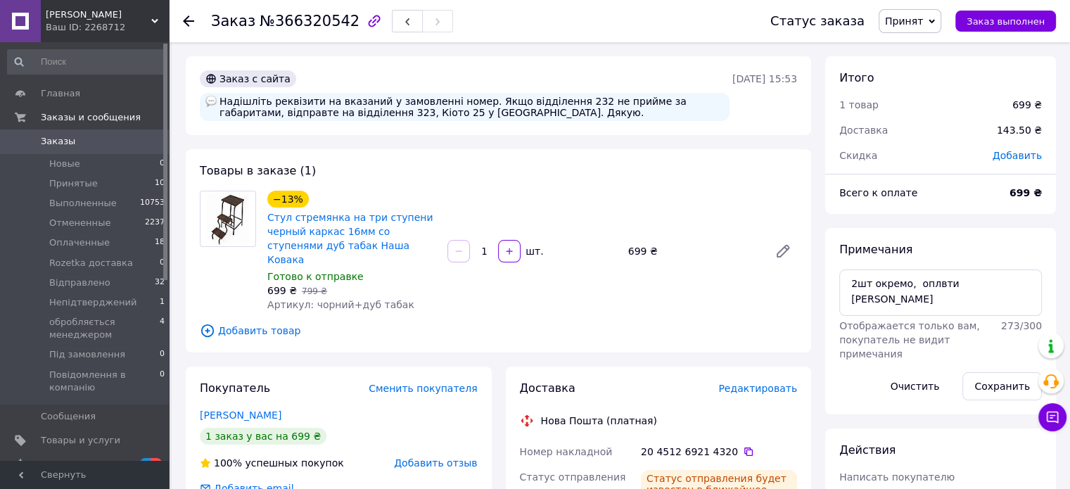
scroll to position [0, 0]
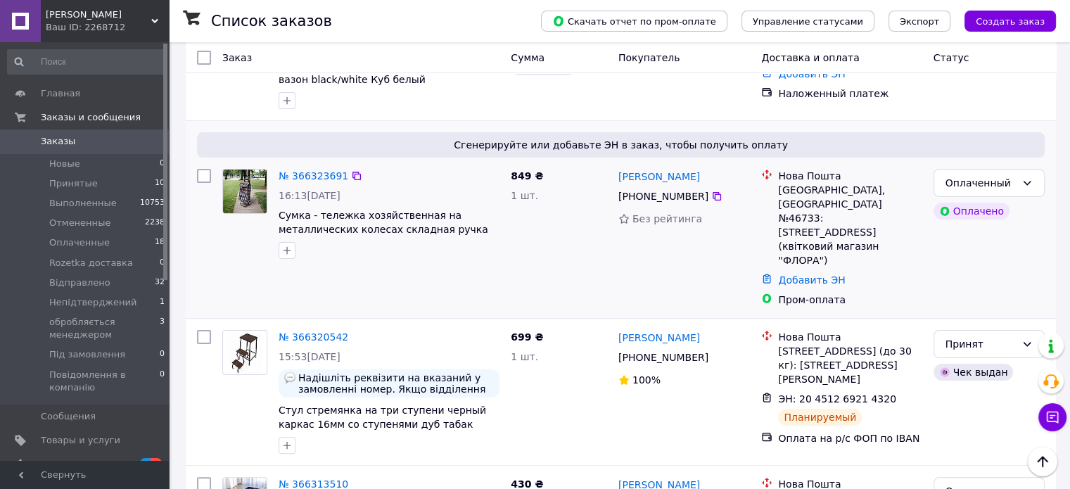
scroll to position [211, 0]
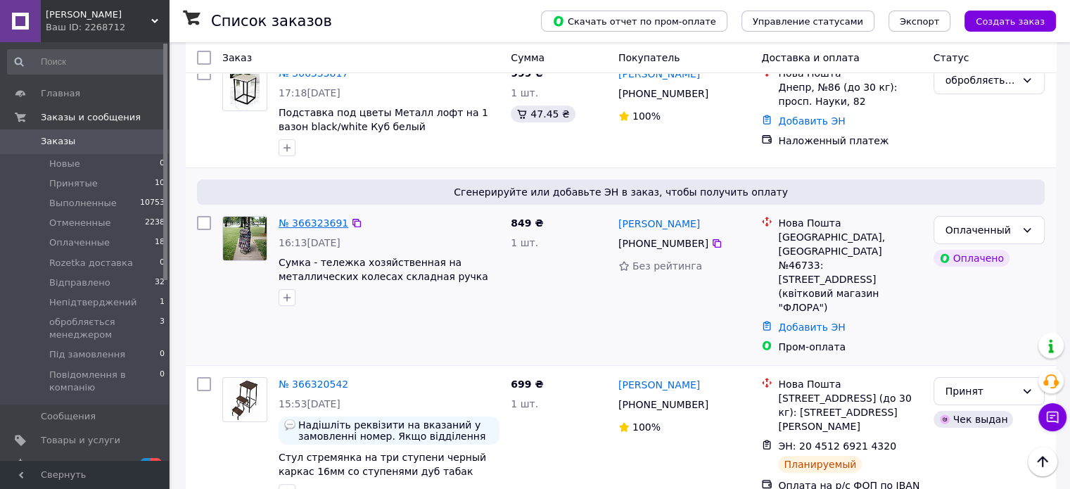
click at [310, 217] on link "№ 366323691" at bounding box center [314, 222] width 70 height 11
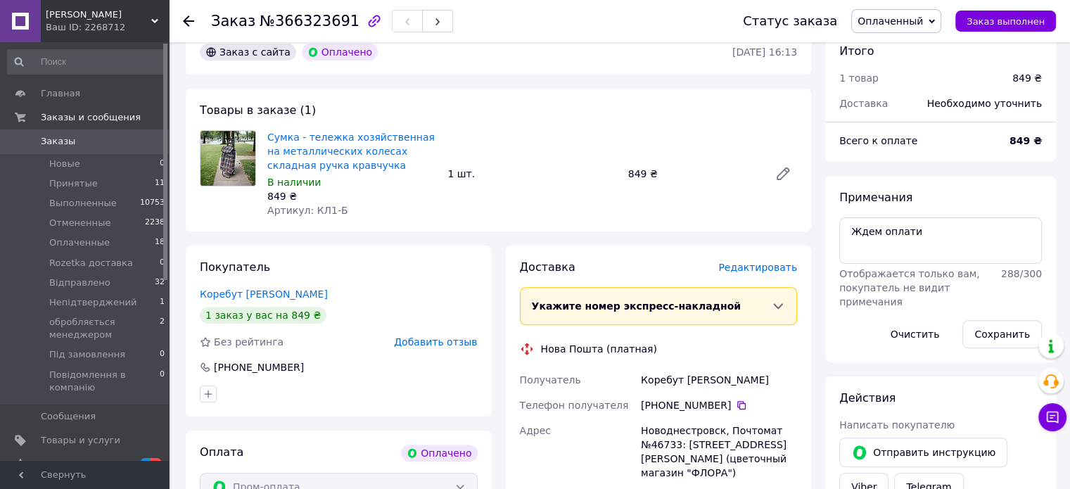
scroll to position [352, 0]
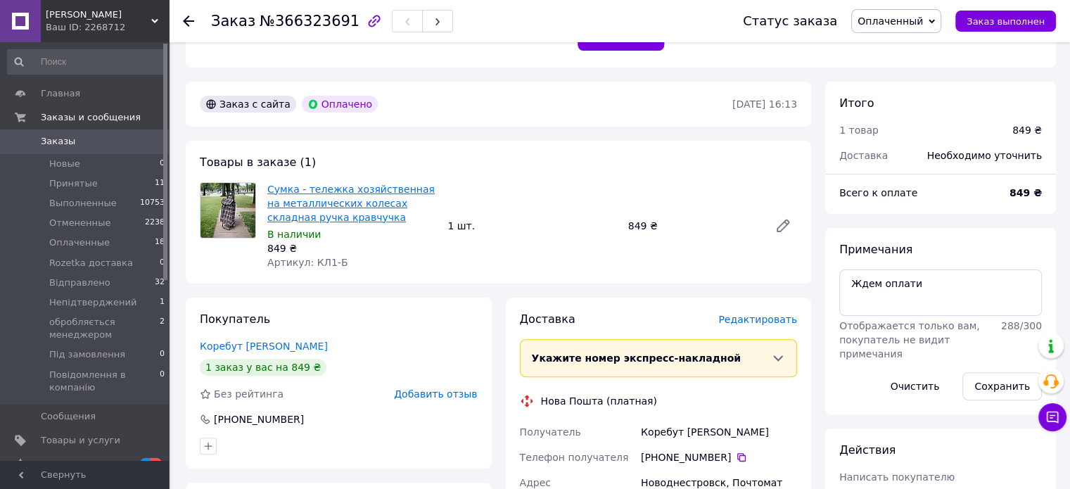
click at [360, 200] on link "Сумка - тележка хозяйственная на металлических колесах складная ручка кравчучка" at bounding box center [350, 203] width 167 height 39
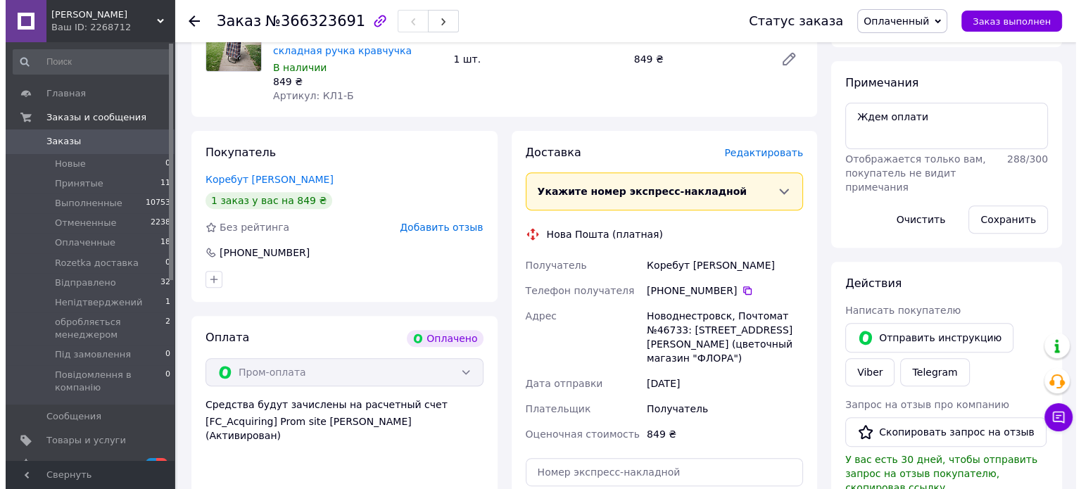
scroll to position [493, 0]
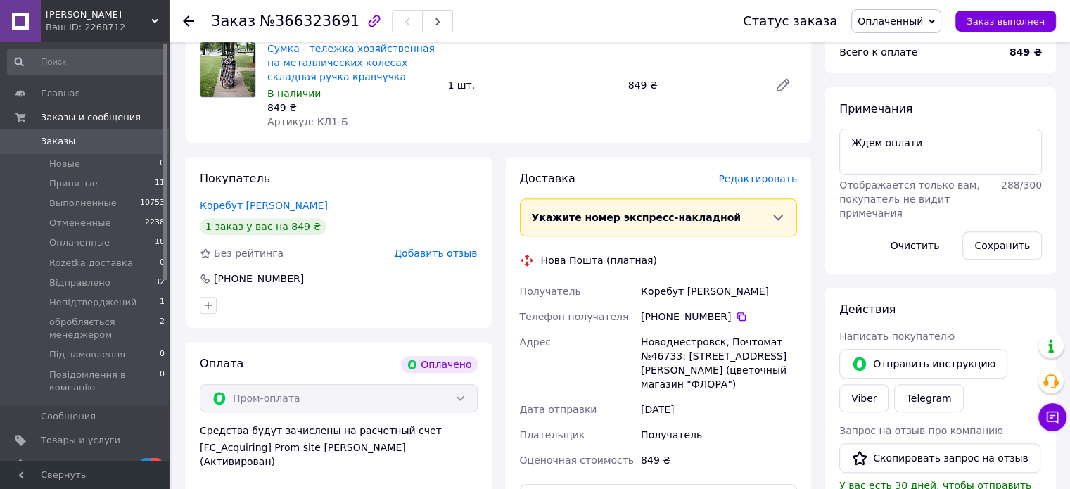
click at [771, 184] on span "Редактировать" at bounding box center [757, 178] width 79 height 11
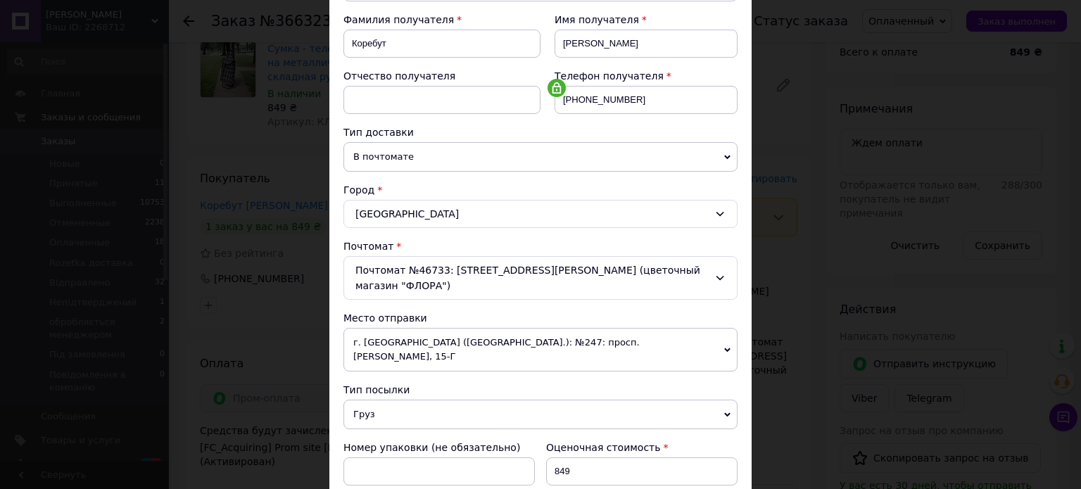
scroll to position [211, 0]
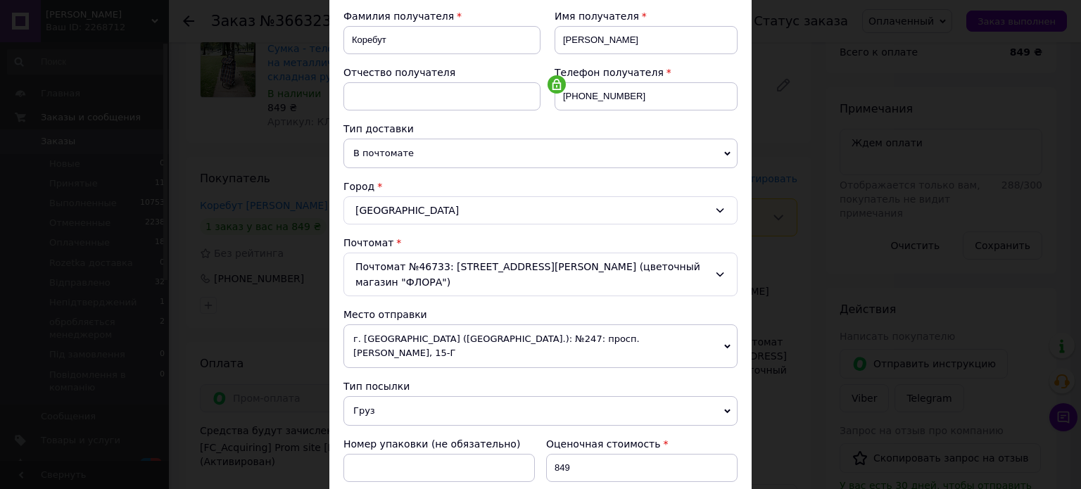
click at [430, 155] on span "В почтомате" at bounding box center [540, 154] width 394 height 30
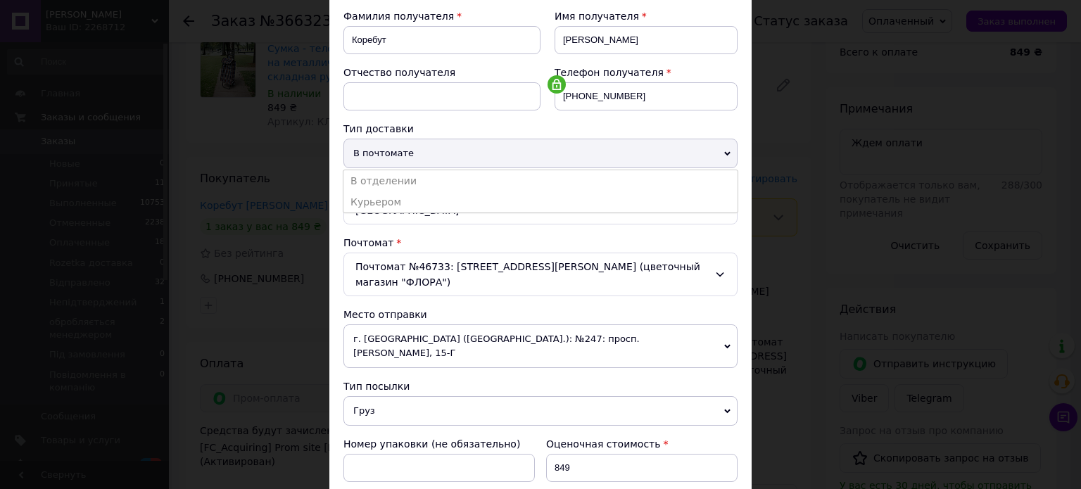
click at [419, 187] on li "В отделении" at bounding box center [540, 180] width 394 height 21
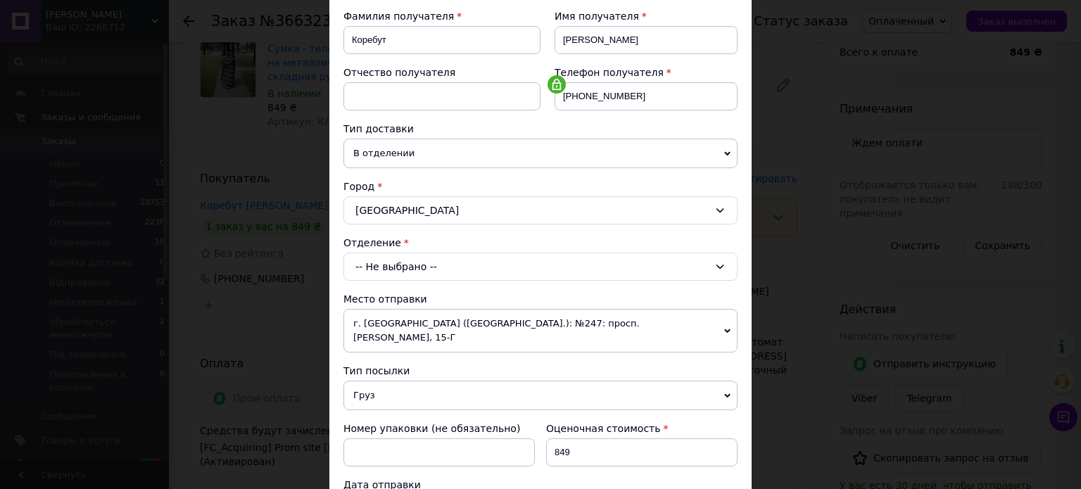
click at [421, 261] on div "-- Не выбрано --" at bounding box center [540, 267] width 394 height 28
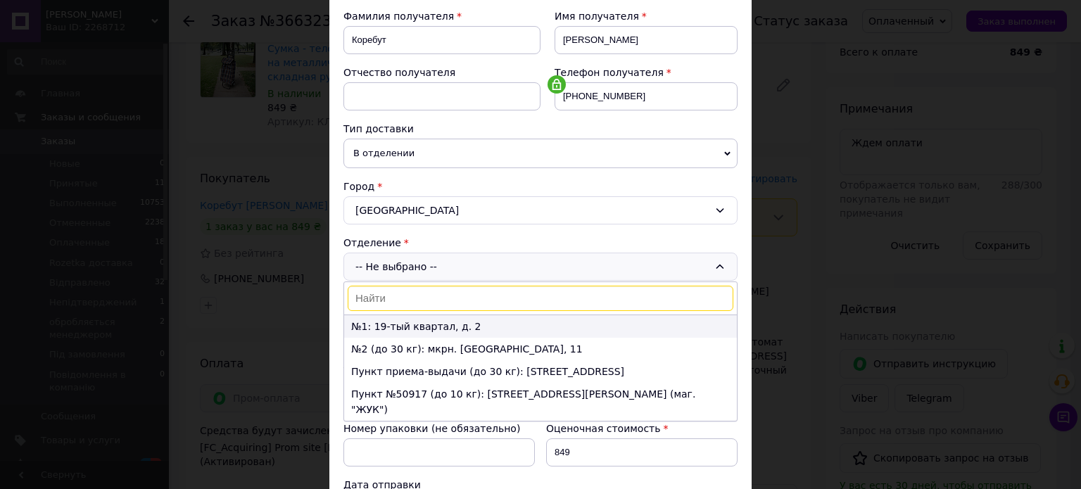
click at [432, 324] on li "№1: 19-тый квартал, д. 2" at bounding box center [540, 326] width 393 height 23
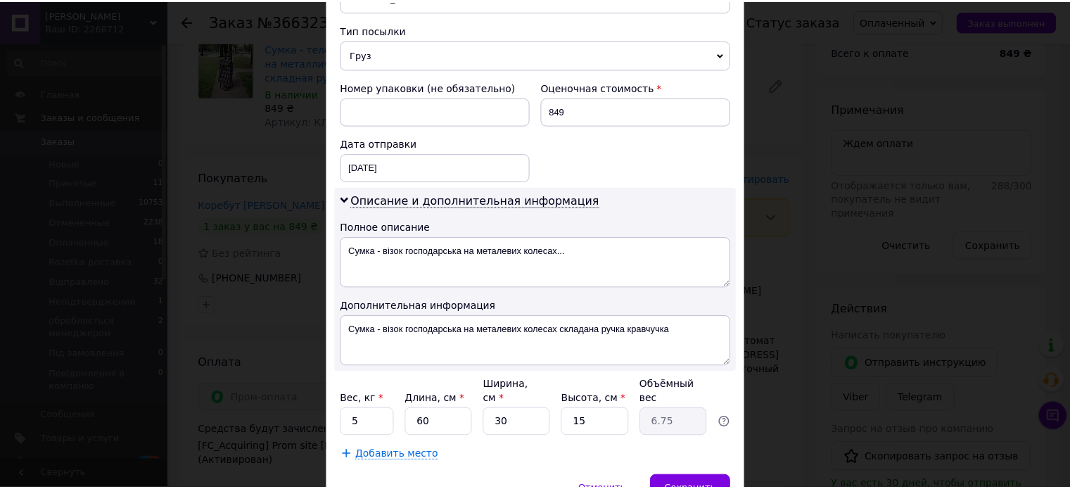
scroll to position [563, 0]
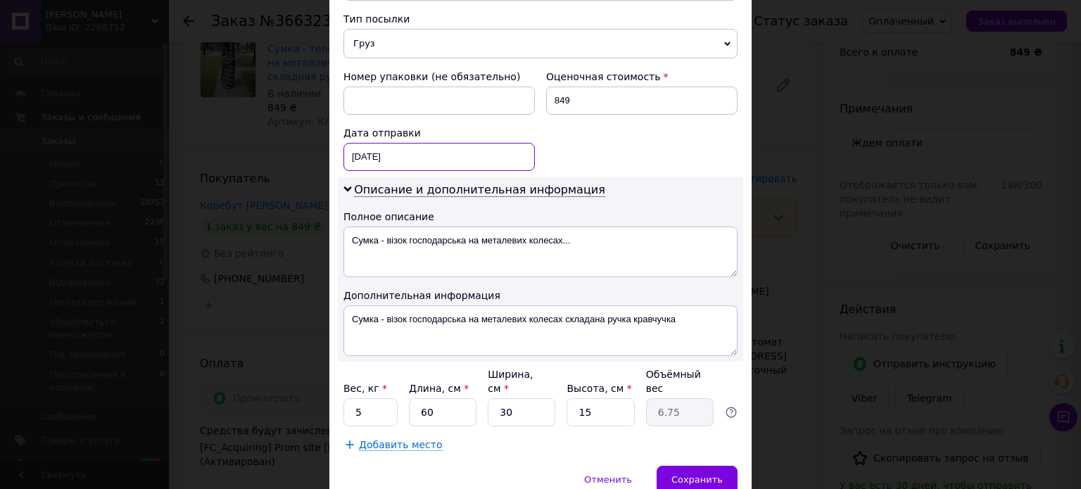
click at [376, 146] on div "[DATE] < 2025 > < Октябрь > Пн Вт Ср Чт Пт Сб Вс 29 30 1 2 3 4 5 6 7 8 9 10 11 …" at bounding box center [438, 157] width 191 height 28
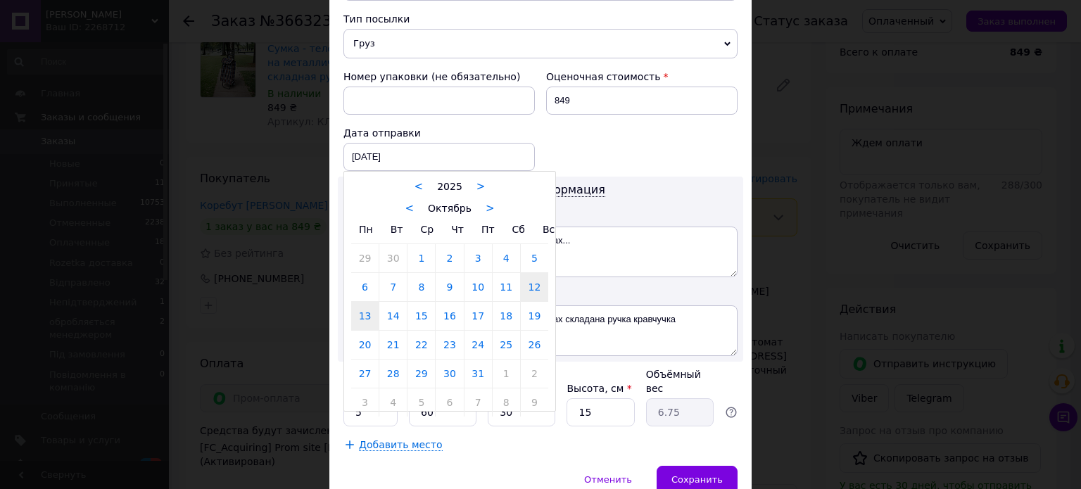
click at [372, 302] on link "13" at bounding box center [364, 316] width 27 height 28
type input "[DATE]"
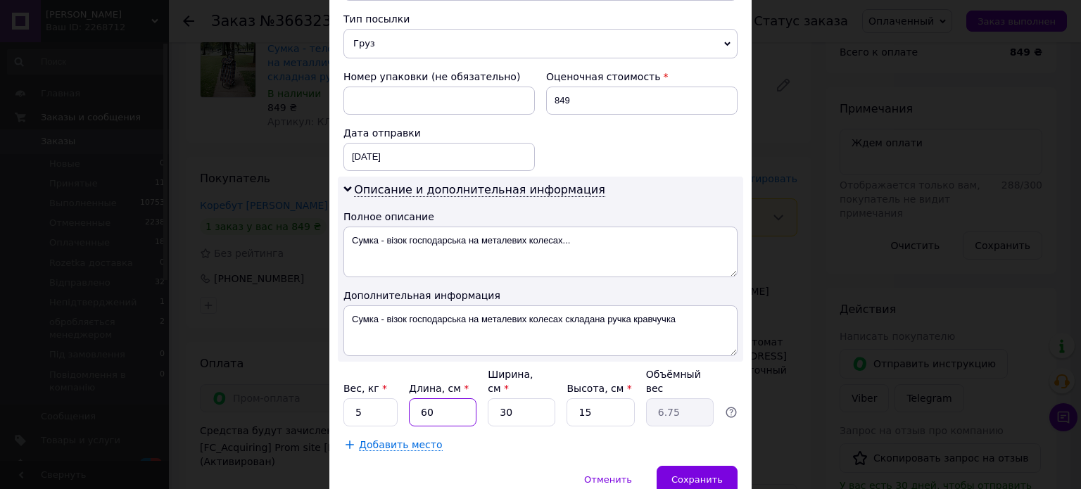
click at [445, 398] on input "60" at bounding box center [443, 412] width 68 height 28
type input "6"
type input "0.68"
type input "61"
type input "6.86"
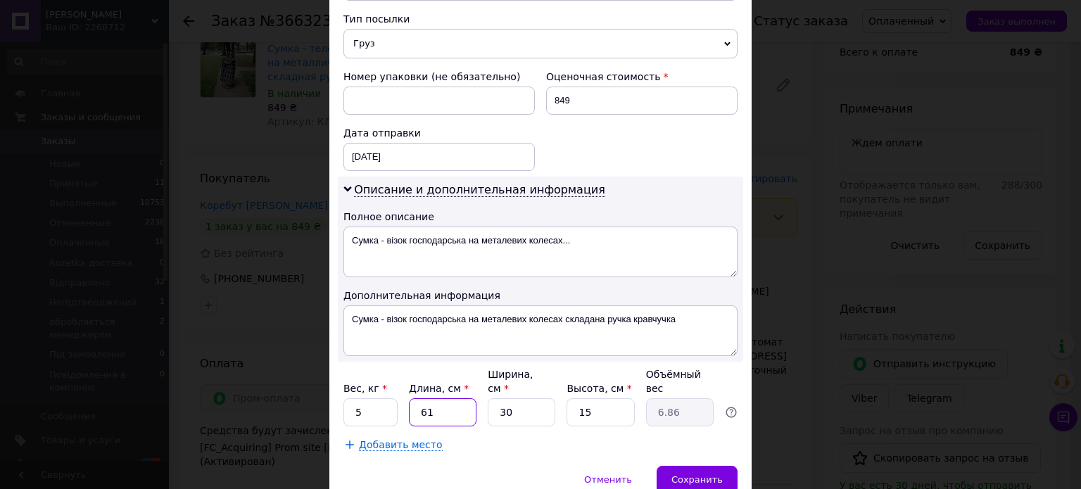
type input "61"
type input "3"
type input "0.69"
type input "31"
type input "7.09"
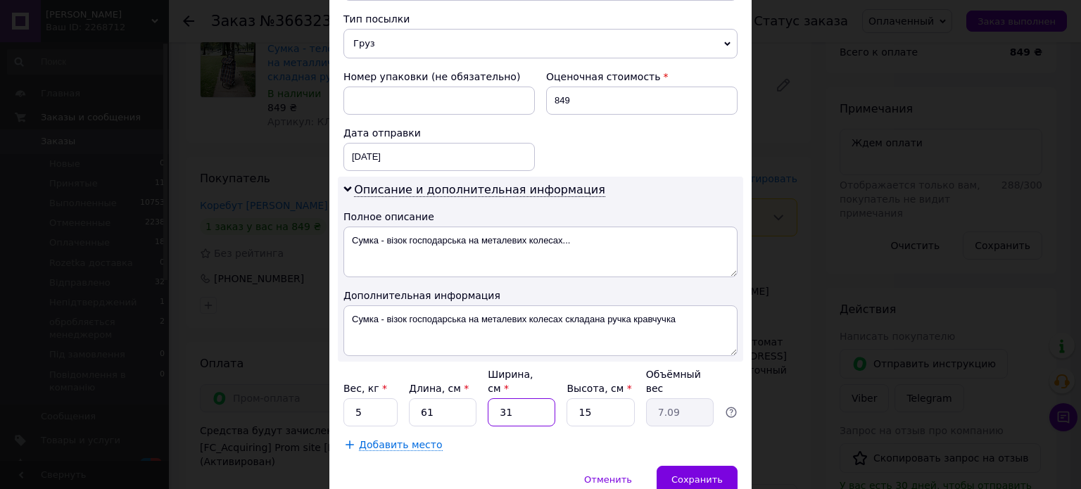
type input "31"
type input "1"
type input "0.47"
type input "16"
type input "7.56"
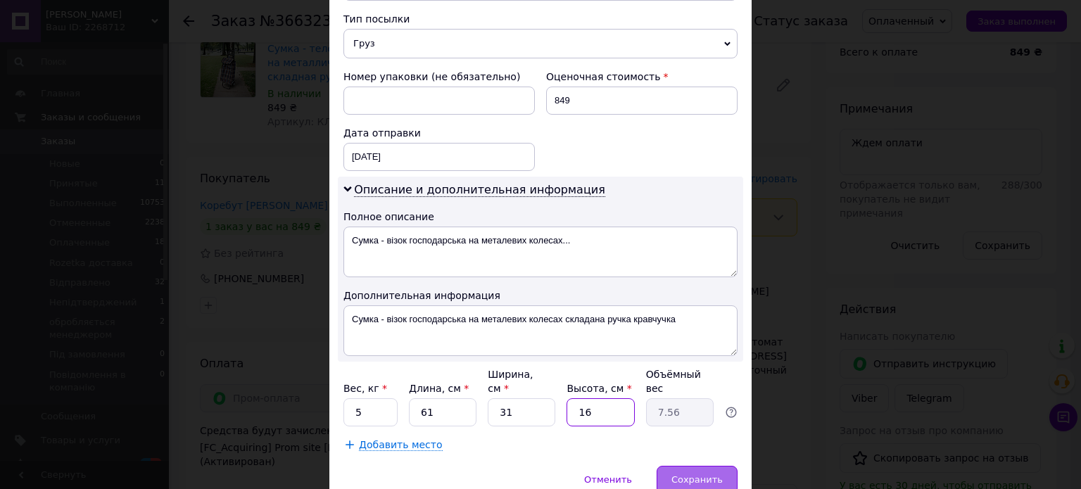
type input "16"
click at [707, 466] on div "Сохранить" at bounding box center [697, 480] width 81 height 28
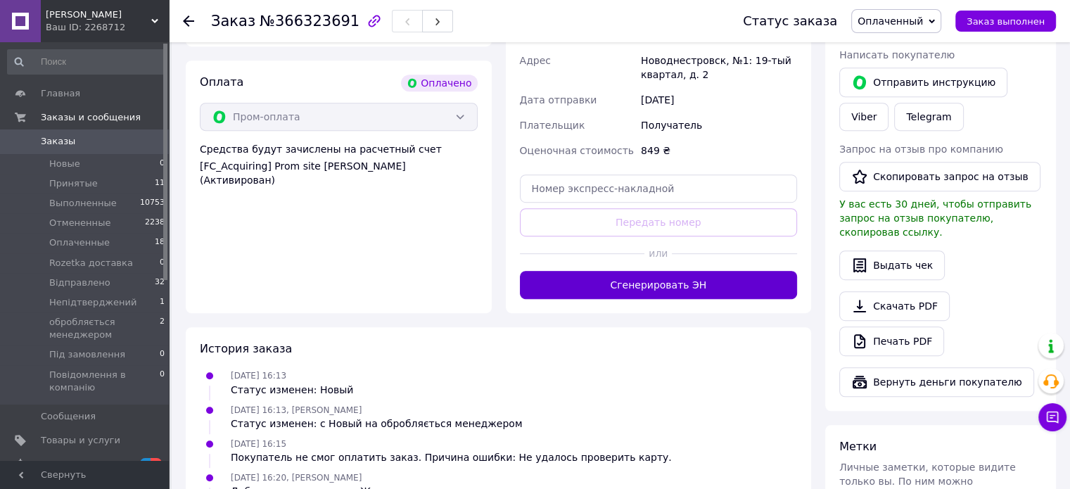
click at [748, 281] on button "Сгенерировать ЭН" at bounding box center [659, 285] width 278 height 28
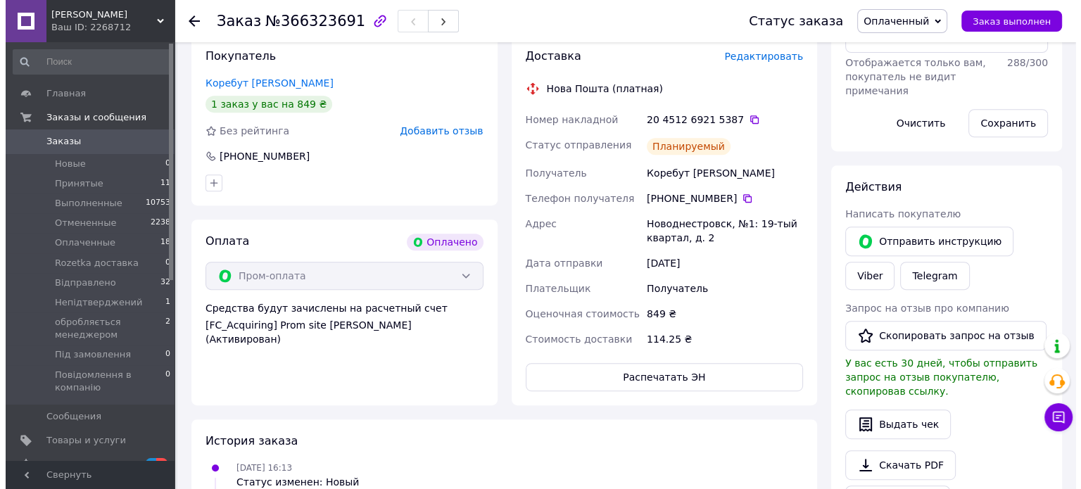
scroll to position [633, 0]
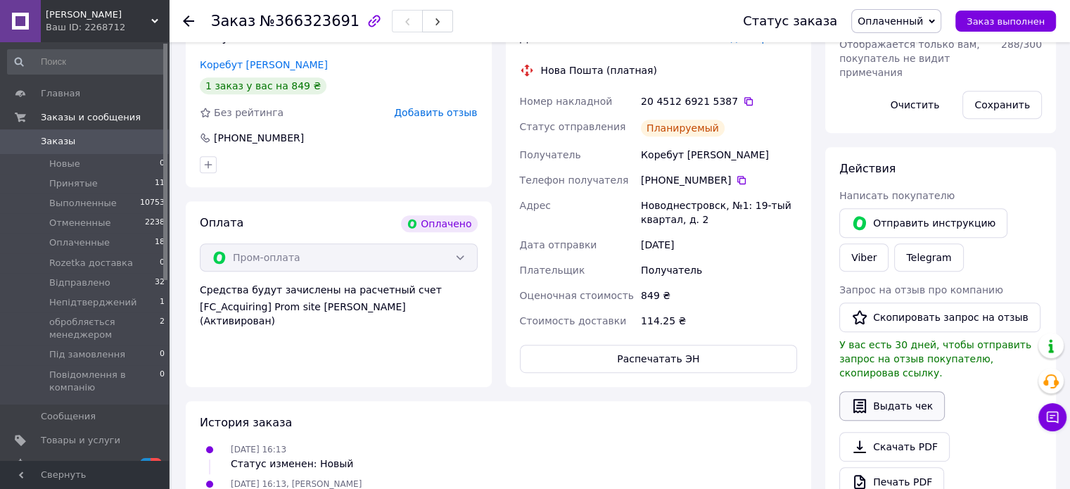
click at [904, 399] on button "Выдать чек" at bounding box center [892, 406] width 106 height 30
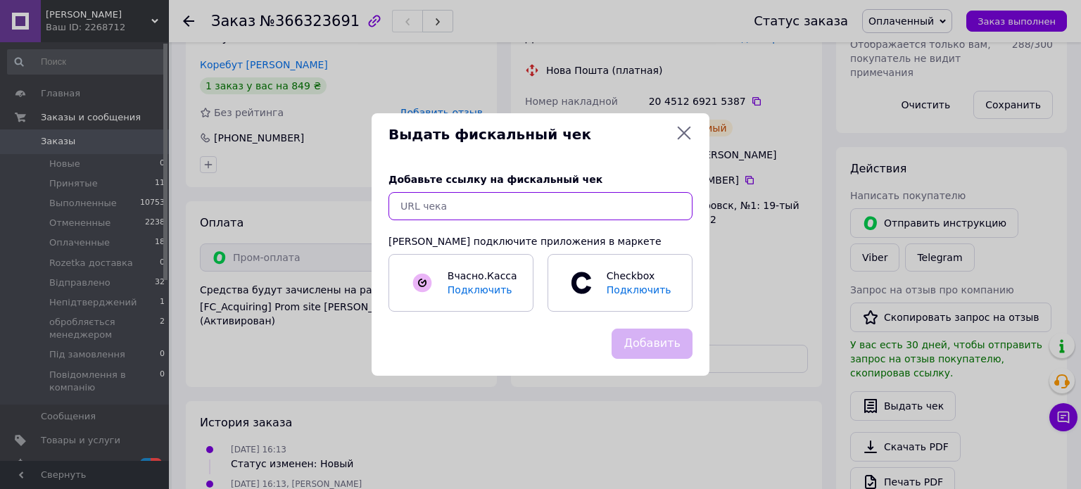
click at [582, 196] on input "text" at bounding box center [540, 206] width 304 height 28
paste input "[URL][DOMAIN_NAME]"
type input "[URL][DOMAIN_NAME]"
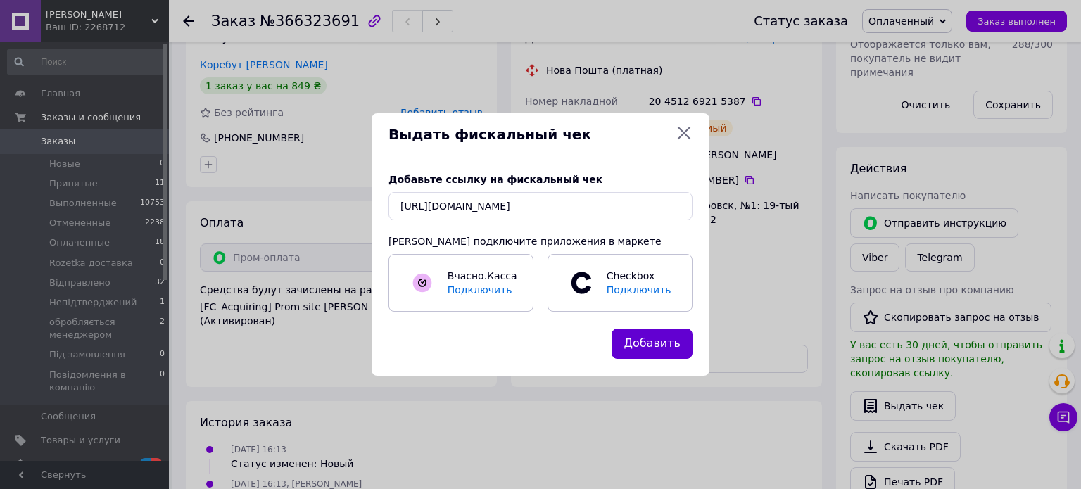
click at [671, 335] on button "Добавить" at bounding box center [651, 344] width 81 height 30
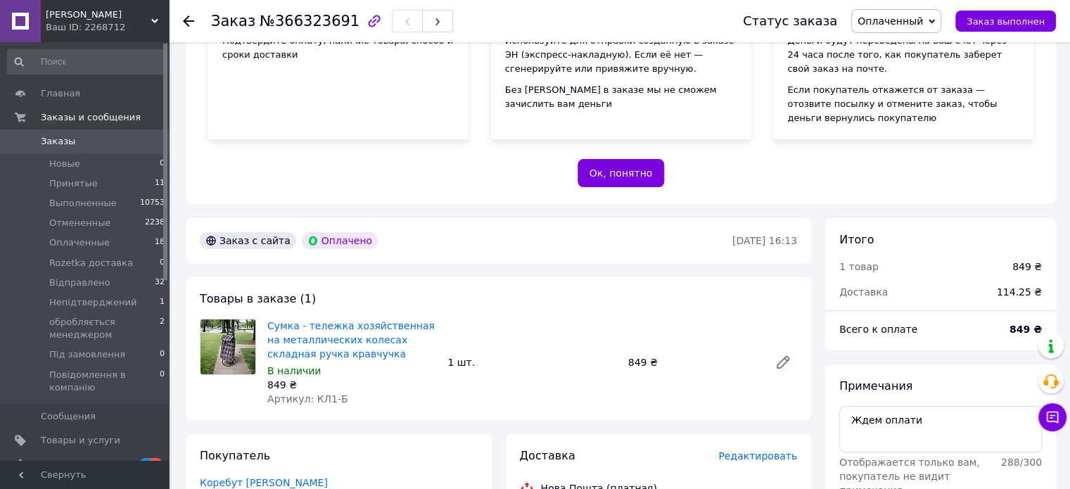
scroll to position [141, 0]
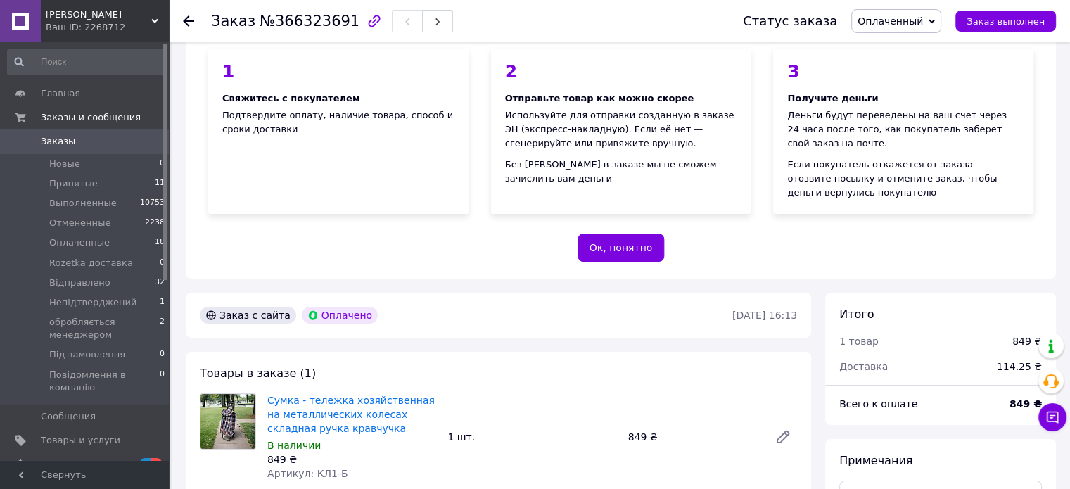
drag, startPoint x: 603, startPoint y: 202, endPoint x: 564, endPoint y: 137, distance: 75.4
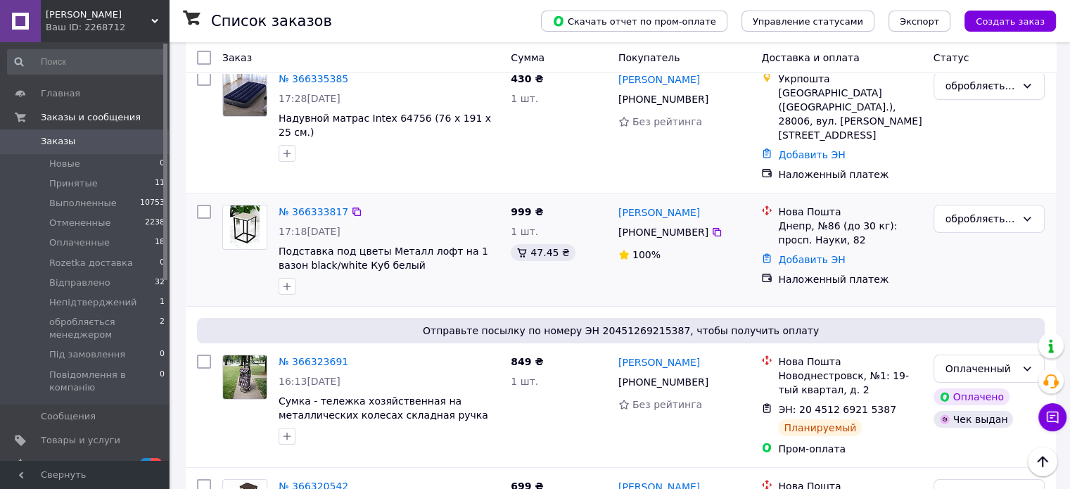
scroll to position [70, 0]
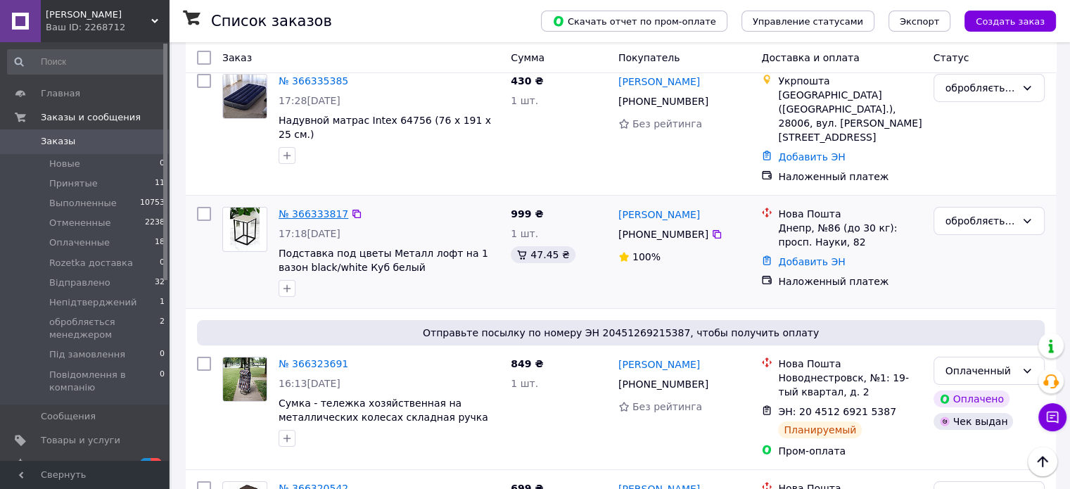
click at [309, 208] on link "№ 366333817" at bounding box center [314, 213] width 70 height 11
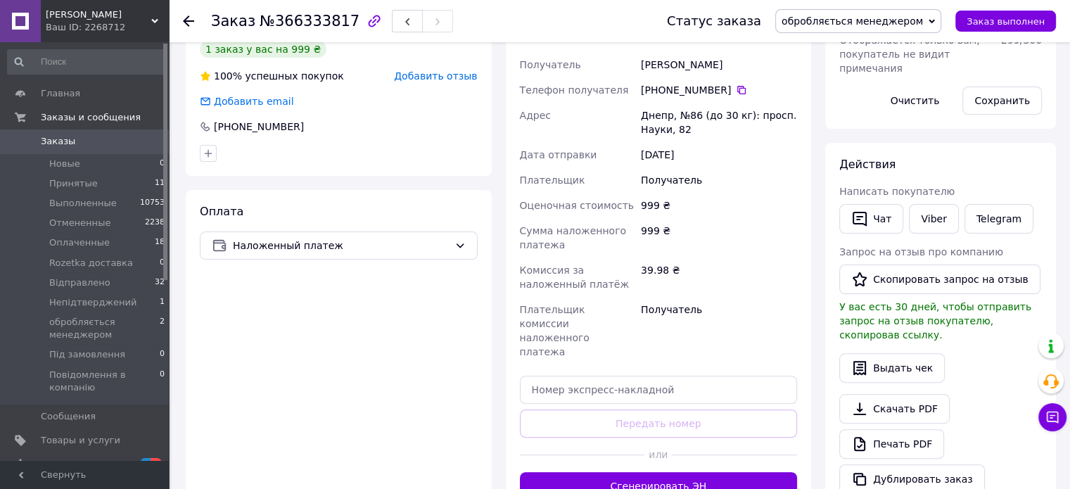
scroll to position [352, 0]
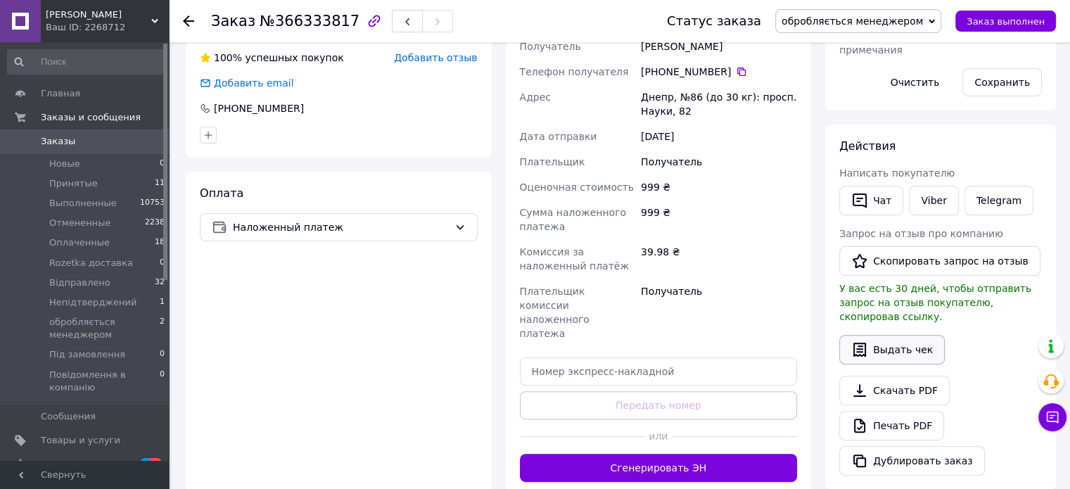
click at [875, 343] on button "Выдать чек" at bounding box center [892, 350] width 106 height 30
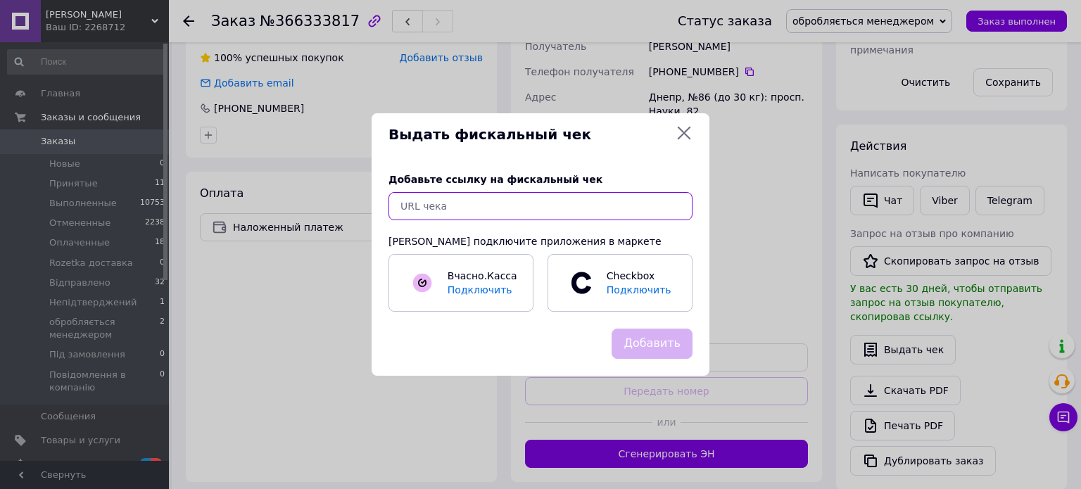
click at [581, 207] on input "text" at bounding box center [540, 206] width 304 height 28
paste input "[URL][DOMAIN_NAME]"
type input "[URL][DOMAIN_NAME]"
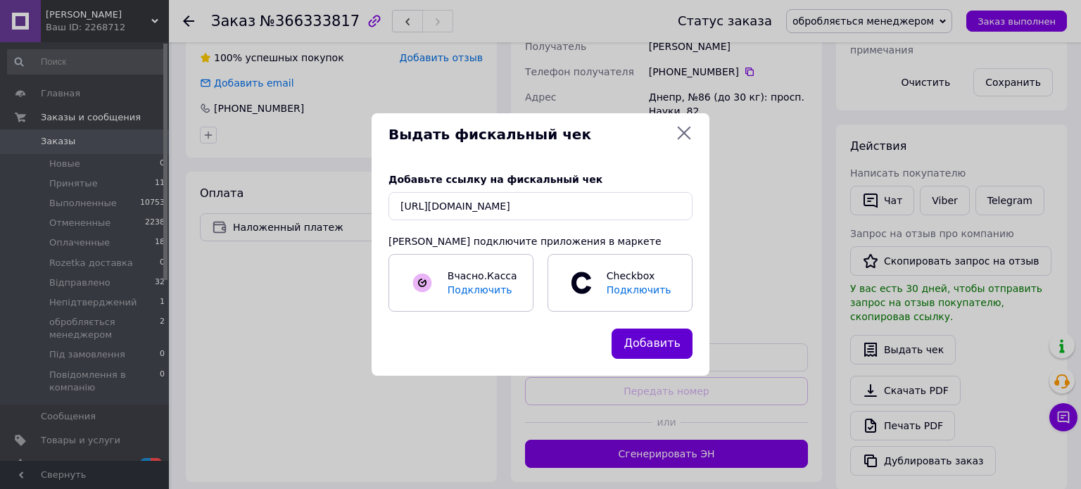
click at [645, 347] on button "Добавить" at bounding box center [651, 344] width 81 height 30
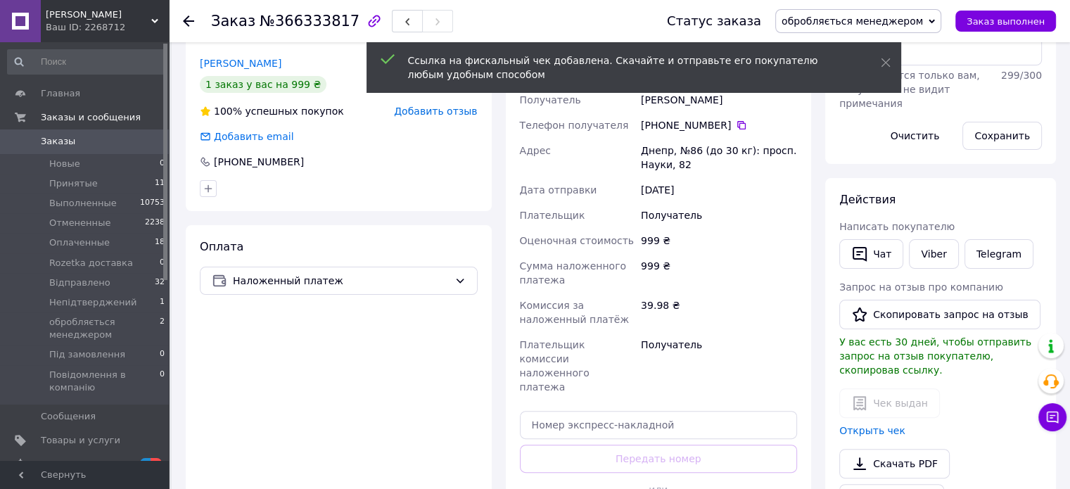
scroll to position [70, 0]
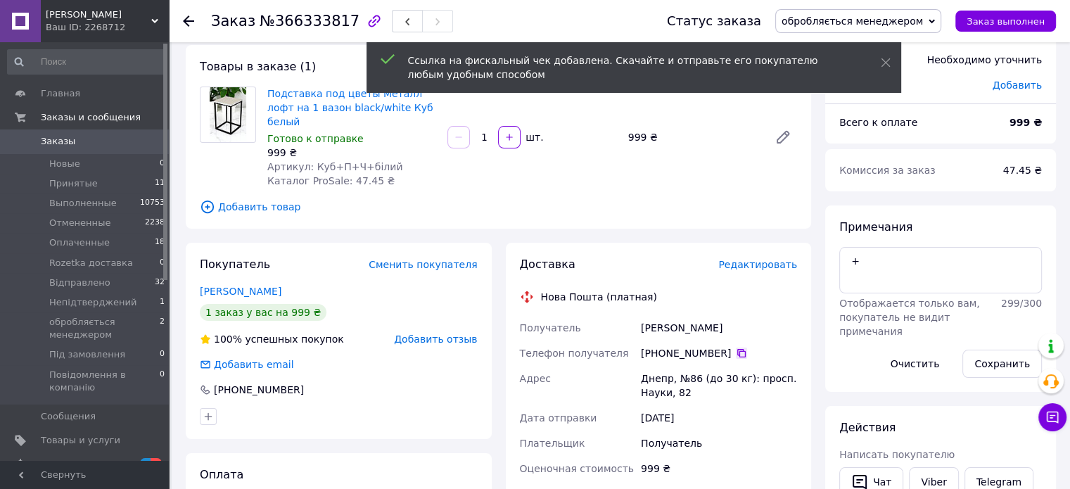
click at [736, 348] on icon at bounding box center [741, 353] width 11 height 11
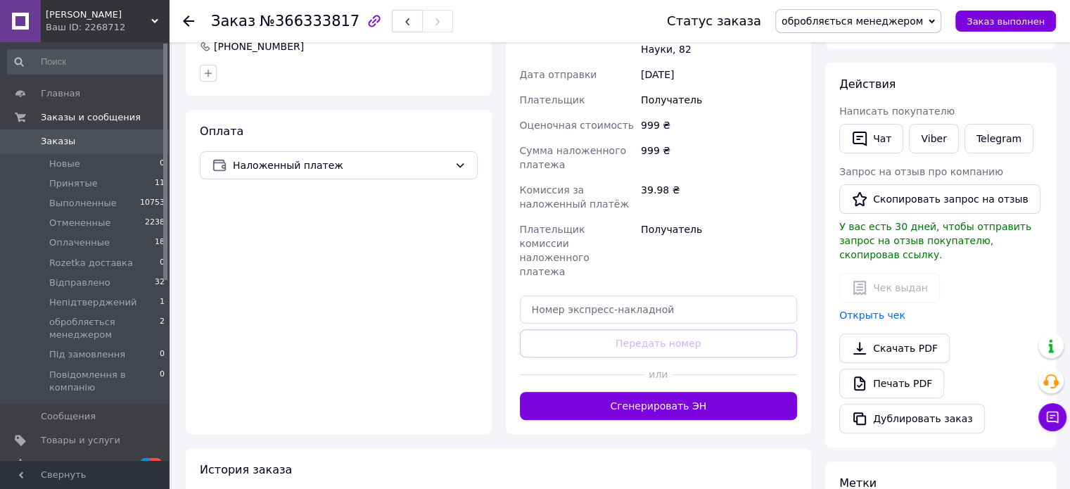
scroll to position [422, 0]
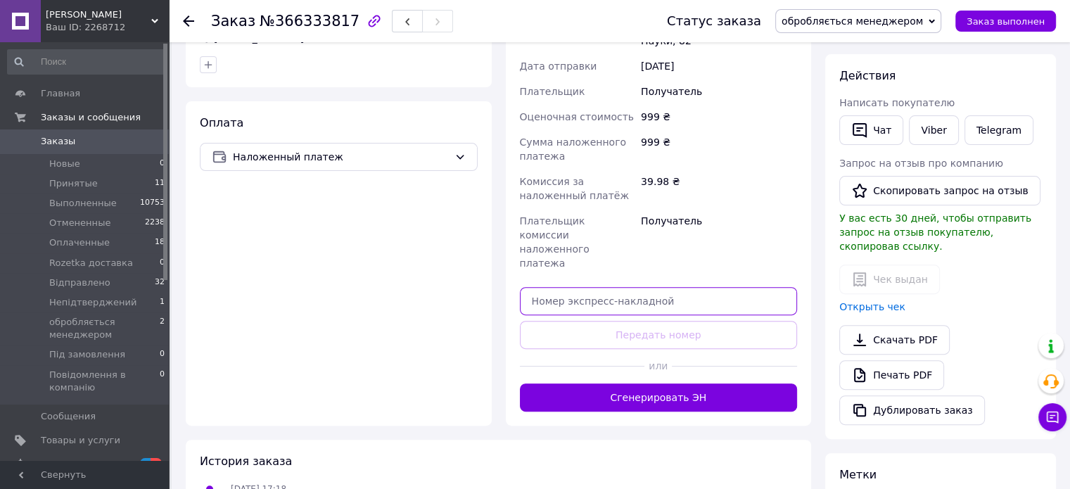
click at [645, 287] on input "text" at bounding box center [659, 301] width 278 height 28
paste input "20451269215948"
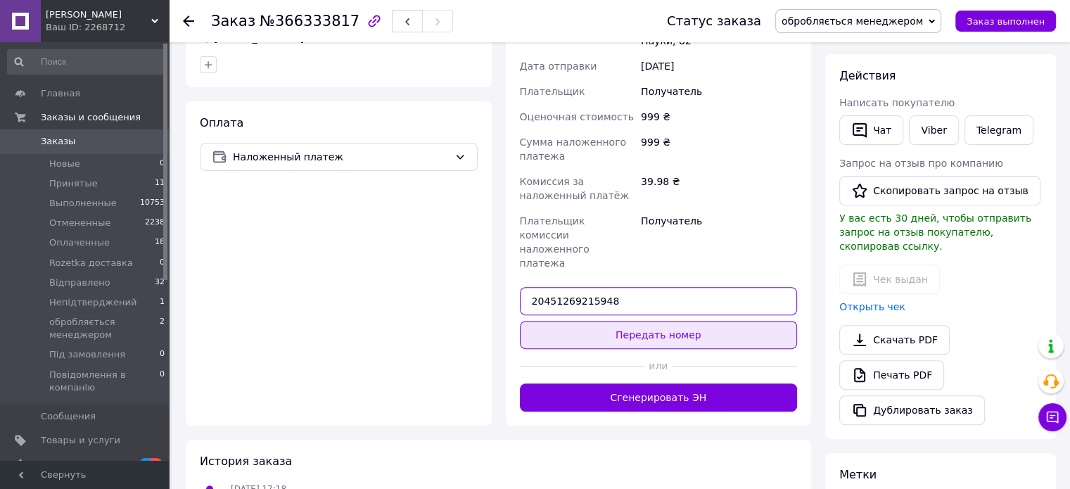
type input "20451269215948"
click at [672, 321] on button "Передать номер" at bounding box center [659, 335] width 278 height 28
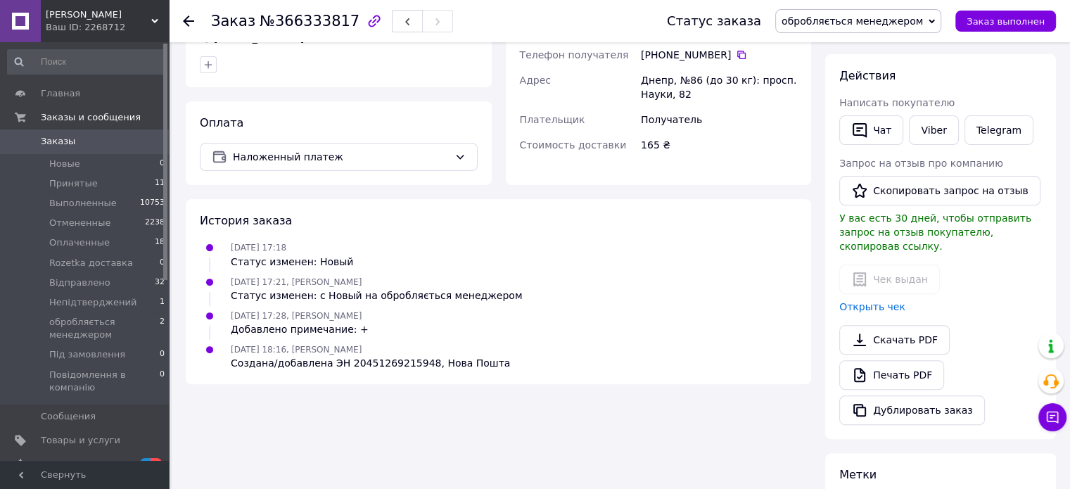
click at [821, 25] on span "обробляється менеджером" at bounding box center [852, 20] width 141 height 11
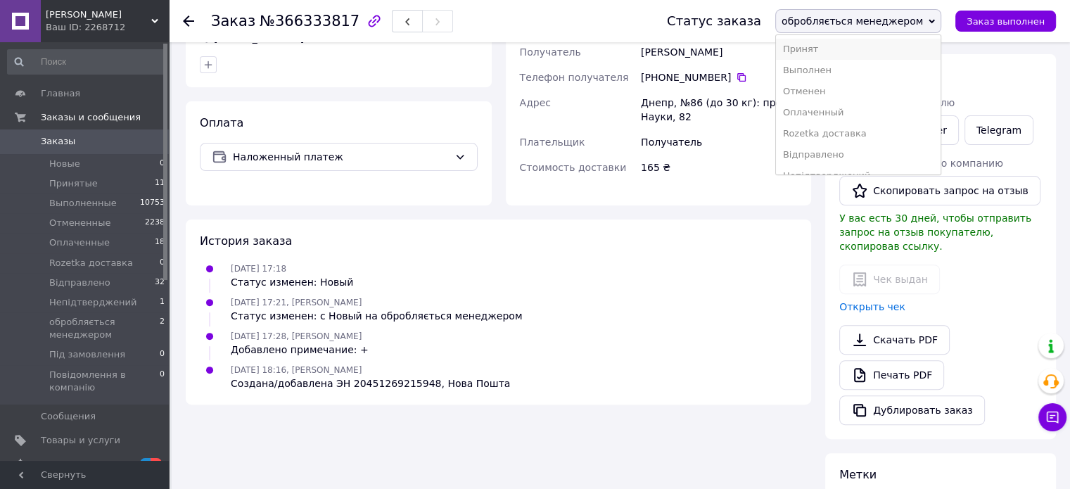
click at [823, 42] on li "Принят" at bounding box center [858, 49] width 165 height 21
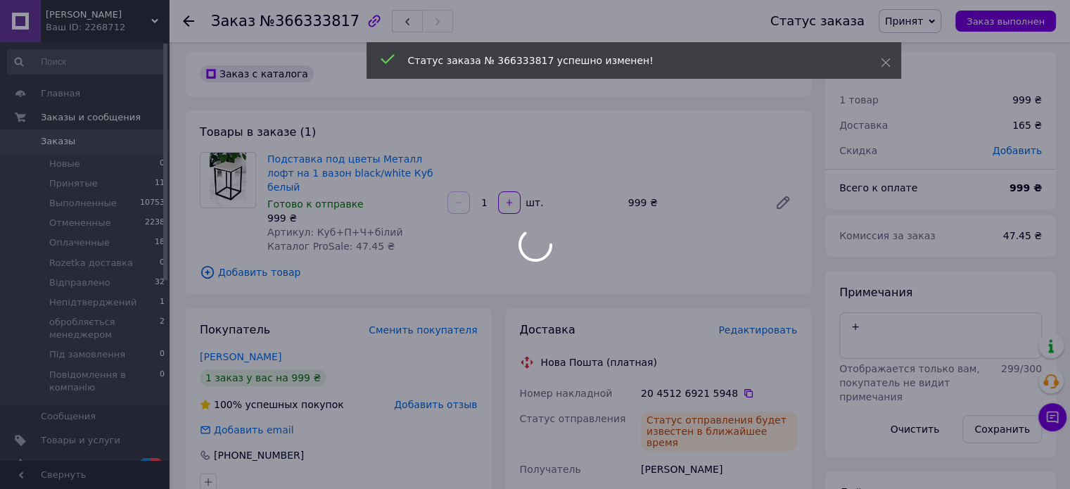
scroll to position [0, 0]
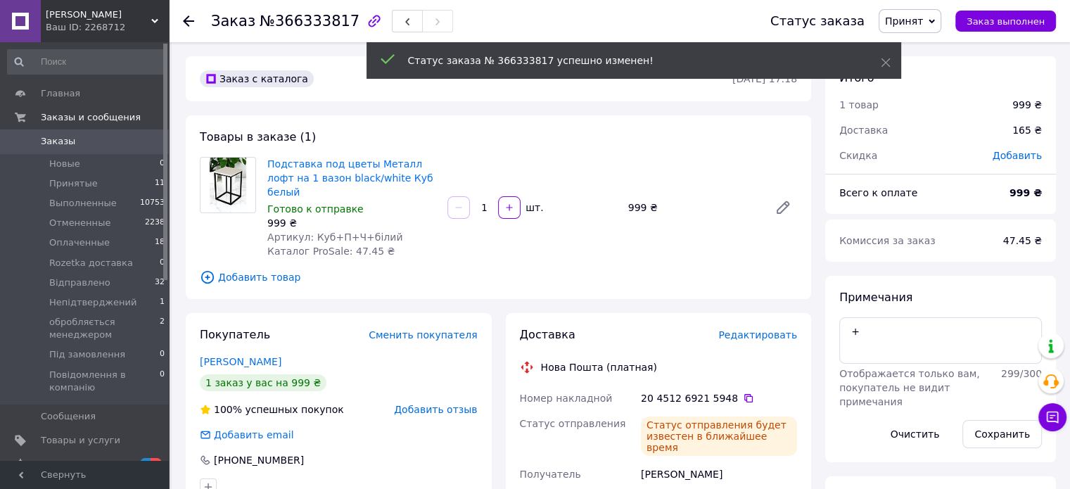
drag, startPoint x: 573, startPoint y: 215, endPoint x: 571, endPoint y: 208, distance: 7.2
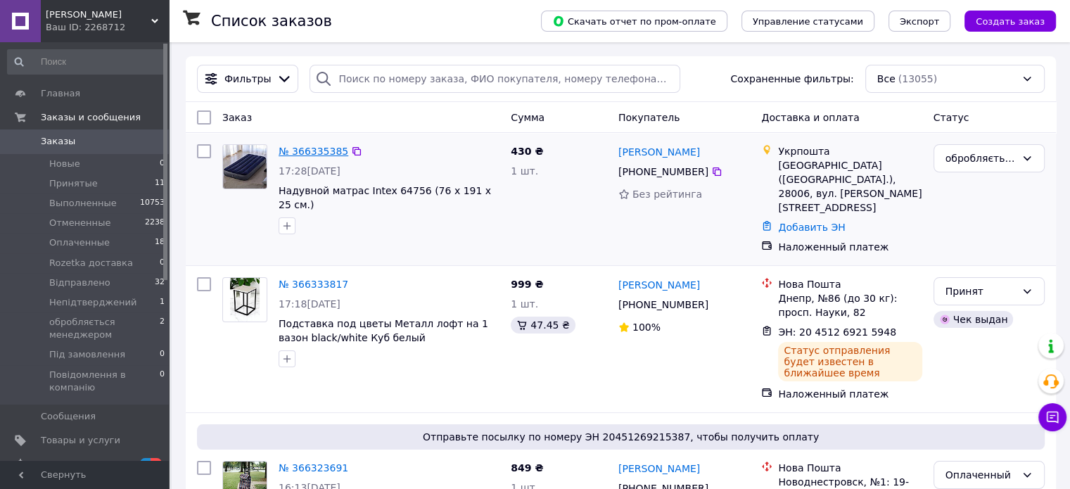
click at [321, 154] on link "№ 366335385" at bounding box center [314, 151] width 70 height 11
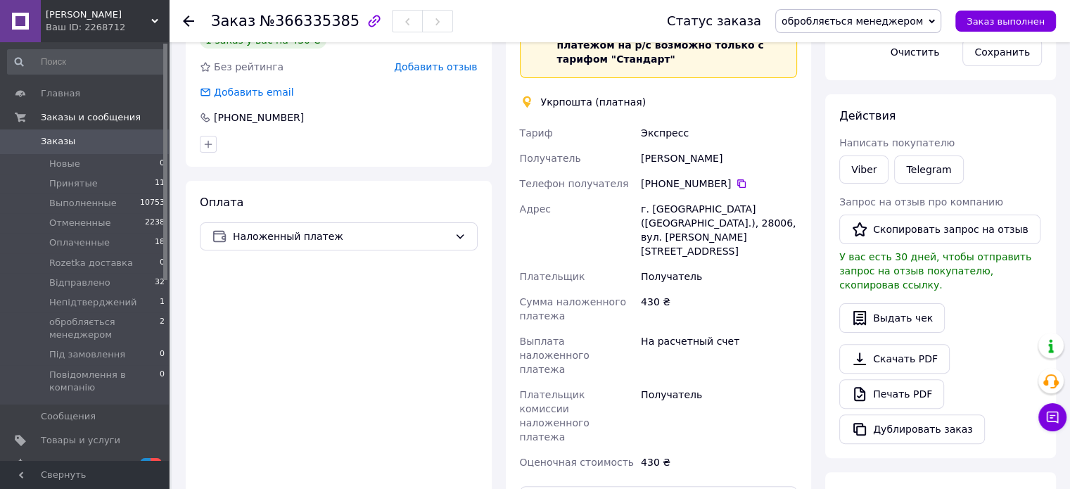
scroll to position [352, 0]
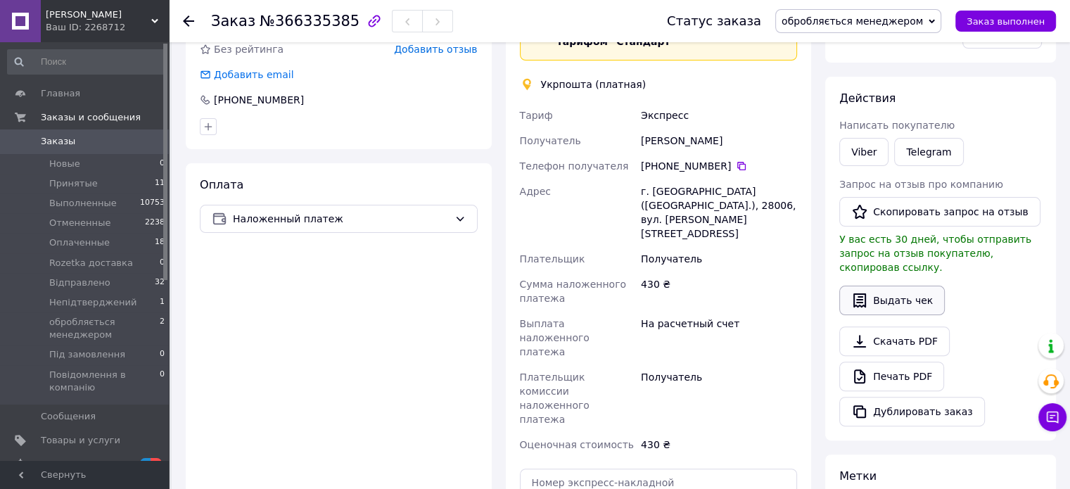
click at [886, 286] on button "Выдать чек" at bounding box center [892, 301] width 106 height 30
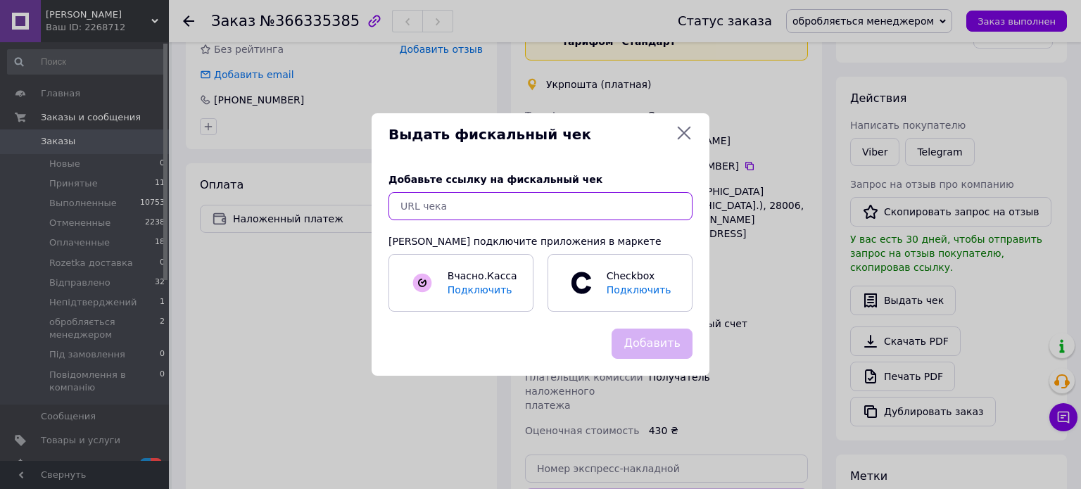
click at [608, 213] on input "text" at bounding box center [540, 206] width 304 height 28
paste input "[URL][DOMAIN_NAME]"
type input "[URL][DOMAIN_NAME]"
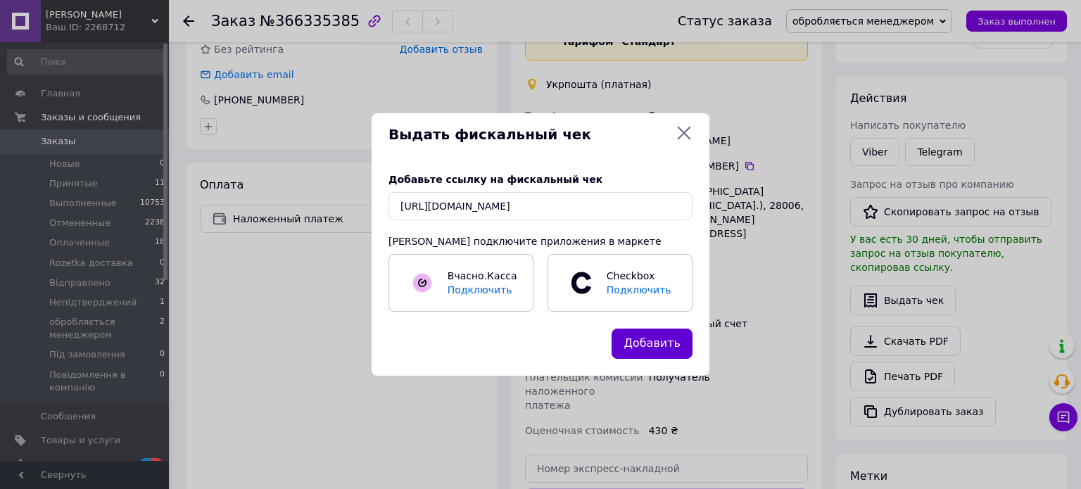
click at [666, 340] on button "Добавить" at bounding box center [651, 344] width 81 height 30
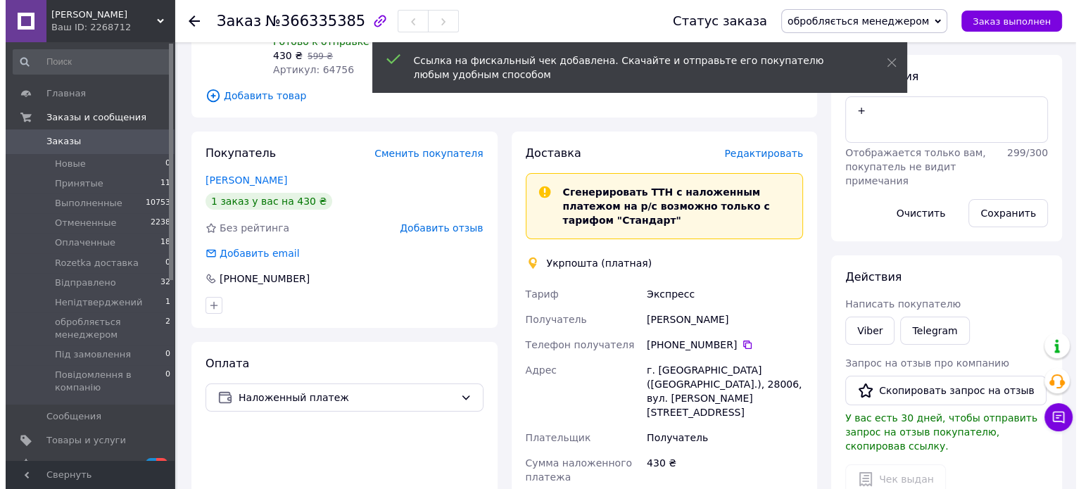
scroll to position [141, 0]
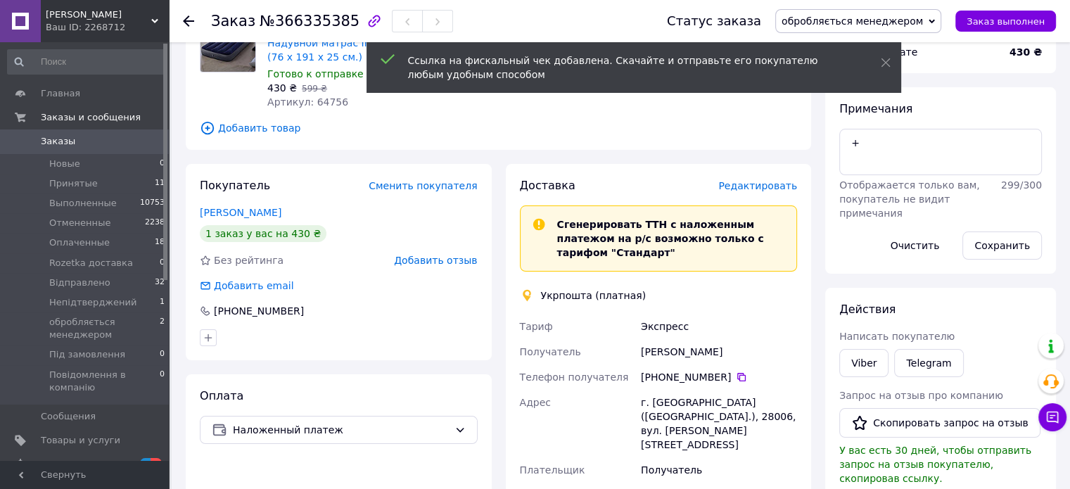
click at [760, 186] on span "Редактировать" at bounding box center [757, 185] width 79 height 11
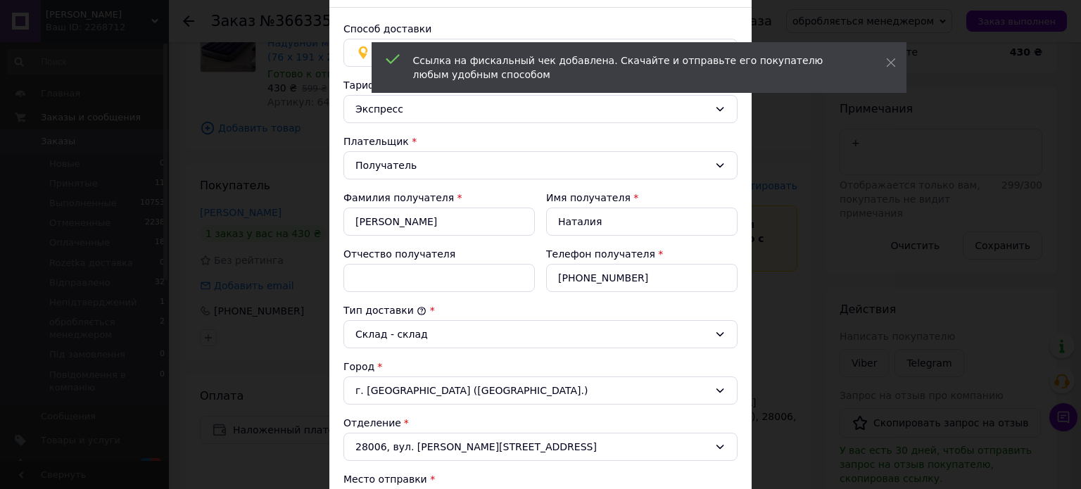
scroll to position [70, 0]
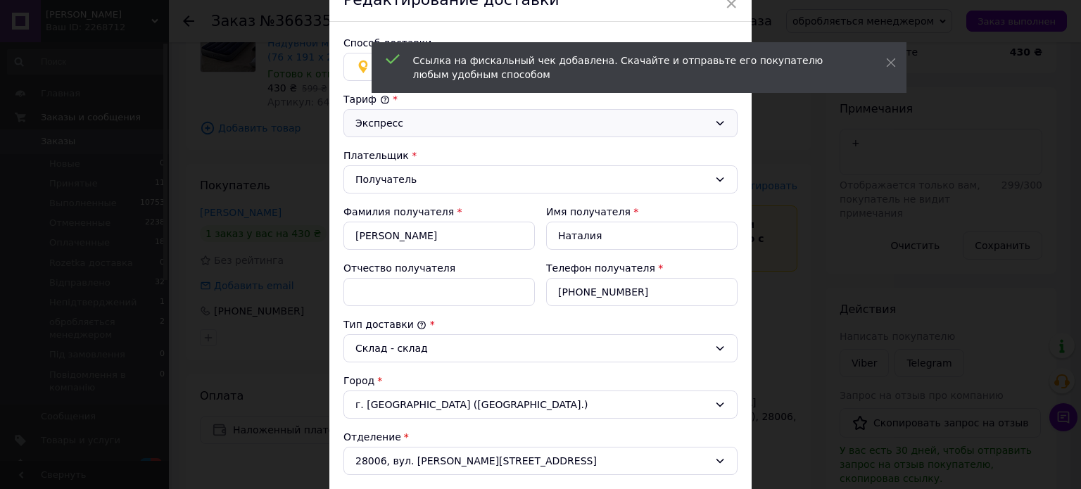
click at [405, 127] on div "Экспресс" at bounding box center [531, 122] width 353 height 15
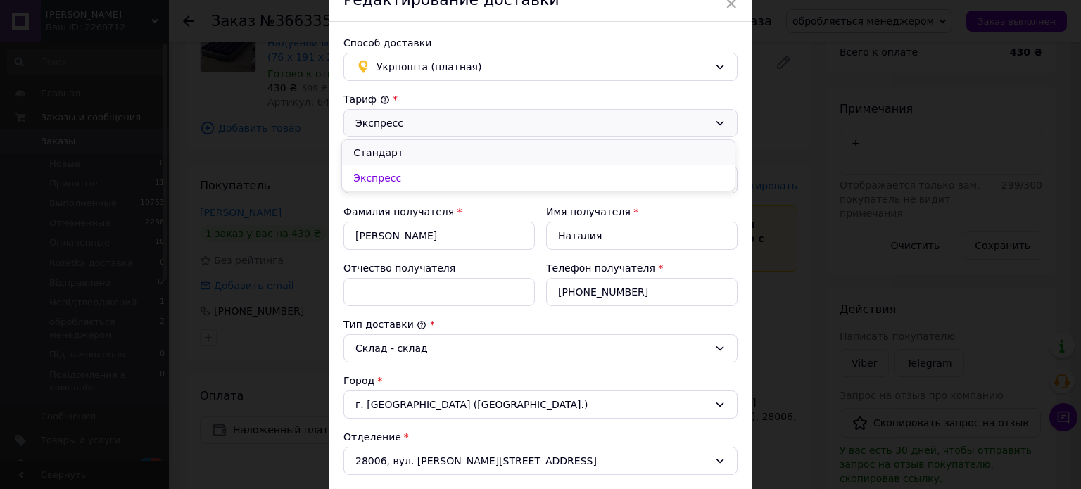
click at [398, 160] on li "Стандарт" at bounding box center [538, 152] width 393 height 25
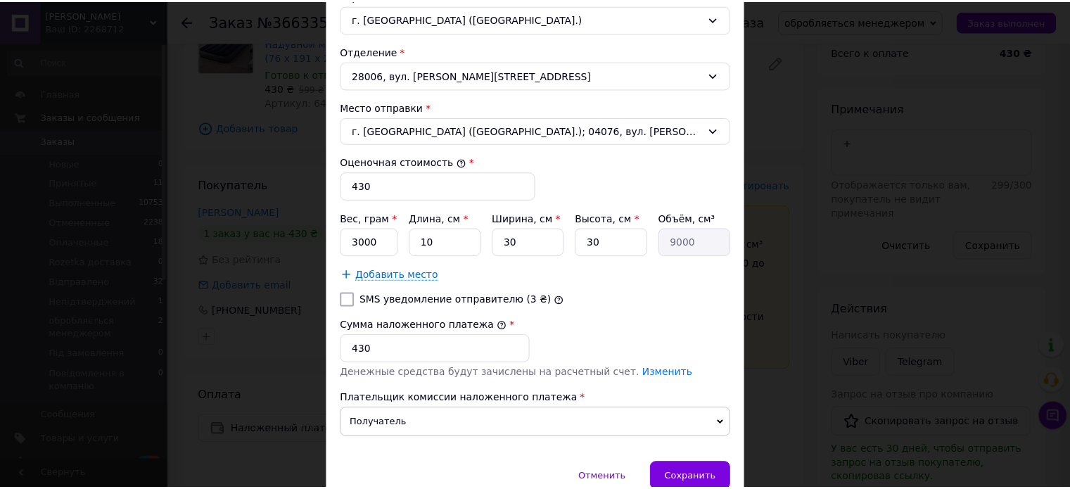
scroll to position [518, 0]
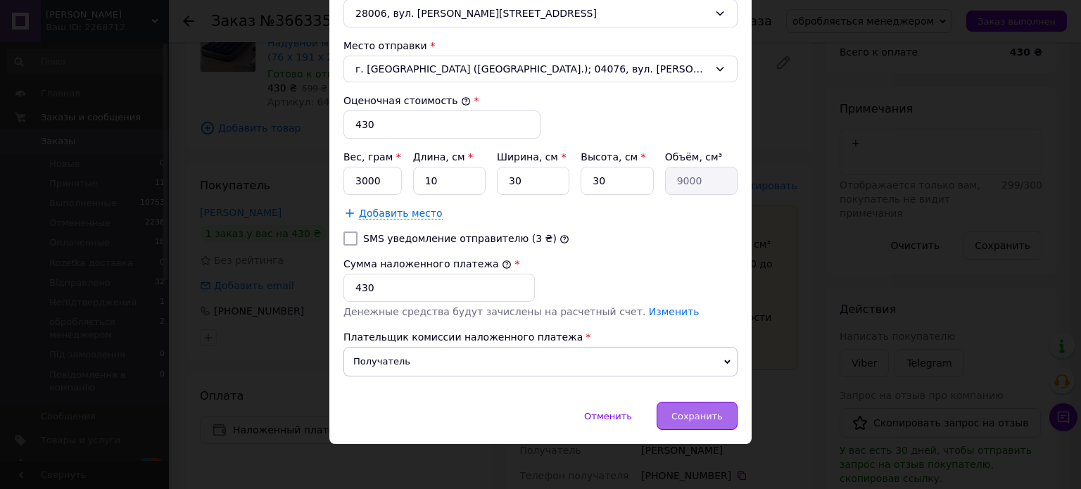
click at [695, 414] on span "Сохранить" at bounding box center [696, 416] width 51 height 11
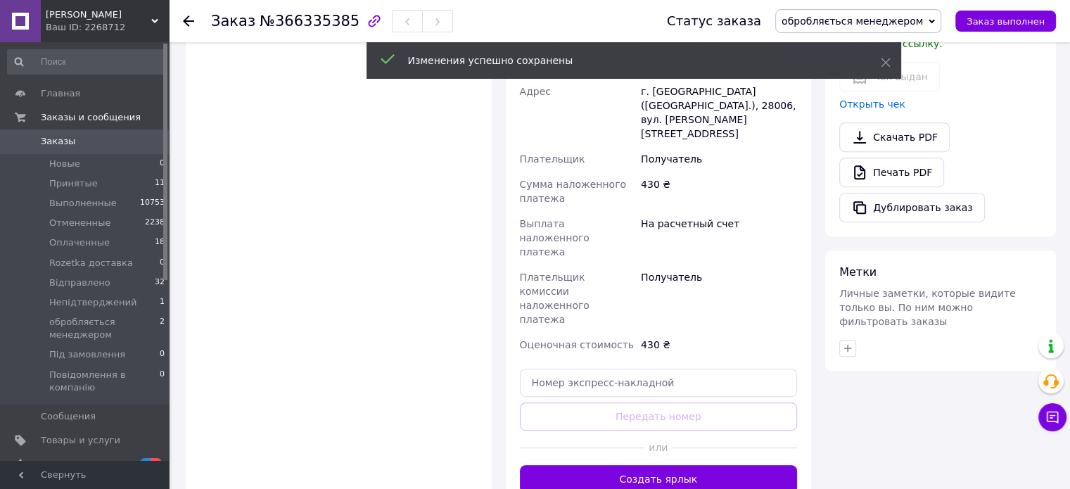
scroll to position [563, 0]
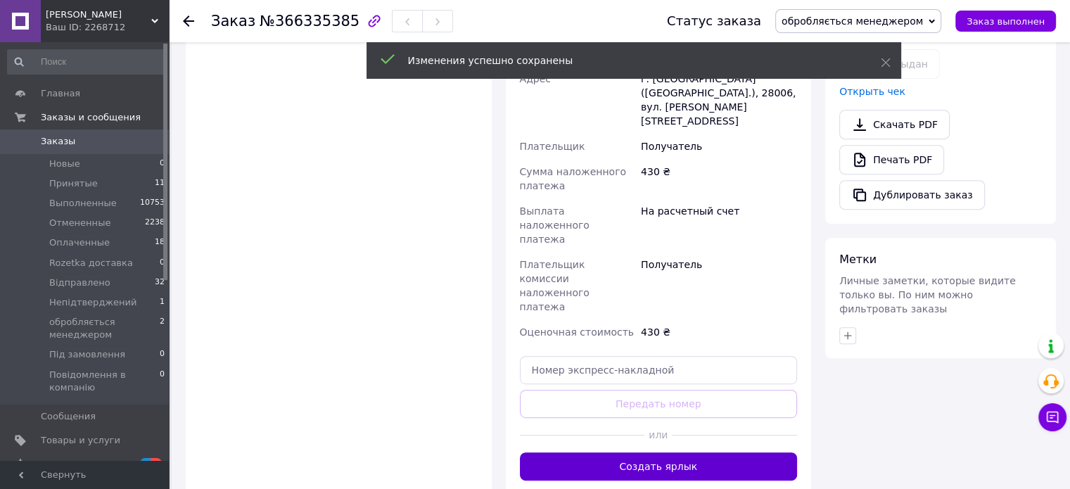
click at [679, 452] on button "Создать ярлык" at bounding box center [659, 466] width 278 height 28
click at [923, 25] on span "обробляється менеджером" at bounding box center [852, 20] width 141 height 11
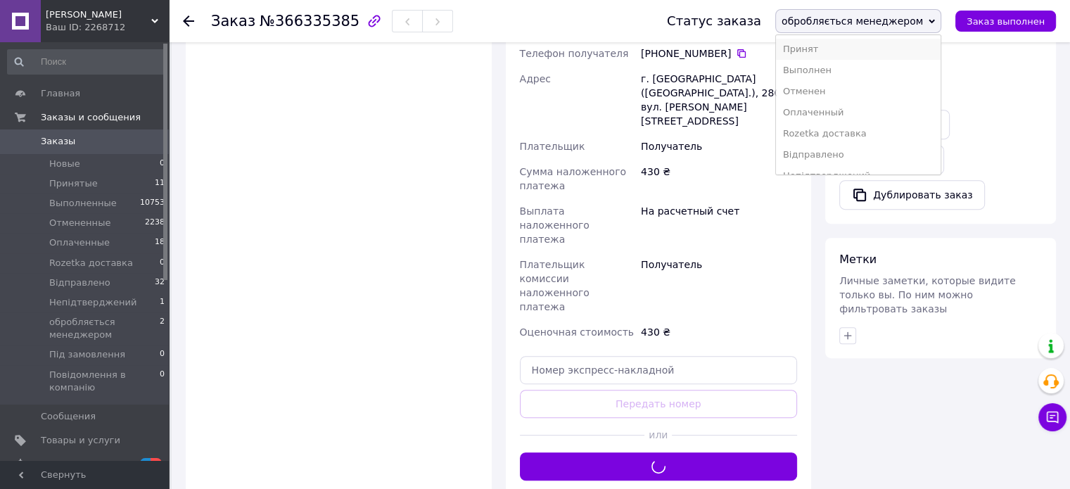
click at [928, 42] on li "Принят" at bounding box center [858, 49] width 165 height 21
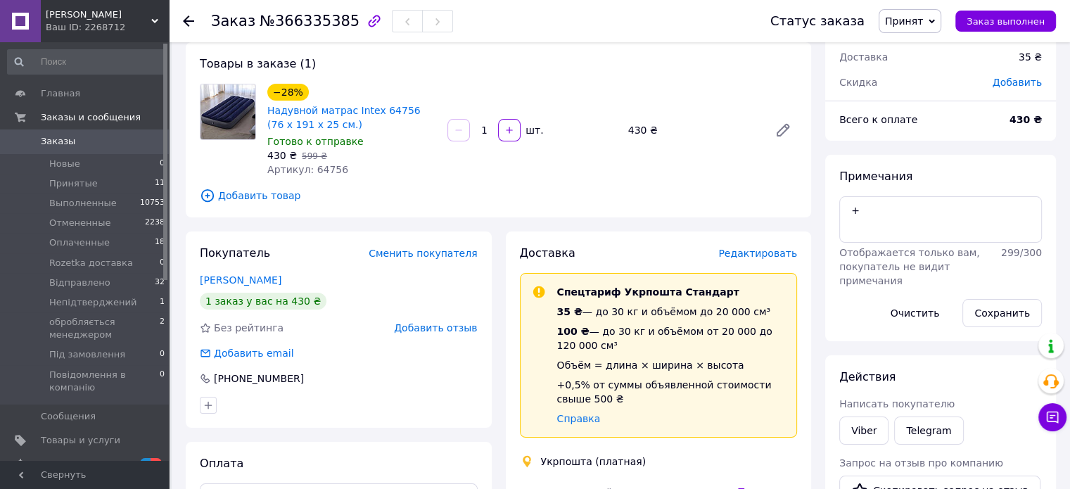
scroll to position [70, 0]
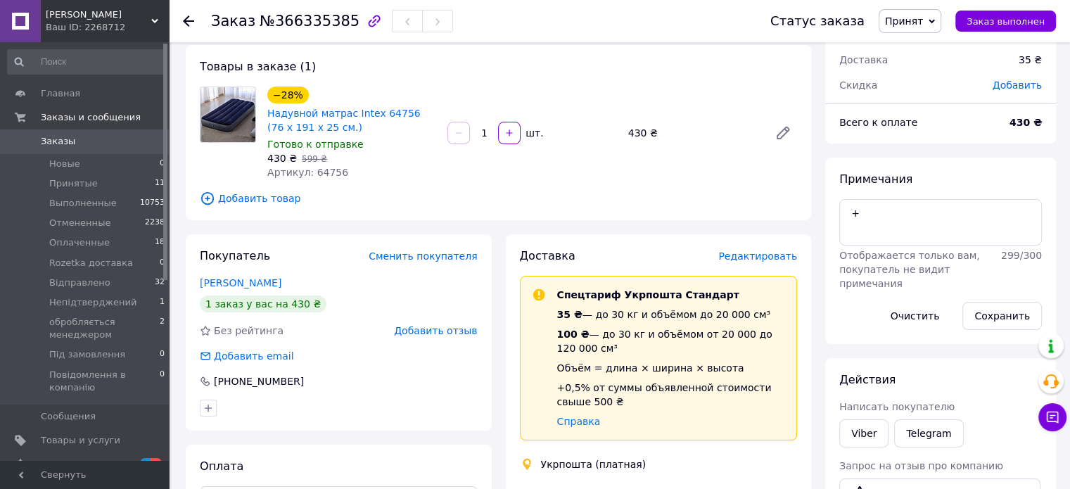
drag, startPoint x: 759, startPoint y: 246, endPoint x: 748, endPoint y: 247, distance: 11.3
